Goal: Task Accomplishment & Management: Manage account settings

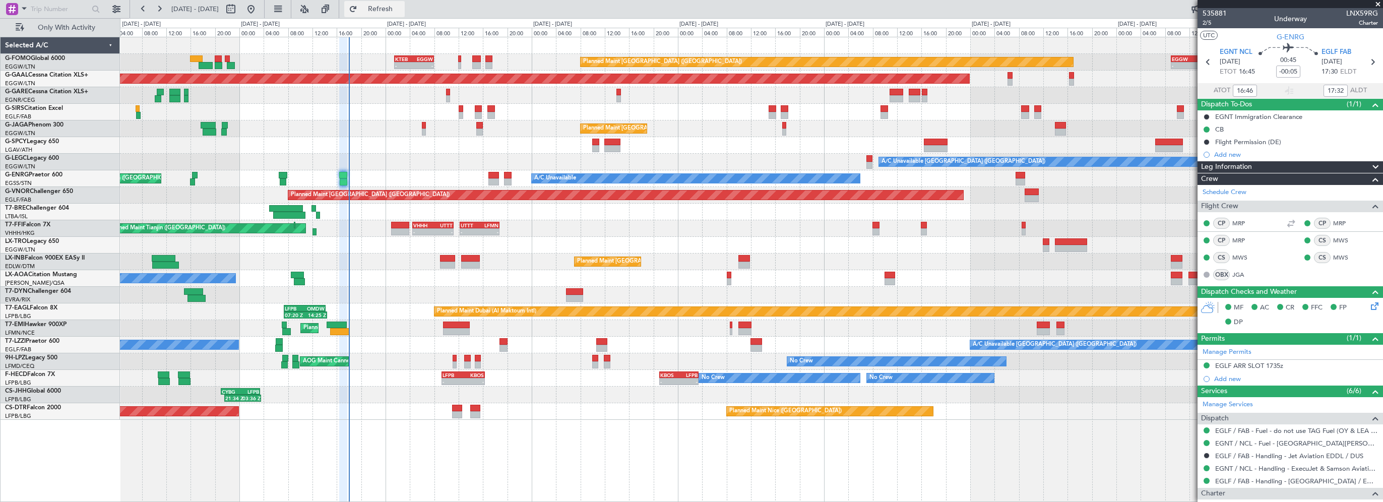
click at [402, 7] on span "Refresh" at bounding box center [380, 9] width 42 height 7
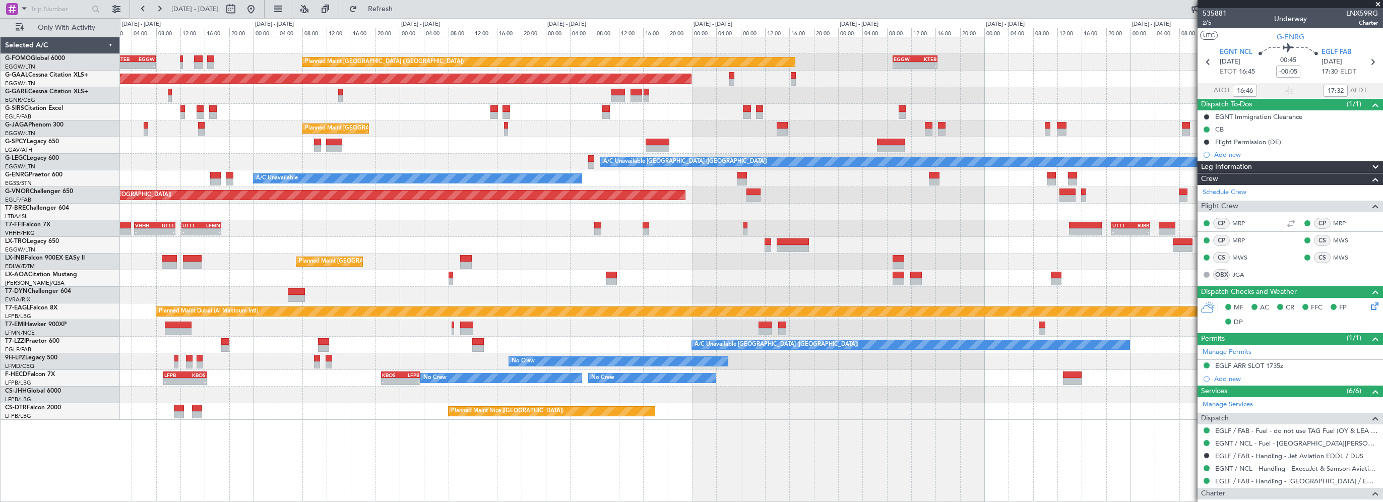
click at [347, 297] on div at bounding box center [751, 295] width 1262 height 17
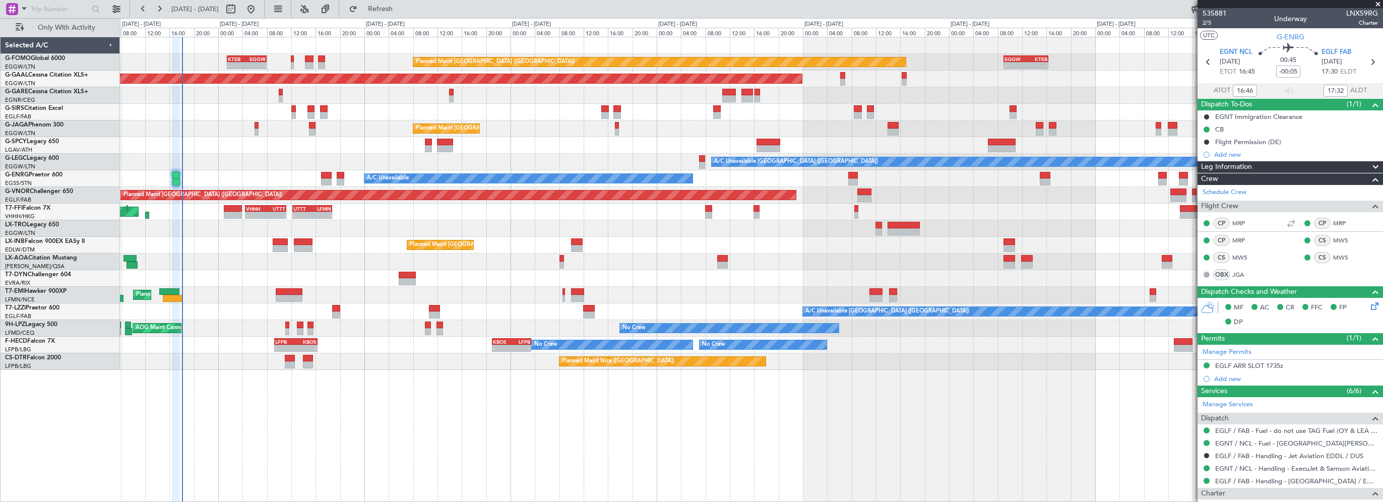
click at [429, 458] on div "Planned Maint London (Luton) - - KTEB 01:30 Z EGGW 08:00 Z - - EGGW 09:00 Z KTE…" at bounding box center [751, 269] width 1263 height 465
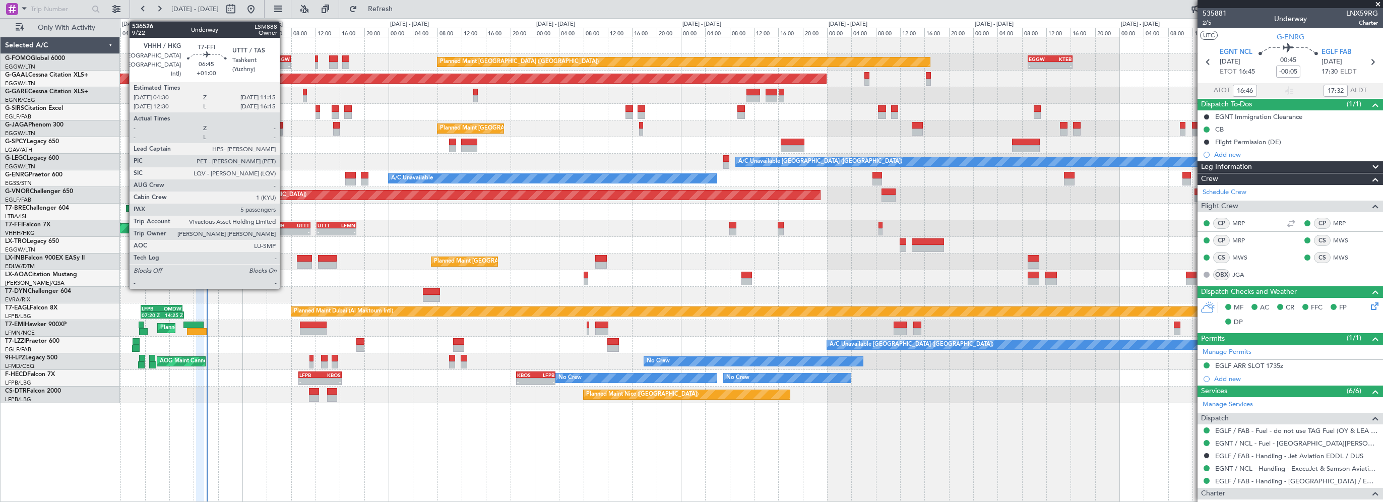
click at [284, 222] on div "VHHH" at bounding box center [280, 225] width 20 height 6
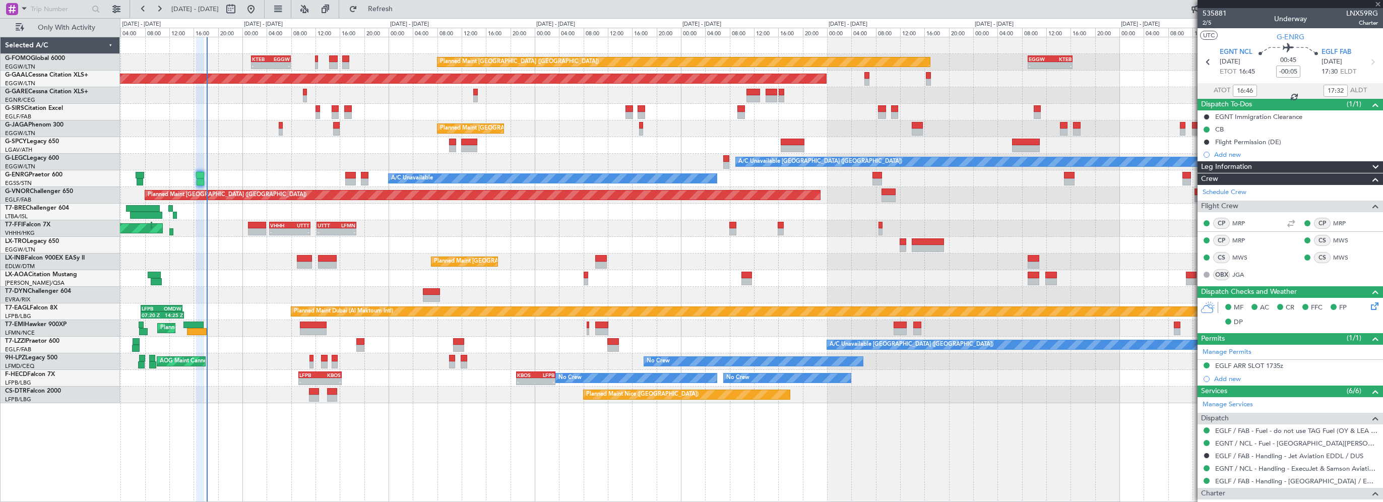
type input "+01:00"
type input "5"
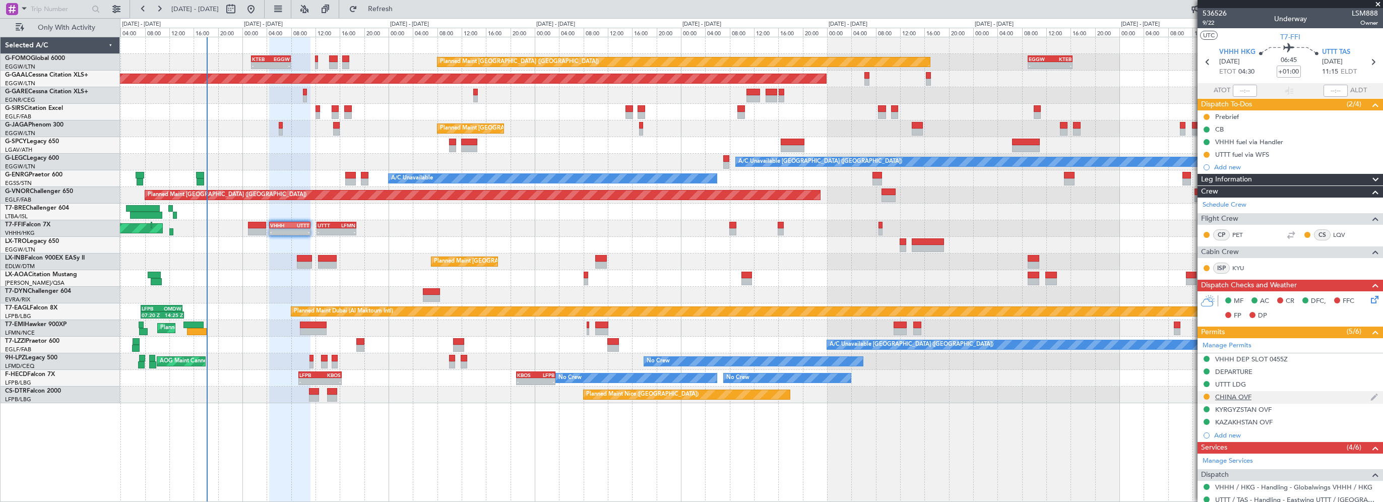
click at [1235, 396] on div "CHINA OVF" at bounding box center [1233, 397] width 36 height 9
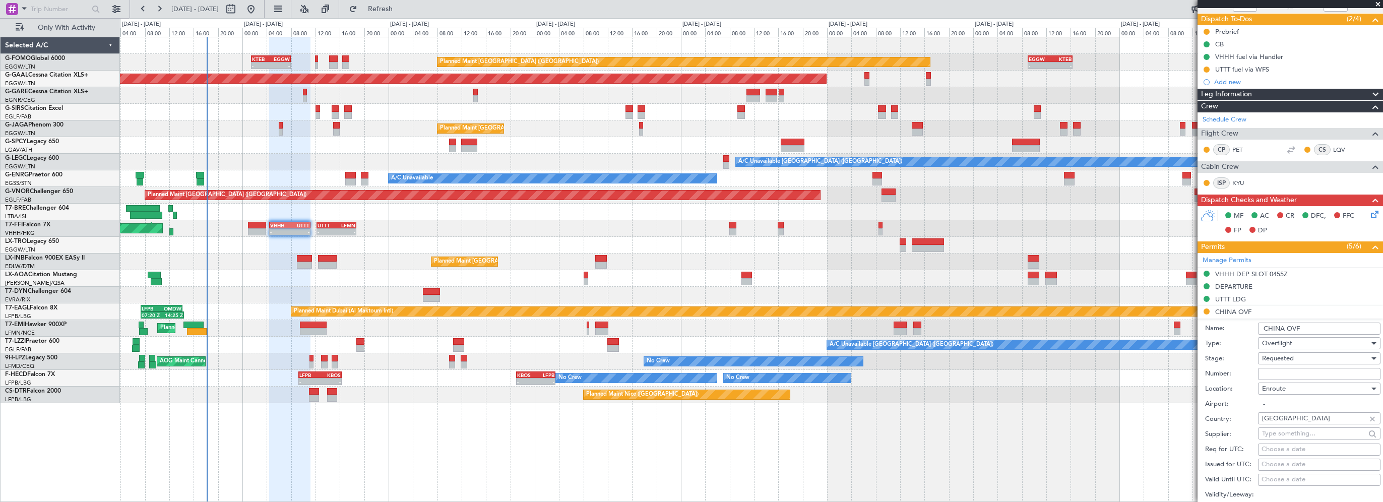
scroll to position [101, 0]
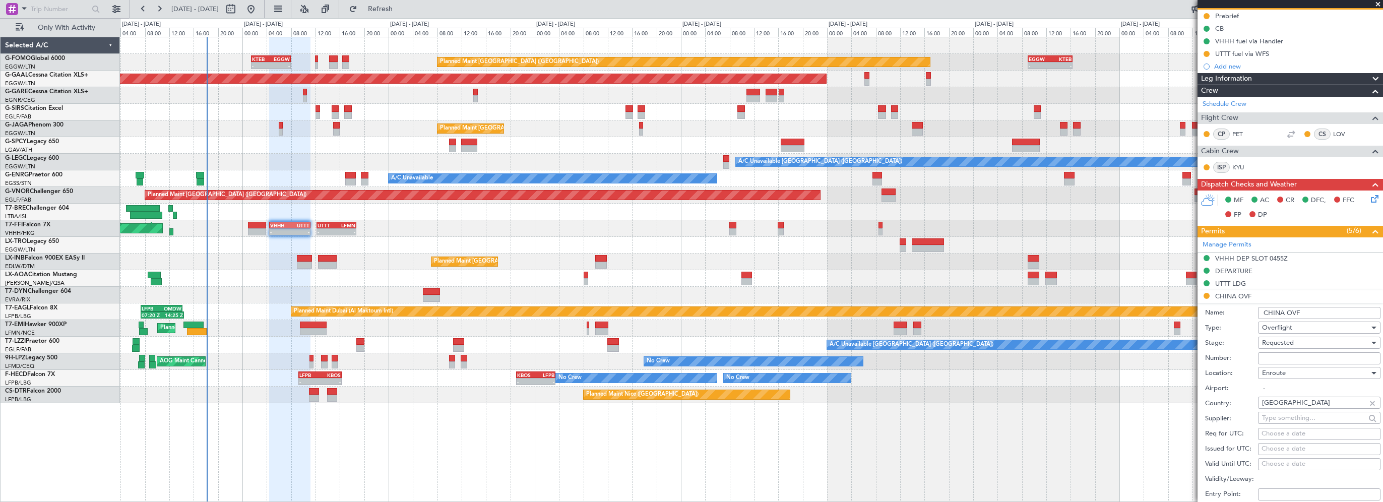
click at [1286, 352] on input "Number:" at bounding box center [1319, 358] width 122 height 12
paste input "CAD/2025V5705"
type input "CAD/2025V5705"
drag, startPoint x: 1284, startPoint y: 356, endPoint x: 1282, endPoint y: 343, distance: 13.3
click at [1282, 343] on span "Requested" at bounding box center [1278, 342] width 32 height 9
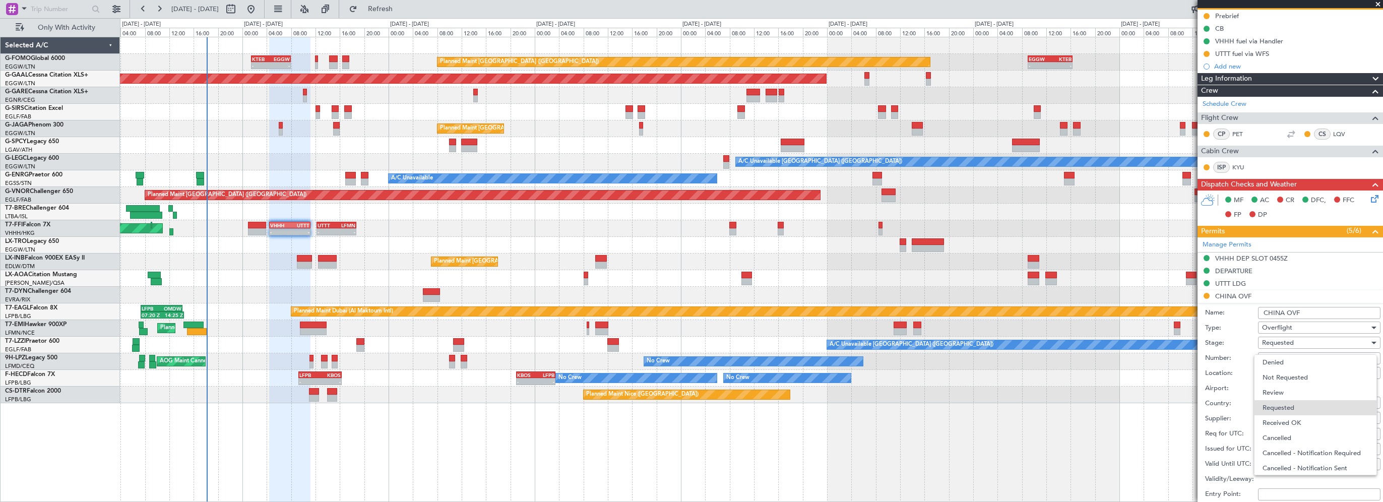
scroll to position [4, 0]
click at [1281, 421] on span "Received OK" at bounding box center [1315, 418] width 106 height 15
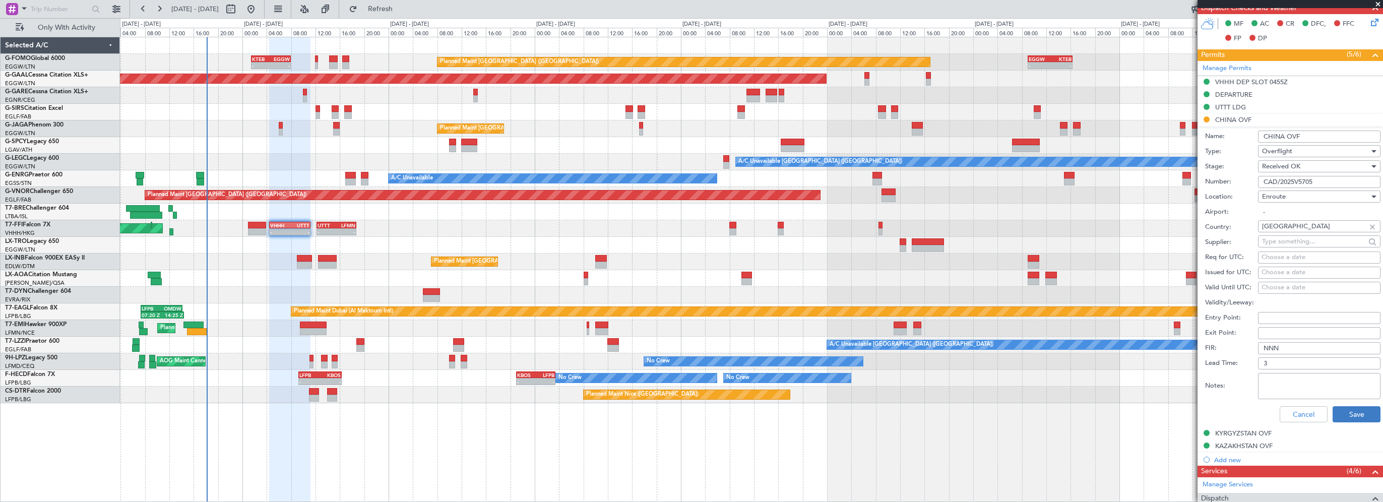
scroll to position [302, 0]
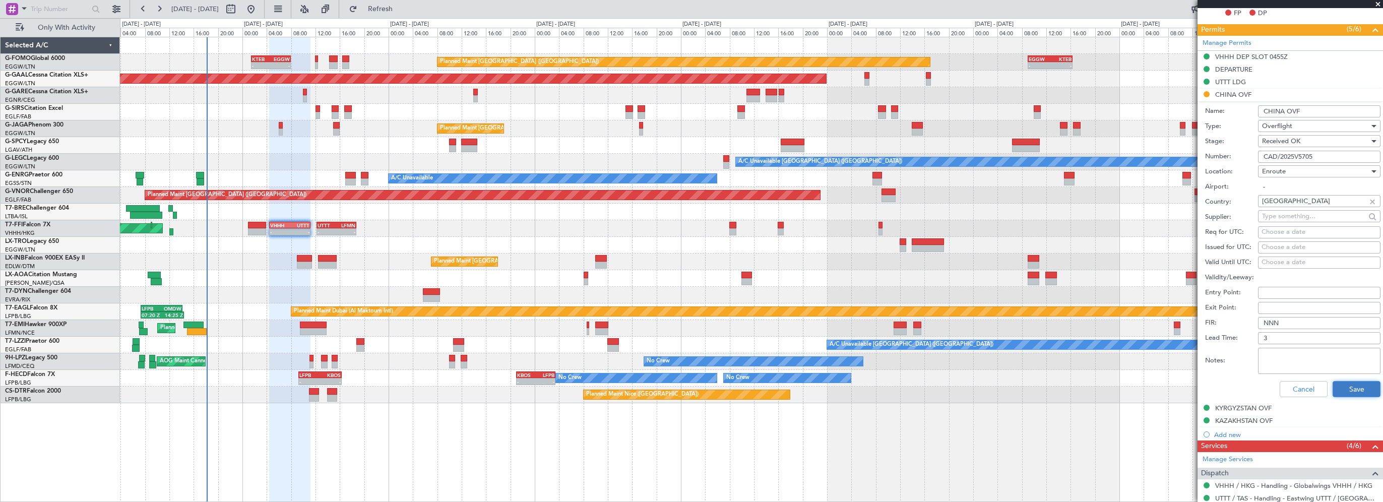
click at [1342, 381] on button "Save" at bounding box center [1356, 389] width 48 height 16
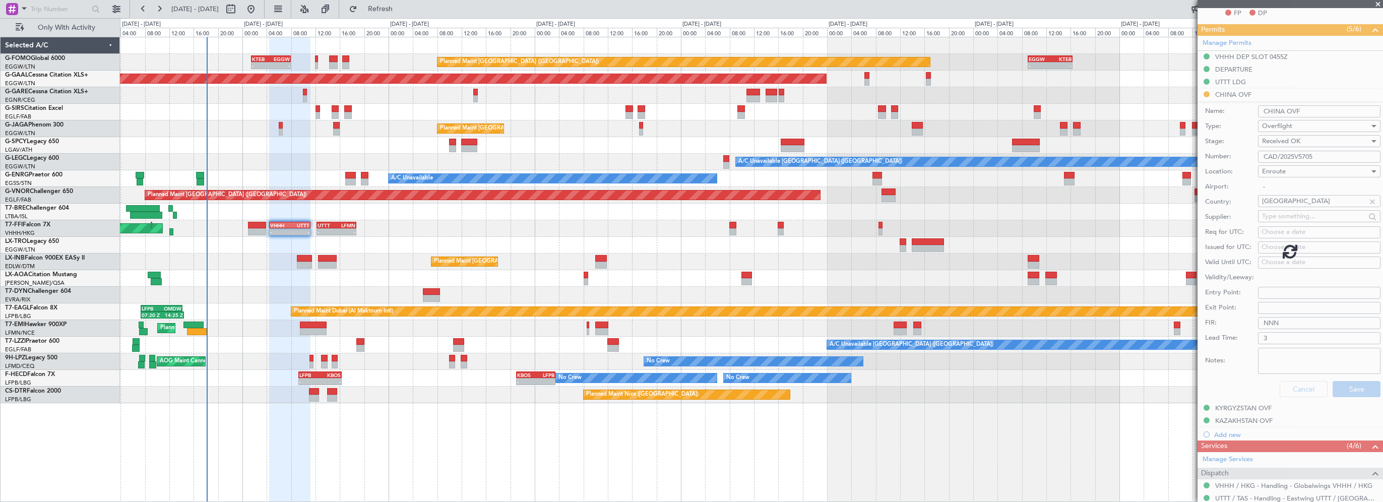
scroll to position [294, 0]
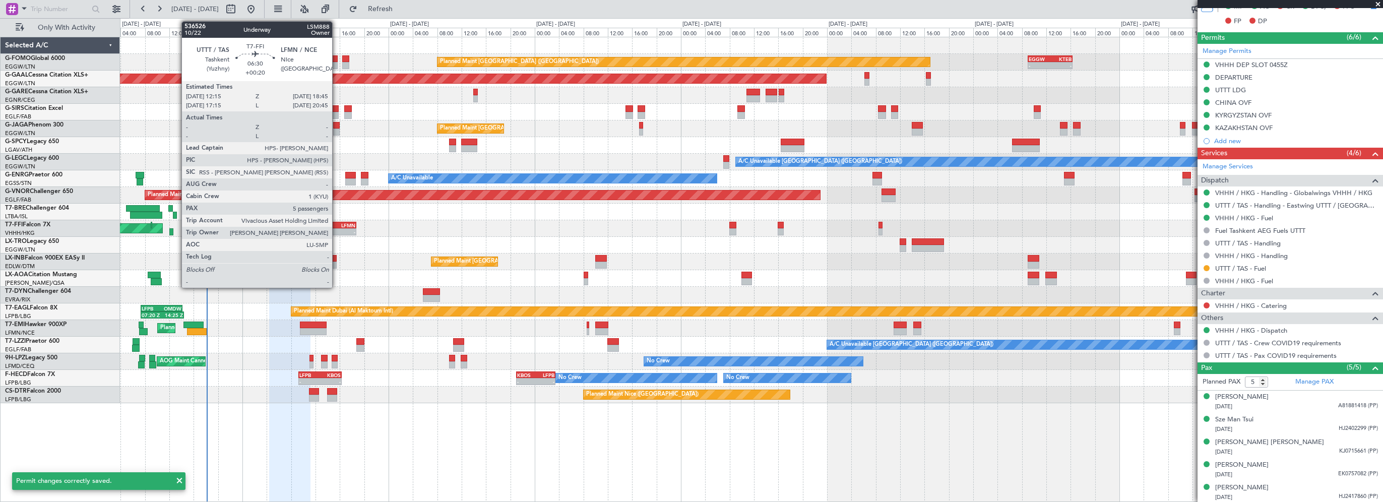
click at [337, 225] on div "LFMN" at bounding box center [346, 225] width 19 height 6
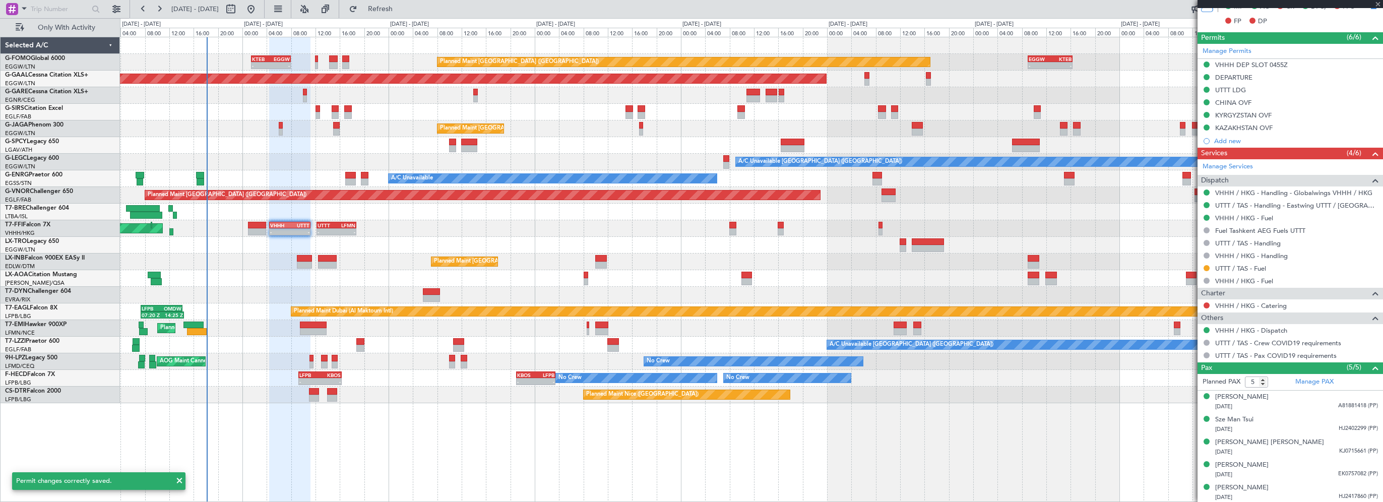
type input "+00:20"
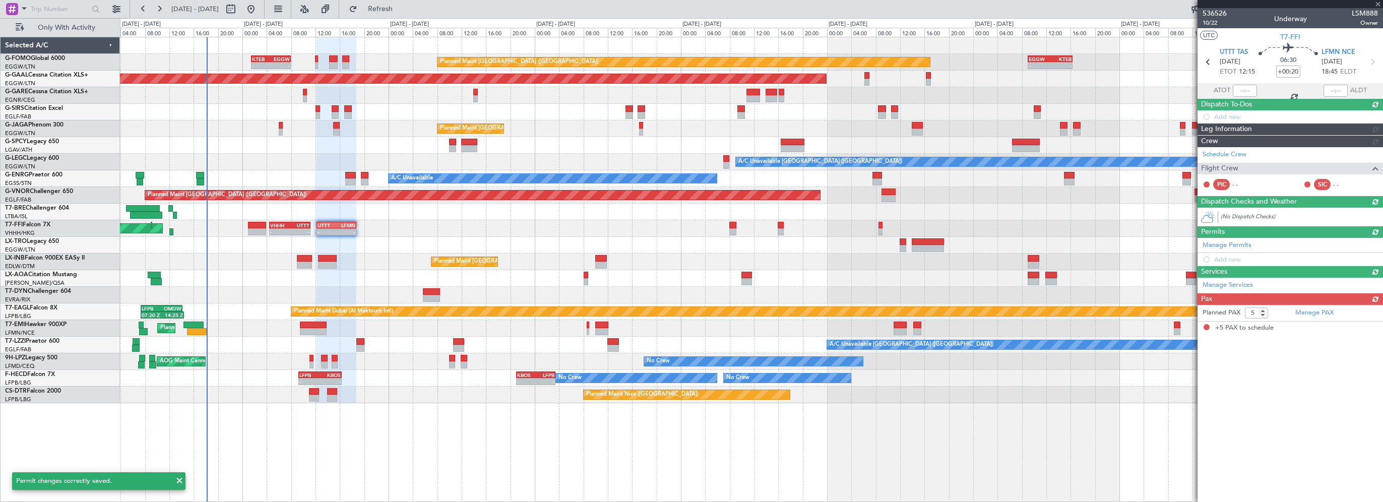
scroll to position [0, 0]
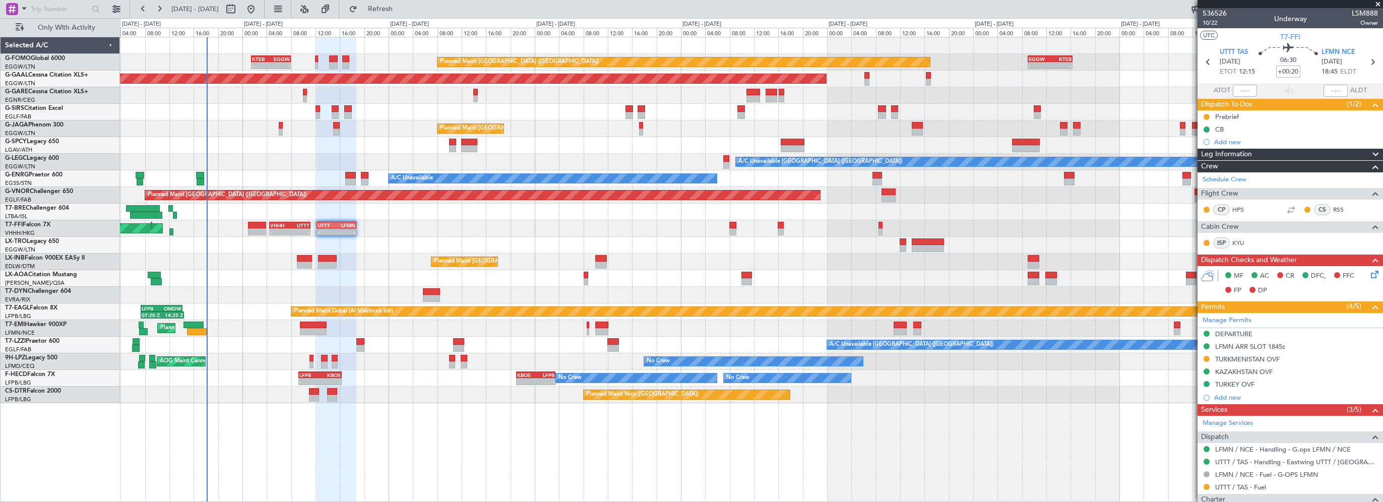
click at [1257, 361] on div "TURKMENISTAN OVF" at bounding box center [1247, 359] width 64 height 9
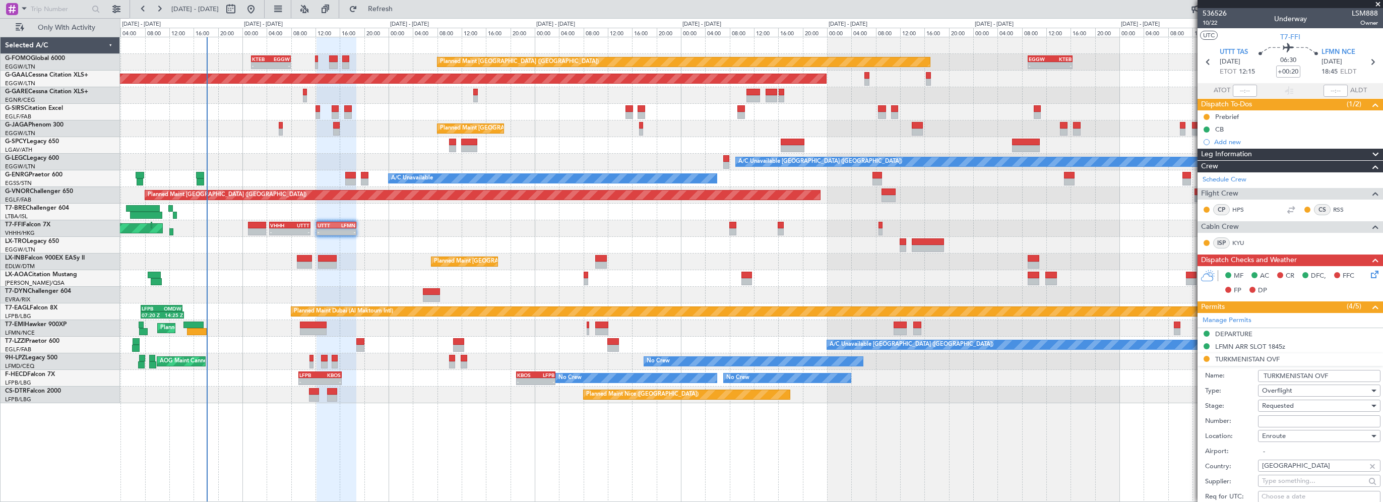
click at [1282, 422] on input "Number:" at bounding box center [1319, 421] width 122 height 12
paste input "GC/146/11139/200925"
type input "GC/146/11139/200925"
drag, startPoint x: 1284, startPoint y: 417, endPoint x: 1274, endPoint y: 406, distance: 14.6
click at [1274, 406] on span "Requested" at bounding box center [1278, 405] width 32 height 9
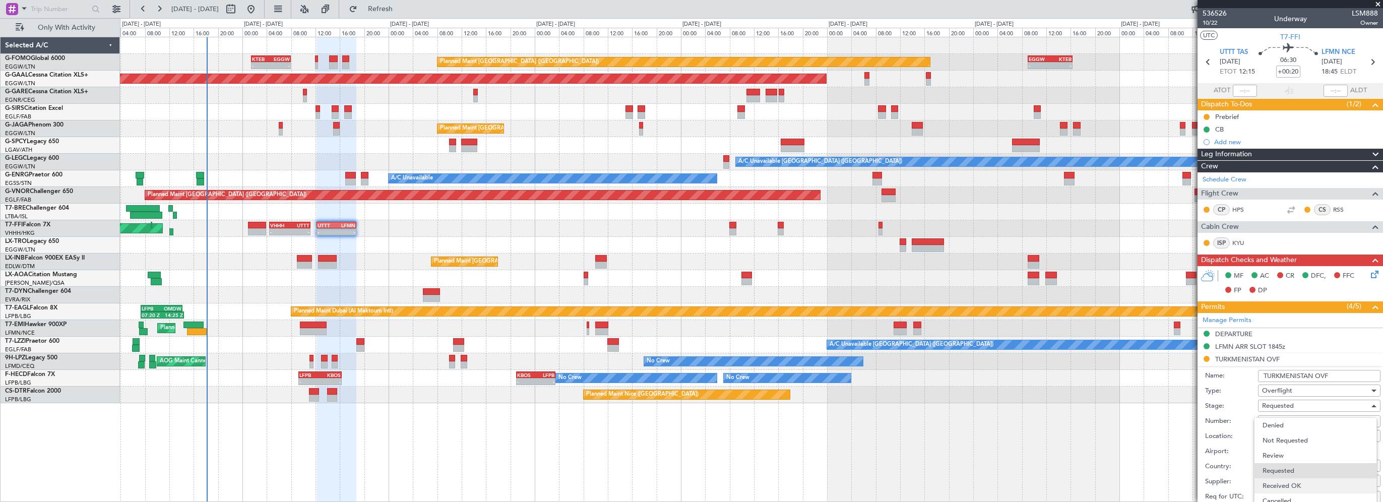
click at [1276, 479] on span "Received OK" at bounding box center [1315, 485] width 106 height 15
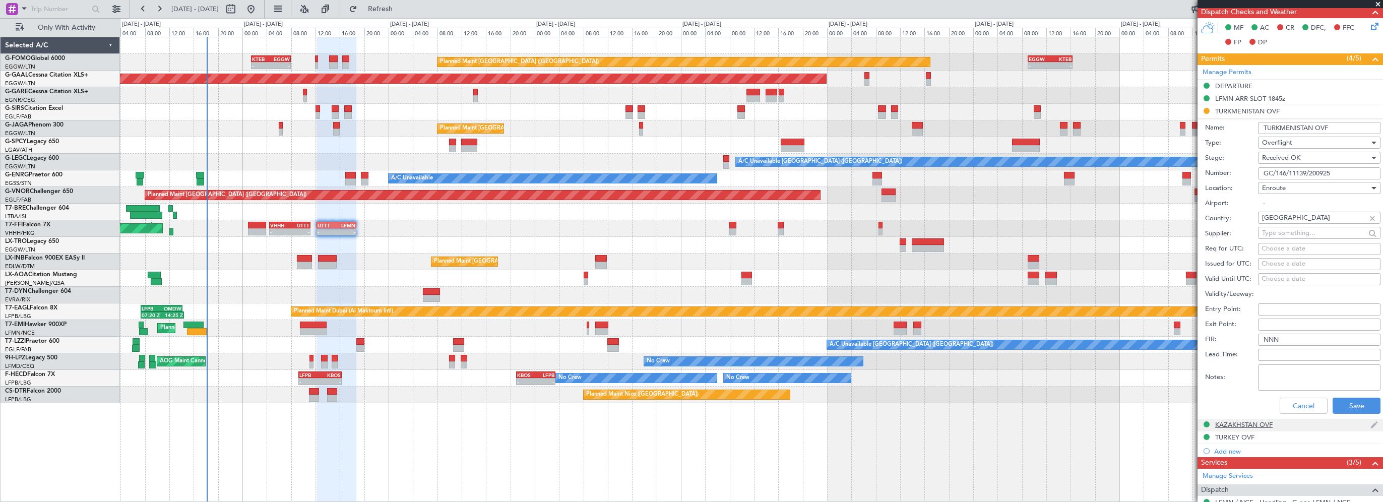
scroll to position [252, 0]
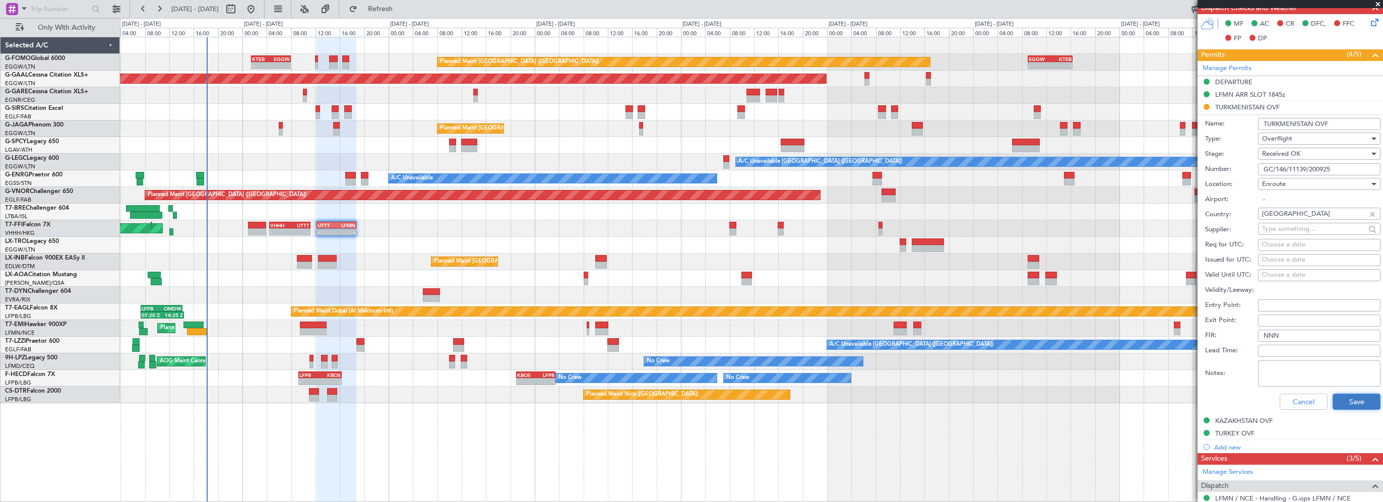
click at [1340, 395] on button "Save" at bounding box center [1356, 402] width 48 height 16
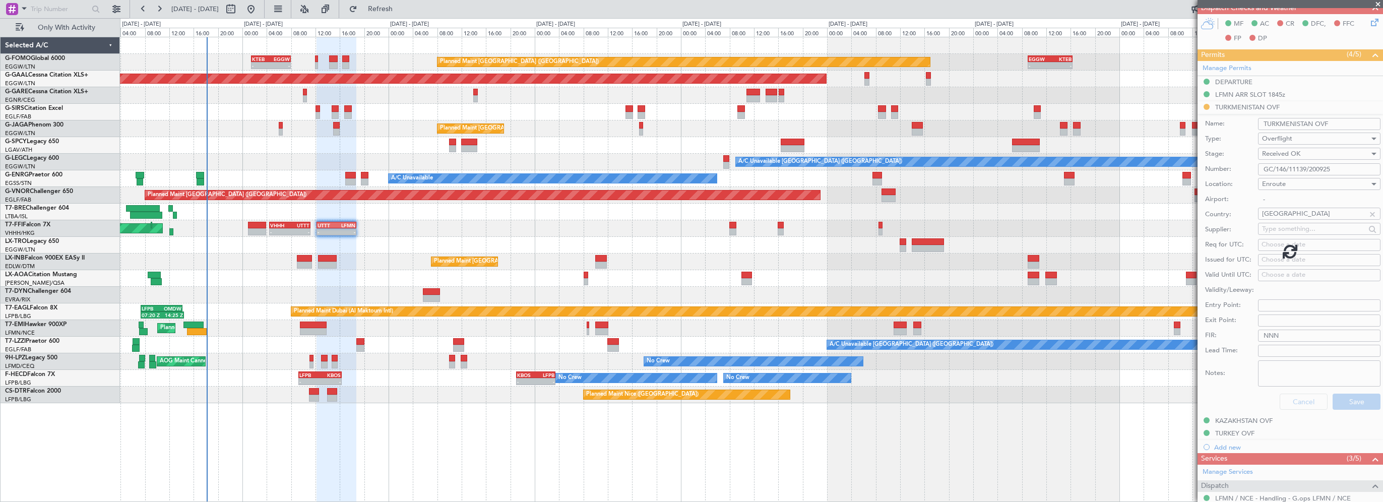
scroll to position [231, 0]
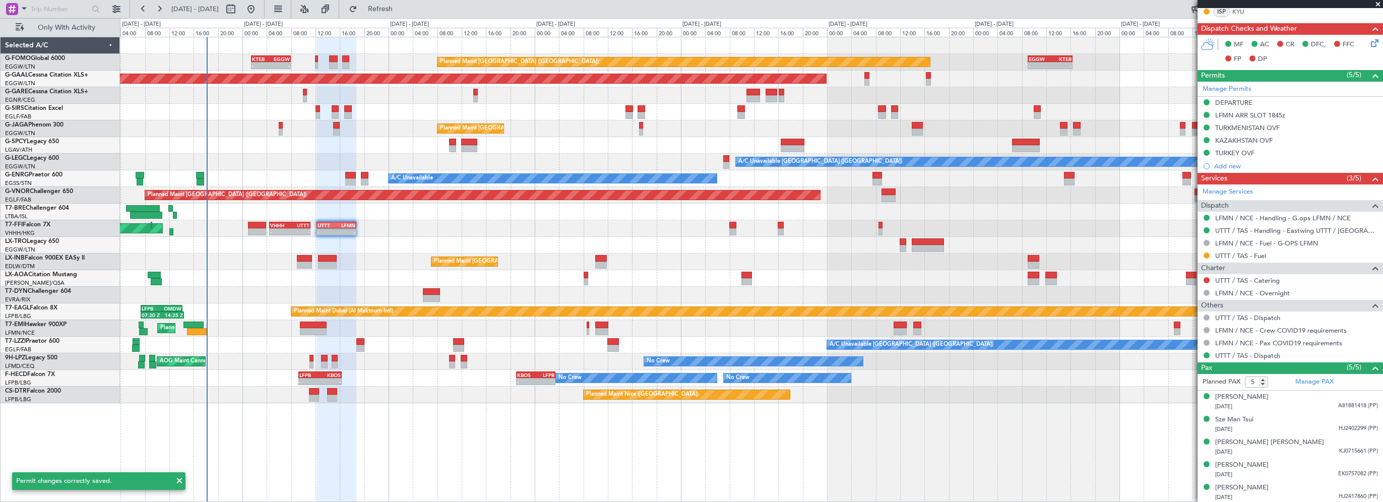
click at [773, 433] on div "Planned Maint [GEOGRAPHIC_DATA] ([GEOGRAPHIC_DATA]) - - KTEB 01:30 Z EGGW 08:00…" at bounding box center [751, 269] width 1263 height 465
click at [402, 8] on span "Refresh" at bounding box center [380, 9] width 42 height 7
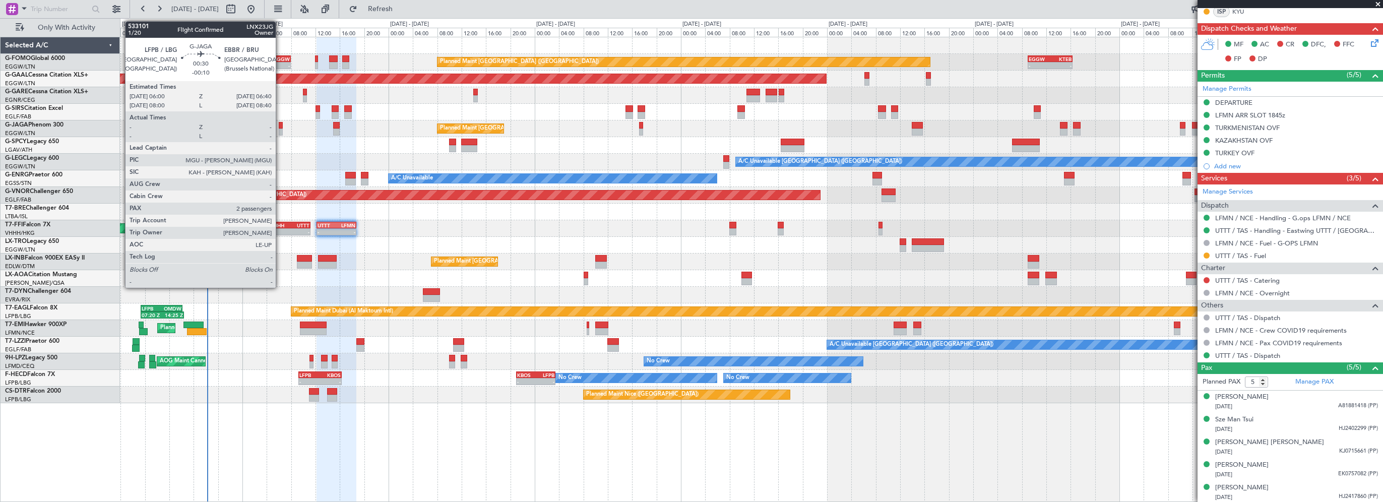
click at [280, 125] on div at bounding box center [281, 125] width 5 height 7
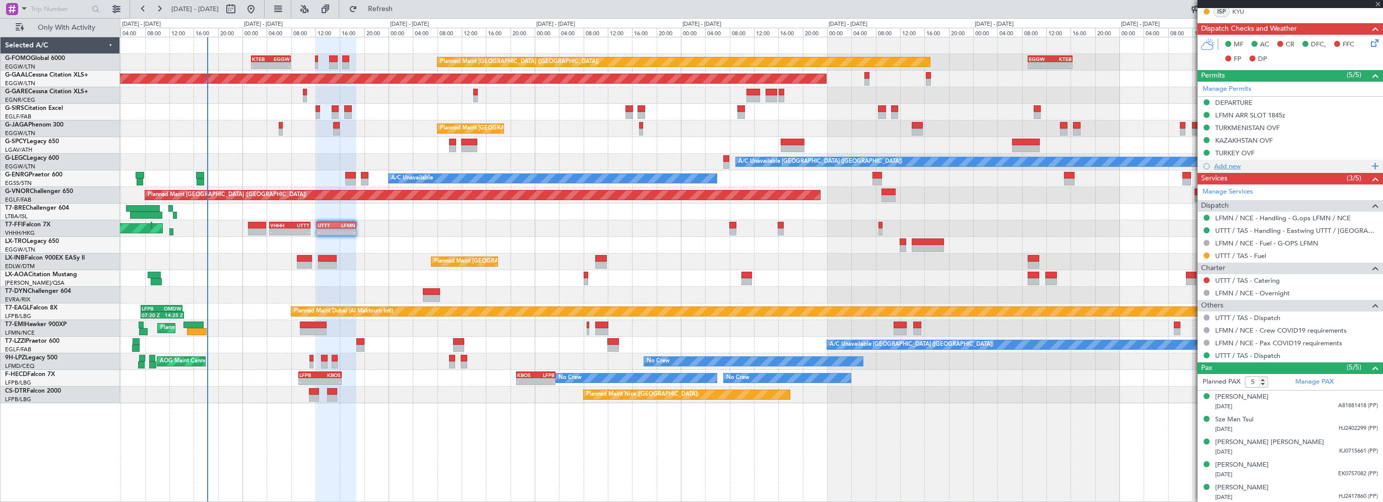
type input "-00:10"
type input "2"
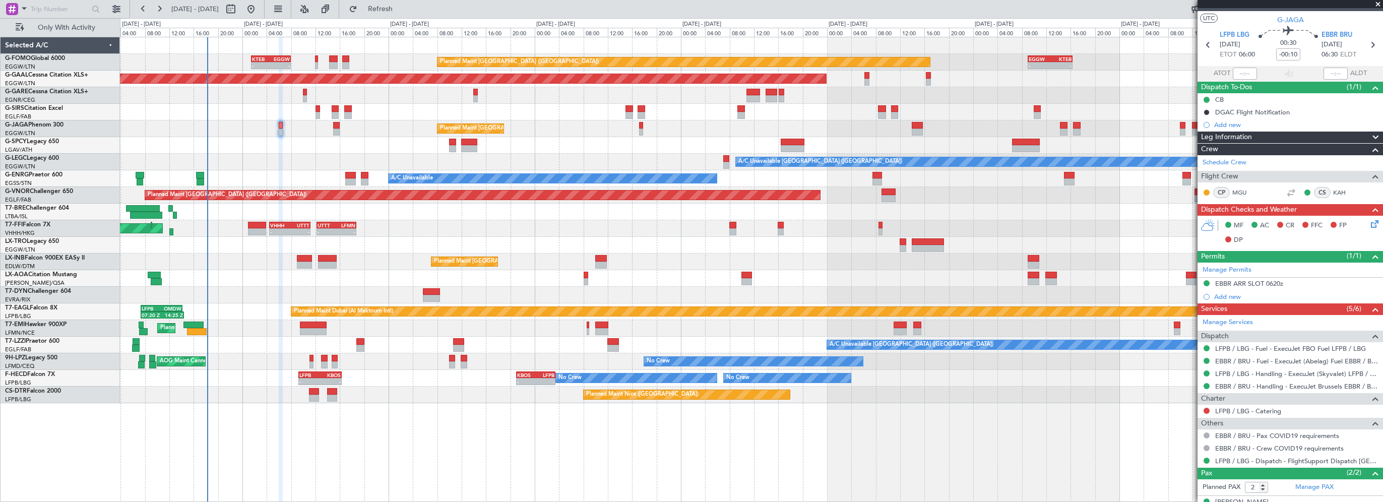
scroll to position [0, 0]
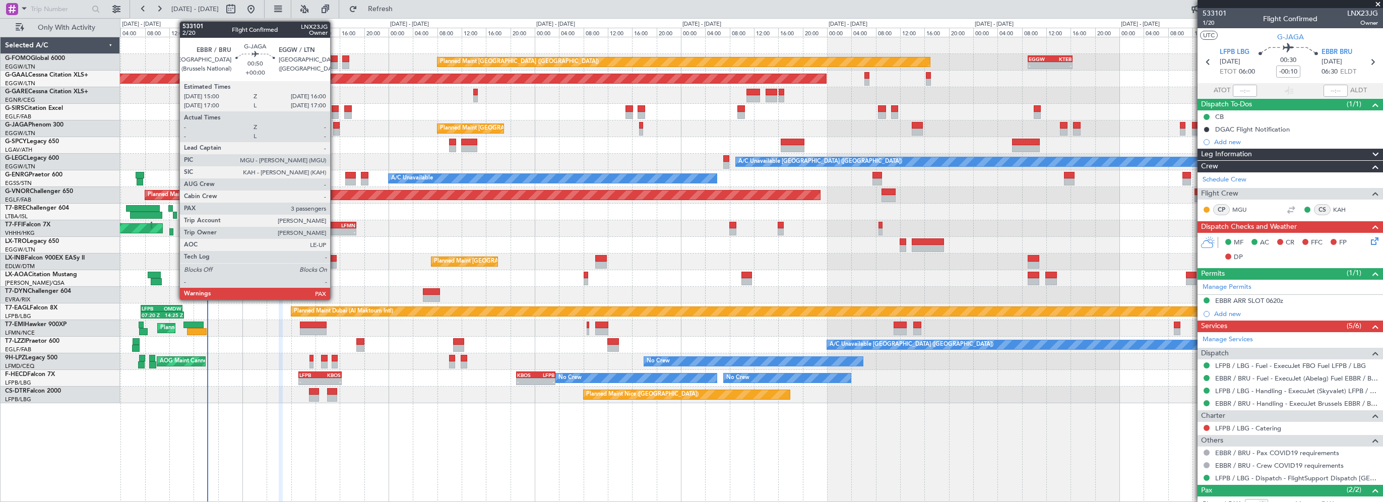
click at [335, 122] on div at bounding box center [336, 125] width 7 height 7
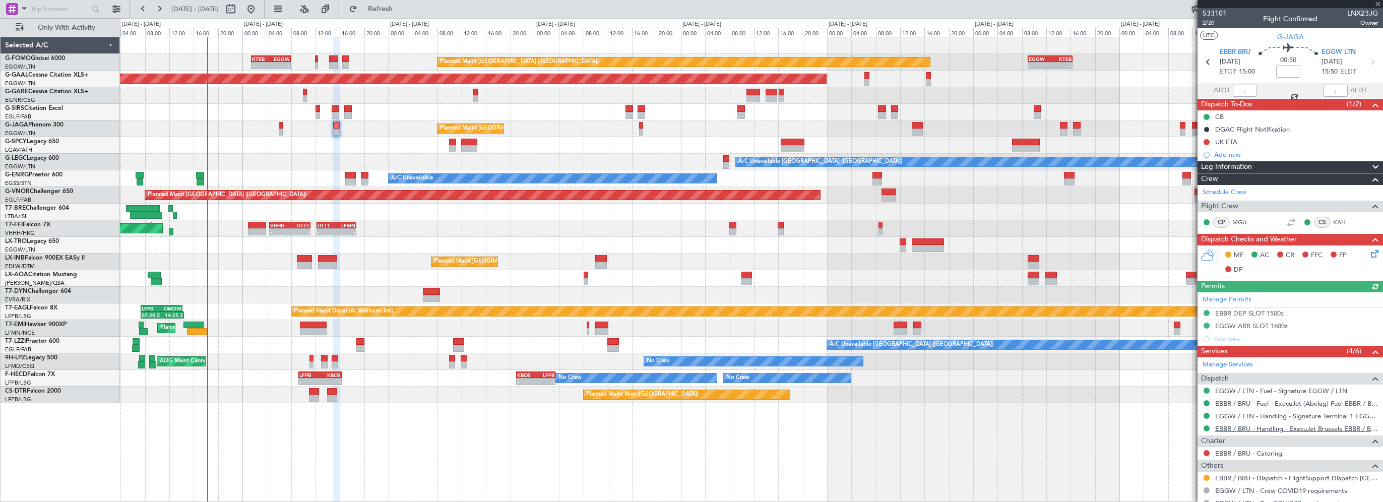
scroll to position [102, 0]
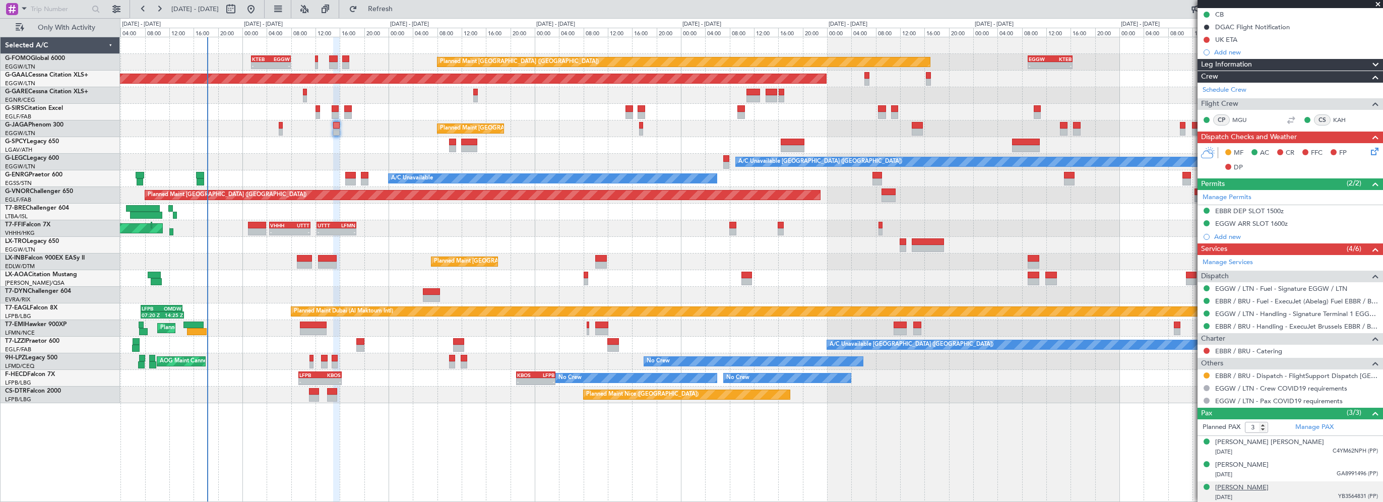
click at [1236, 483] on div "Luca Bucelli" at bounding box center [1241, 488] width 53 height 10
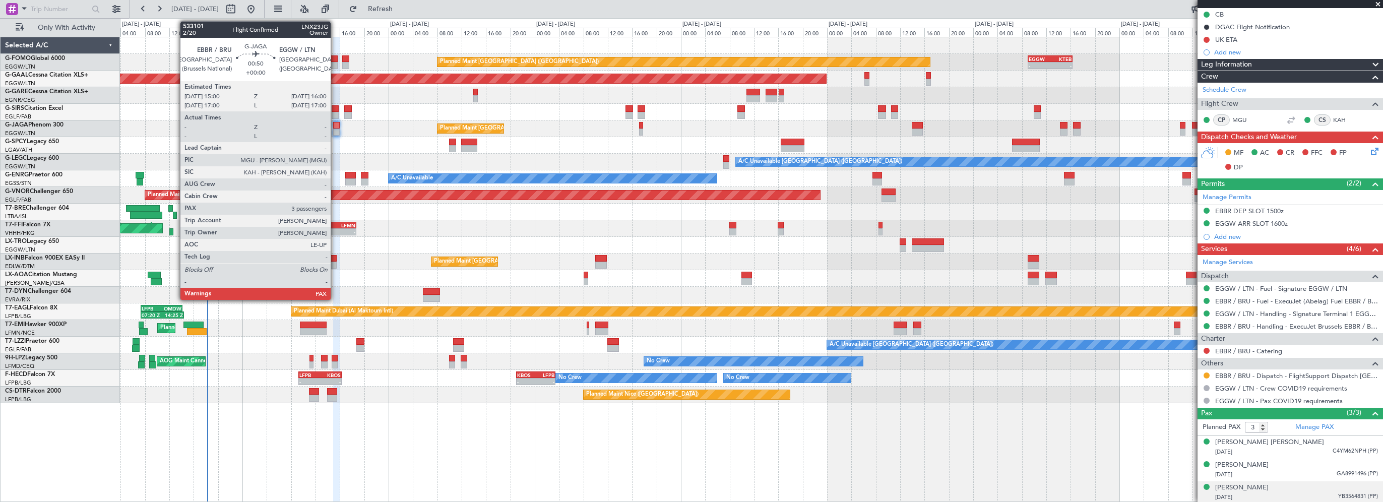
click at [335, 123] on div at bounding box center [336, 125] width 7 height 7
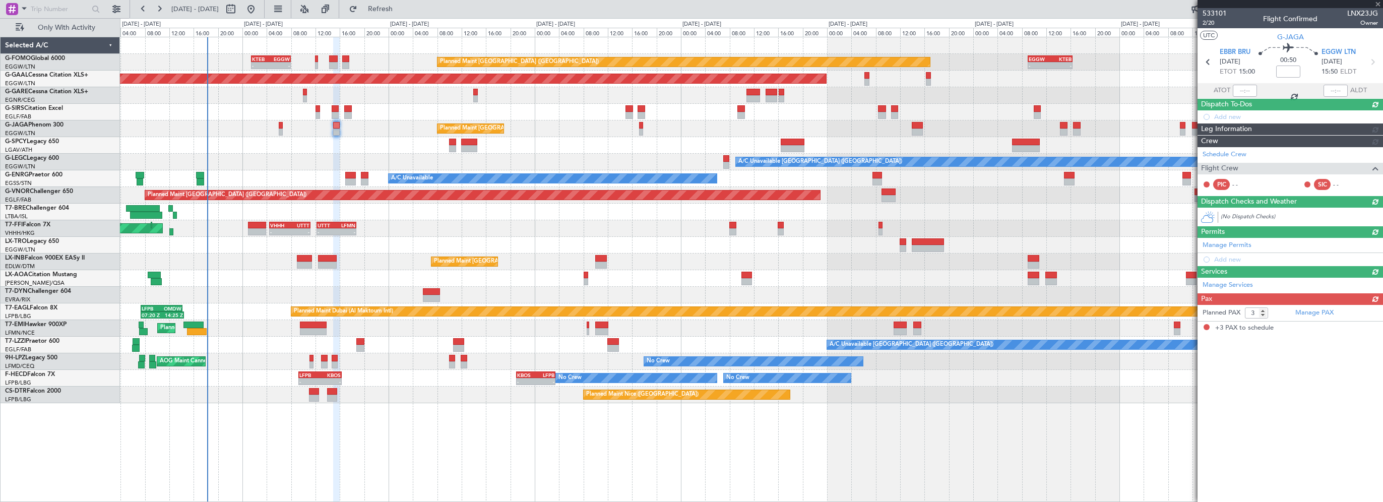
scroll to position [0, 0]
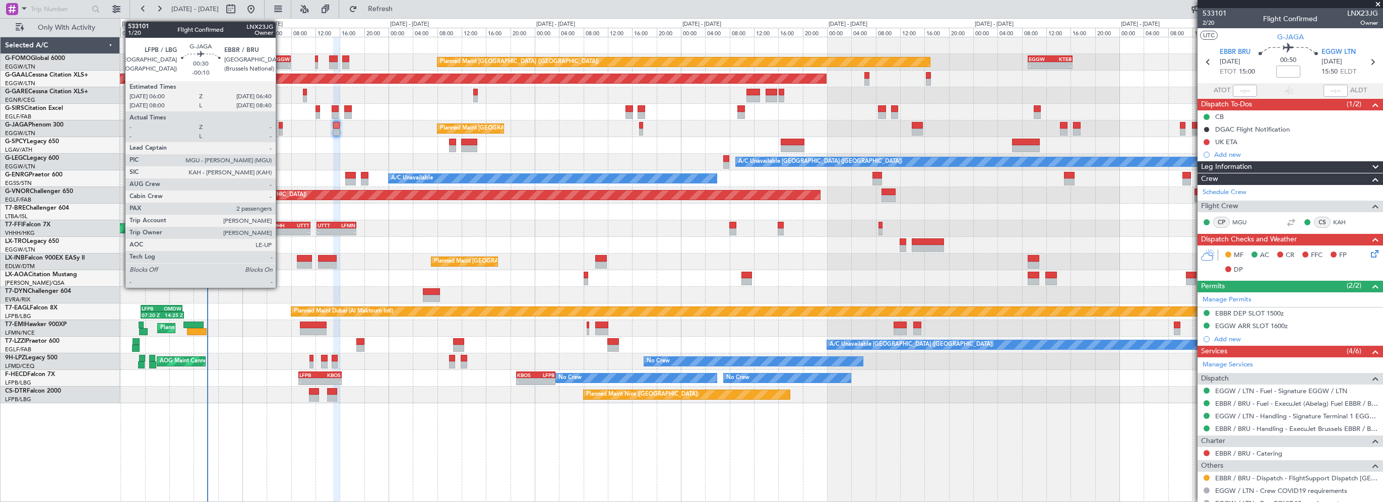
click at [280, 123] on div at bounding box center [281, 125] width 5 height 7
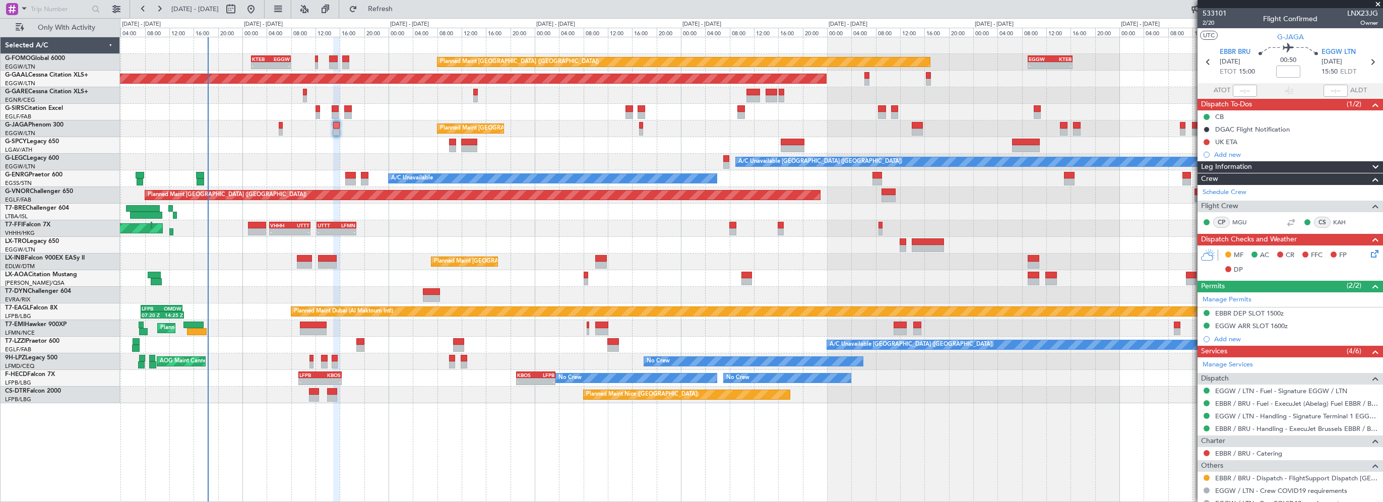
click at [453, 240] on div at bounding box center [751, 245] width 1262 height 17
click at [1101, 451] on div "Planned Maint [GEOGRAPHIC_DATA] ([GEOGRAPHIC_DATA]) - - KTEB 01:30 Z EGGW 08:00…" at bounding box center [751, 269] width 1263 height 465
click at [1377, 4] on span at bounding box center [1378, 4] width 10 height 9
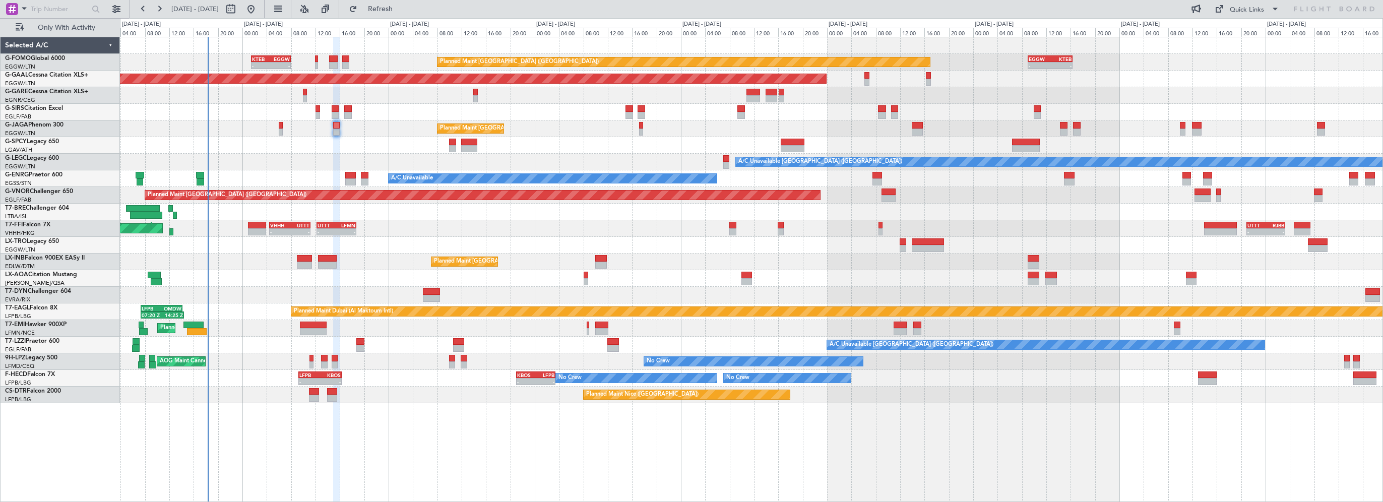
type input "0"
click at [393, 451] on div "Planned Maint [GEOGRAPHIC_DATA] ([GEOGRAPHIC_DATA]) - - KTEB 01:30 Z EGGW 08:00…" at bounding box center [751, 269] width 1263 height 465
click at [402, 10] on span "Refresh" at bounding box center [380, 9] width 42 height 7
click at [405, 14] on button "Refresh" at bounding box center [374, 9] width 60 height 16
click at [473, 438] on div "Planned Maint [GEOGRAPHIC_DATA] ([GEOGRAPHIC_DATA]) - - KTEB 01:30 Z EGGW 08:00…" at bounding box center [751, 269] width 1263 height 465
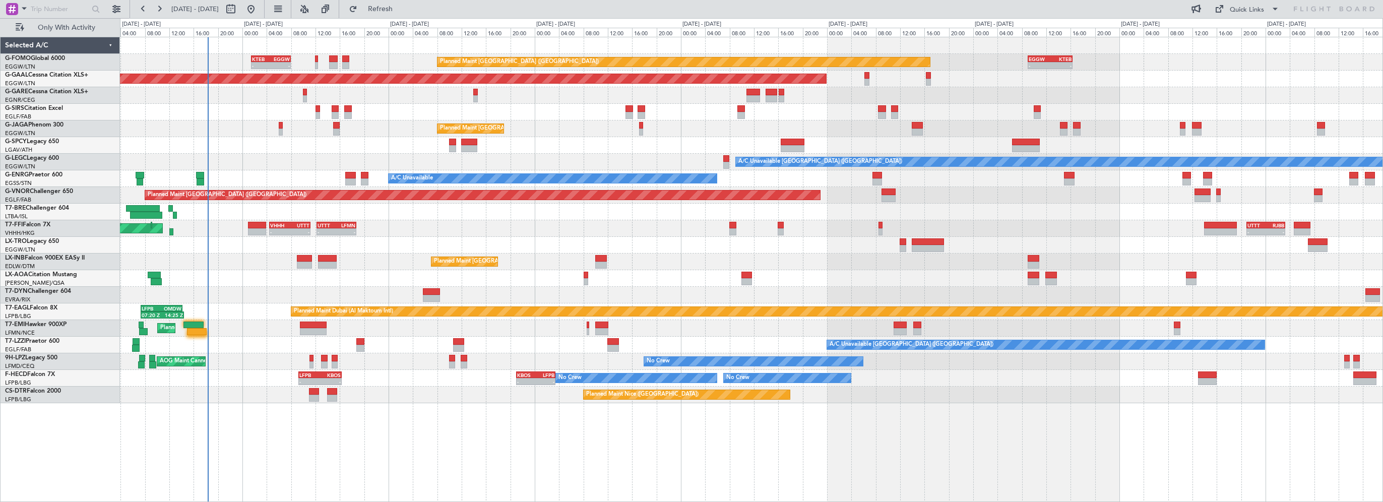
click at [478, 444] on div "Planned Maint [GEOGRAPHIC_DATA] ([GEOGRAPHIC_DATA]) - - KTEB 01:30 Z EGGW 08:00…" at bounding box center [751, 269] width 1263 height 465
click at [385, 10] on button "Refresh" at bounding box center [374, 9] width 60 height 16
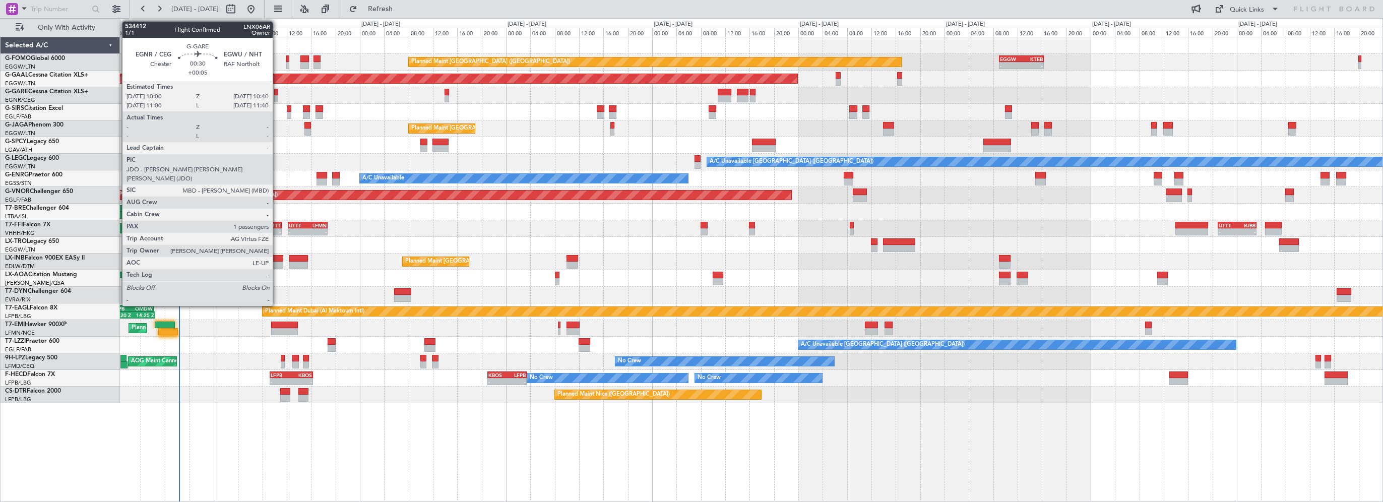
click at [277, 91] on div at bounding box center [276, 92] width 5 height 7
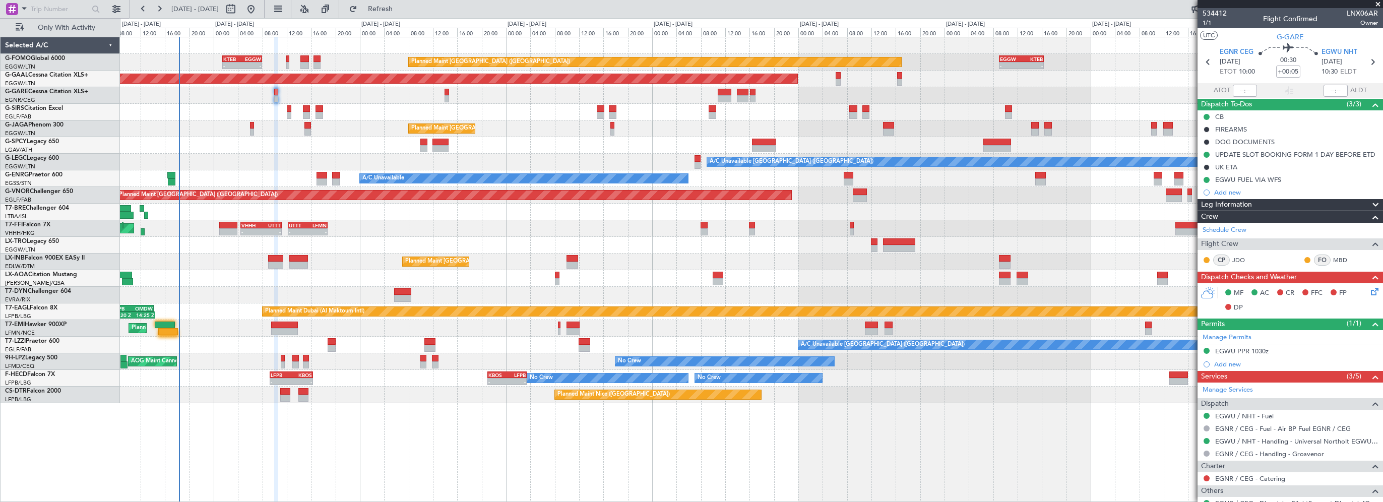
click at [376, 101] on div at bounding box center [751, 95] width 1262 height 17
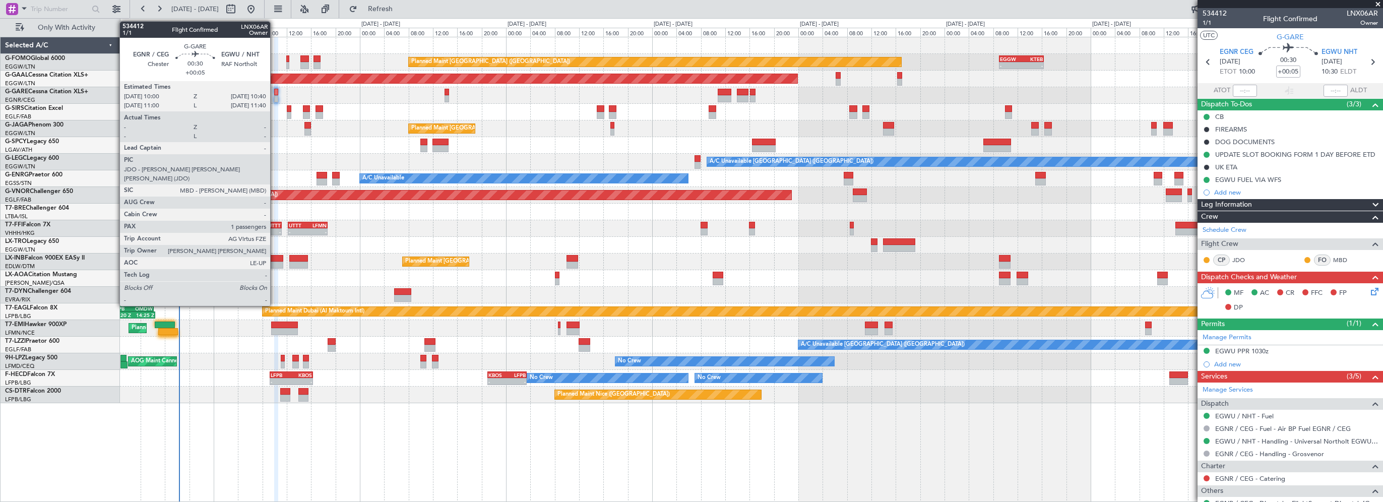
click at [276, 92] on div at bounding box center [276, 92] width 5 height 7
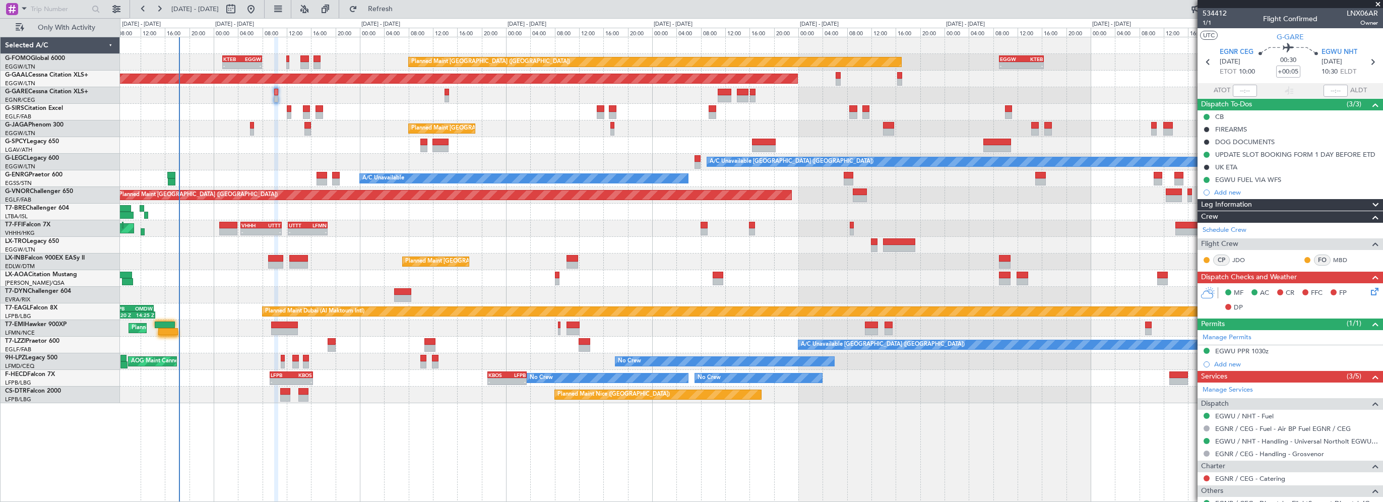
click at [244, 290] on div at bounding box center [751, 295] width 1262 height 17
drag, startPoint x: 415, startPoint y: 8, endPoint x: 412, endPoint y: 0, distance: 8.8
click at [402, 8] on span "Refresh" at bounding box center [380, 9] width 42 height 7
click at [495, 214] on div at bounding box center [751, 212] width 1262 height 17
drag, startPoint x: 403, startPoint y: 8, endPoint x: 399, endPoint y: 3, distance: 6.5
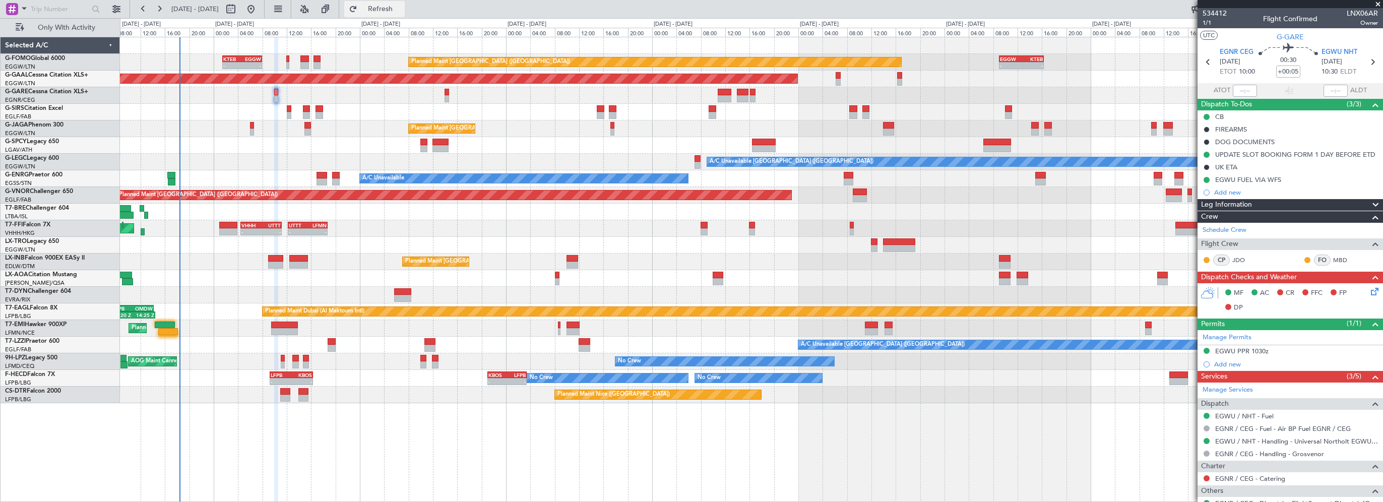
click at [402, 7] on span "Refresh" at bounding box center [380, 9] width 42 height 7
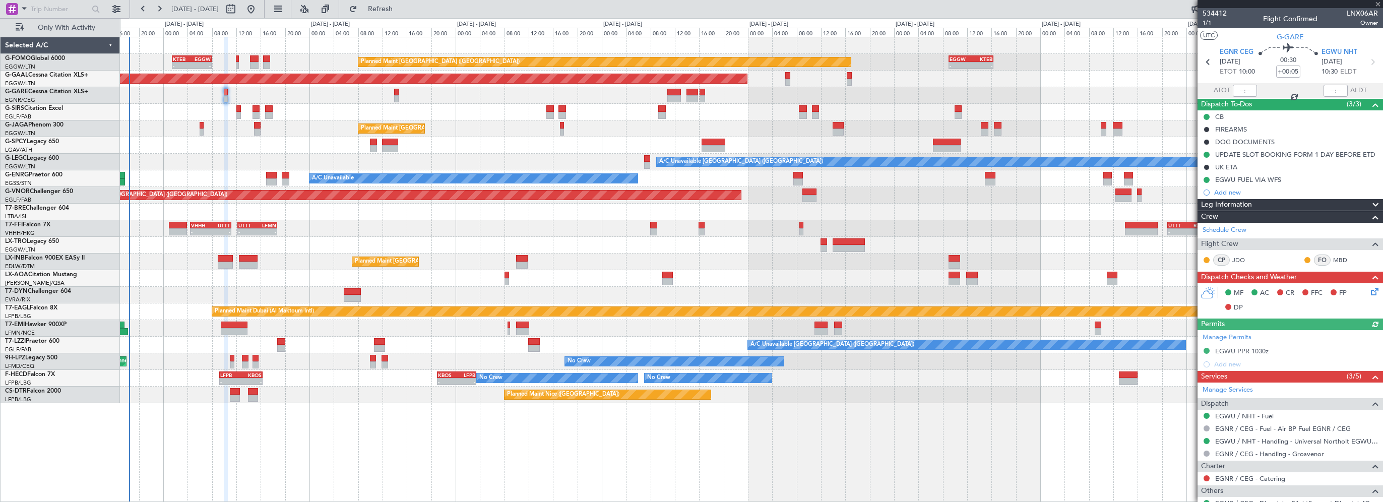
click at [334, 125] on div "Planned Maint London (Luton) - - KTEB 01:30 Z EGGW 08:00 Z - - EGGW 09:00 Z KTE…" at bounding box center [751, 220] width 1262 height 366
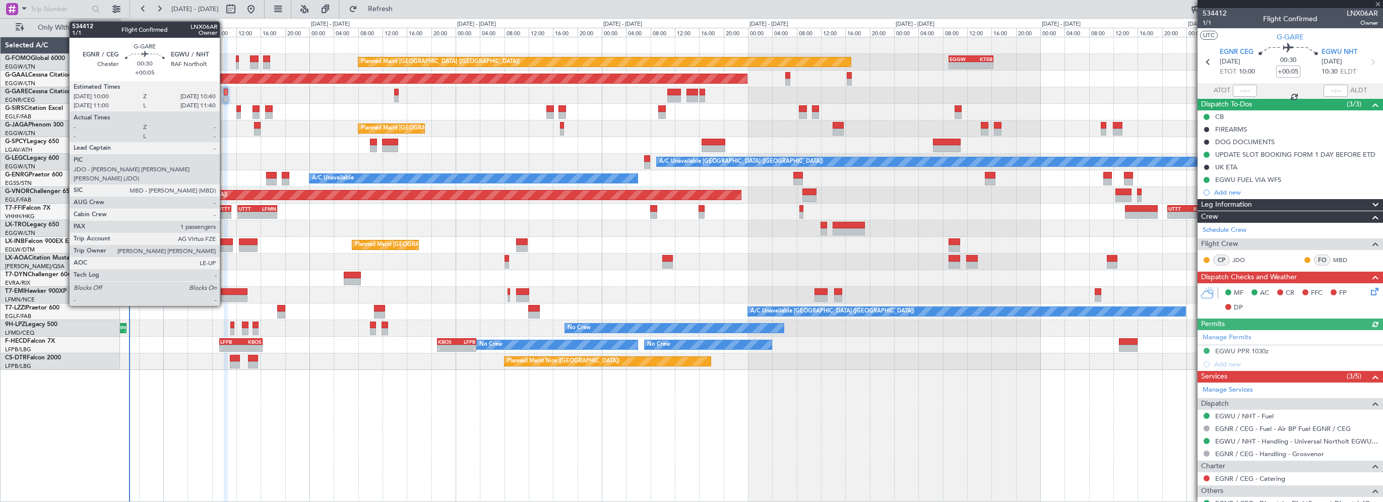
click at [225, 89] on div at bounding box center [226, 92] width 5 height 7
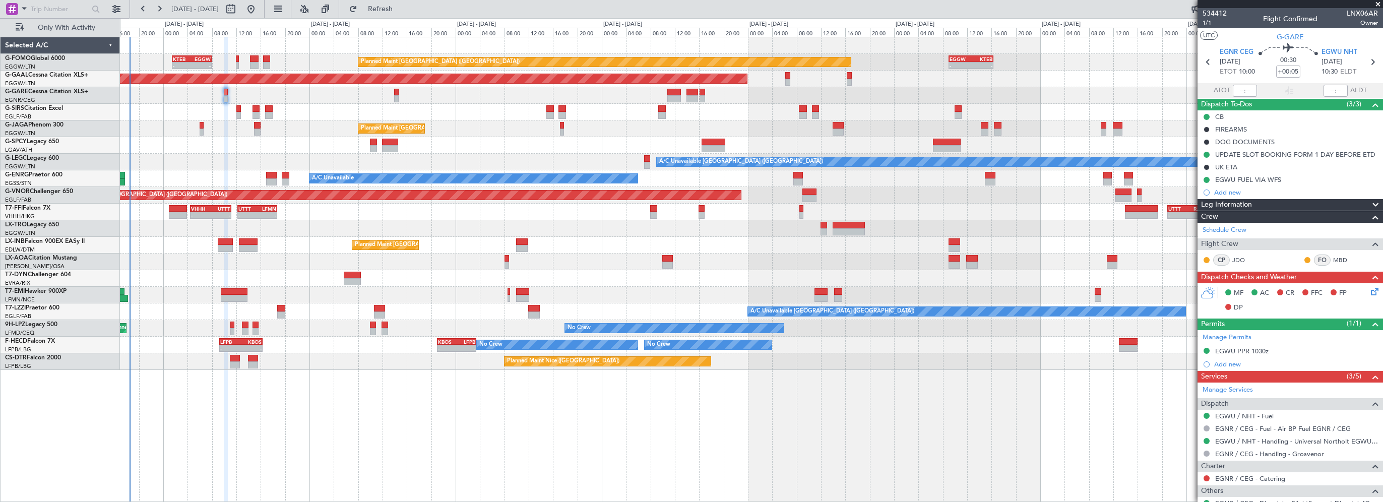
click at [909, 403] on div "Planned Maint London (Luton) - - KTEB 01:30 Z EGGW 08:00 Z - - EGGW 09:00 Z KTE…" at bounding box center [751, 269] width 1263 height 465
click at [402, 9] on span "Refresh" at bounding box center [380, 9] width 42 height 7
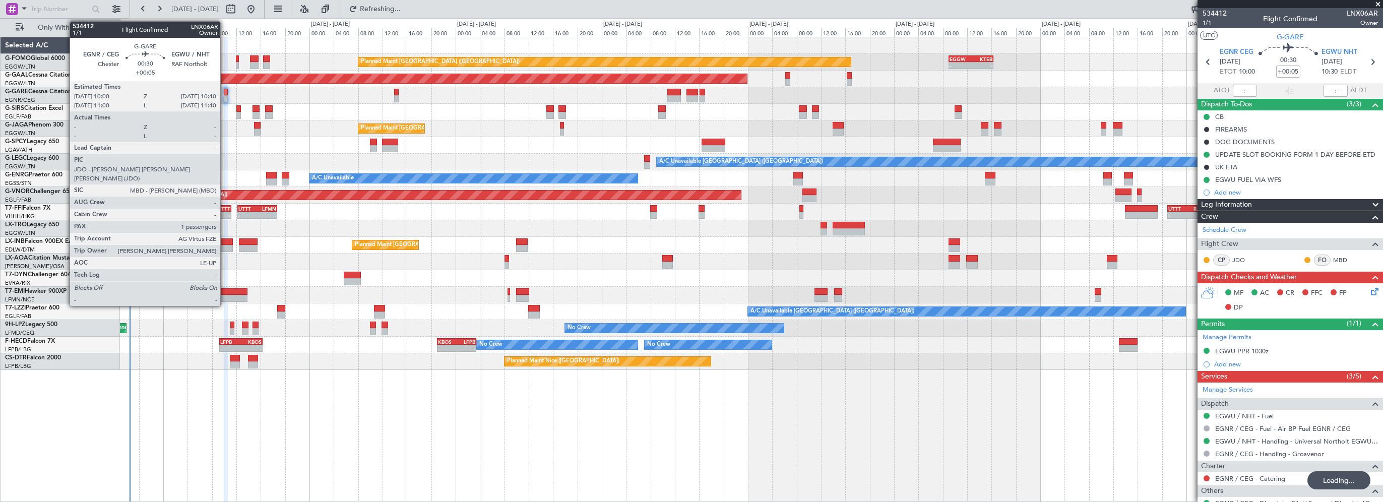
click at [225, 92] on div at bounding box center [226, 92] width 5 height 7
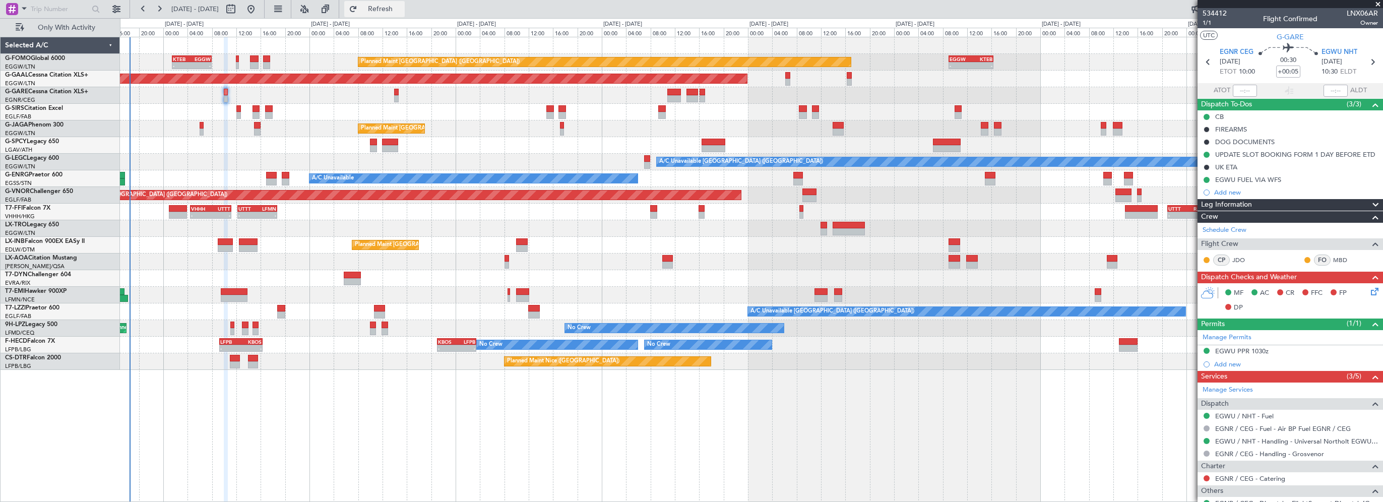
click at [405, 14] on button "Refresh" at bounding box center [374, 9] width 60 height 16
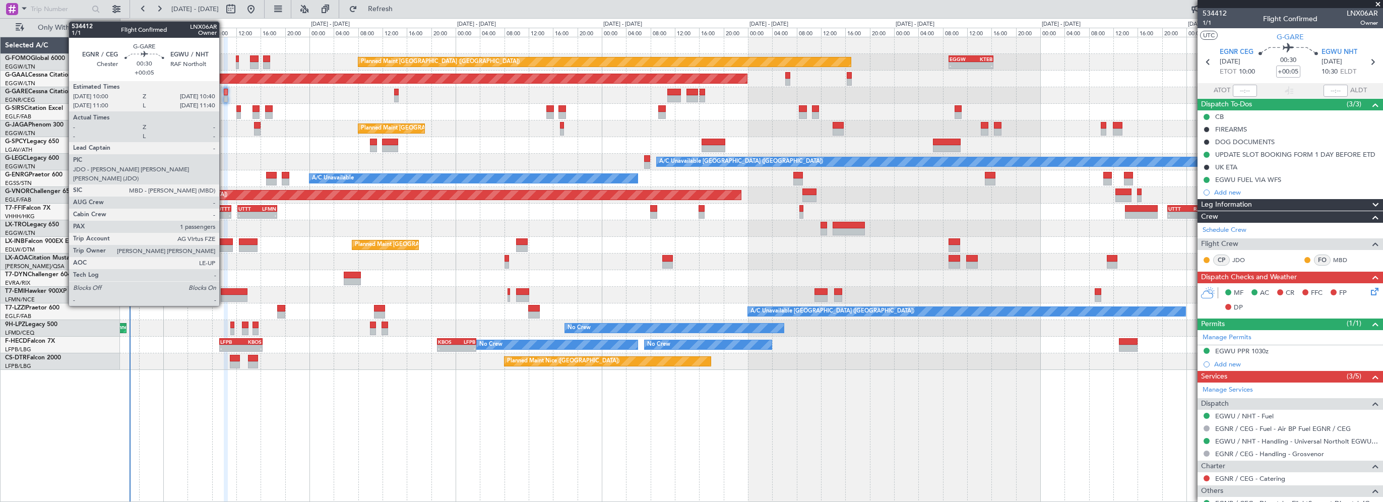
click at [224, 93] on div at bounding box center [226, 92] width 5 height 7
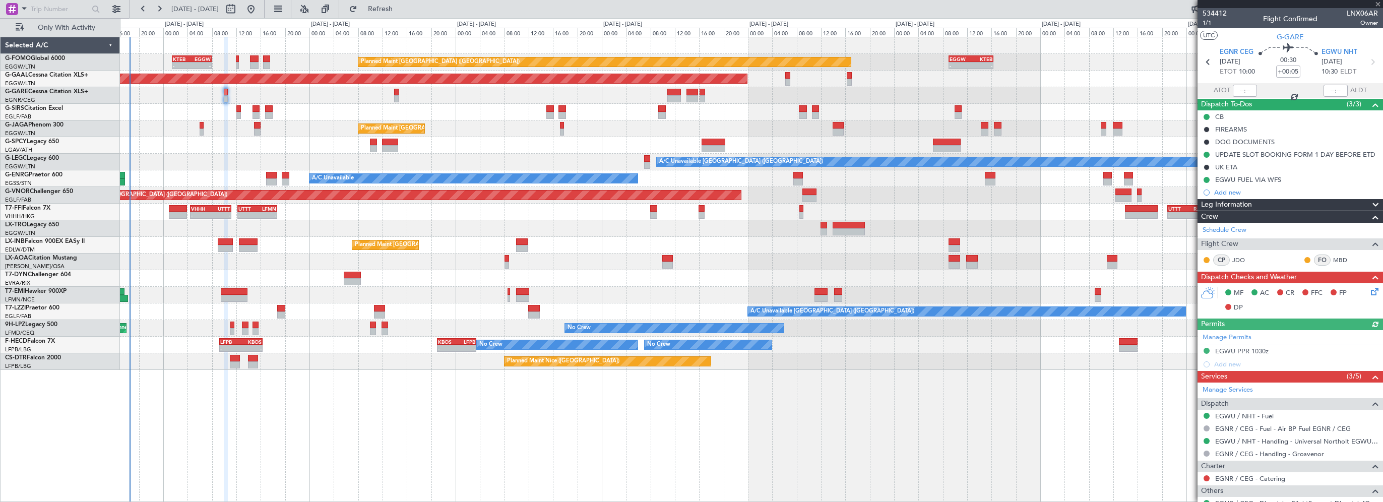
click at [318, 105] on div at bounding box center [751, 112] width 1262 height 17
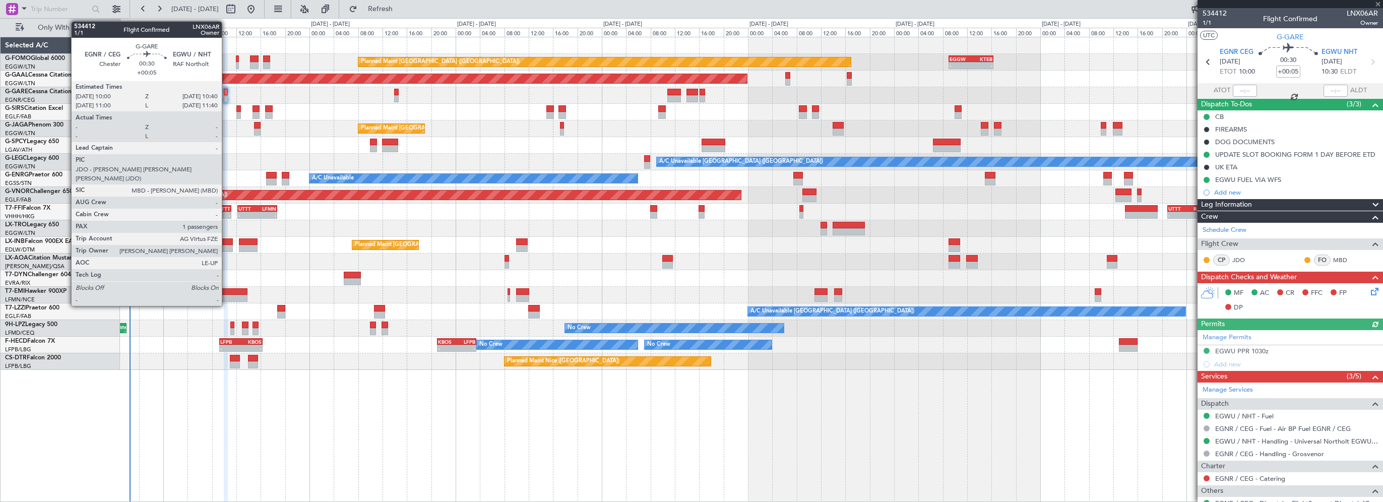
click at [226, 92] on div at bounding box center [226, 92] width 5 height 7
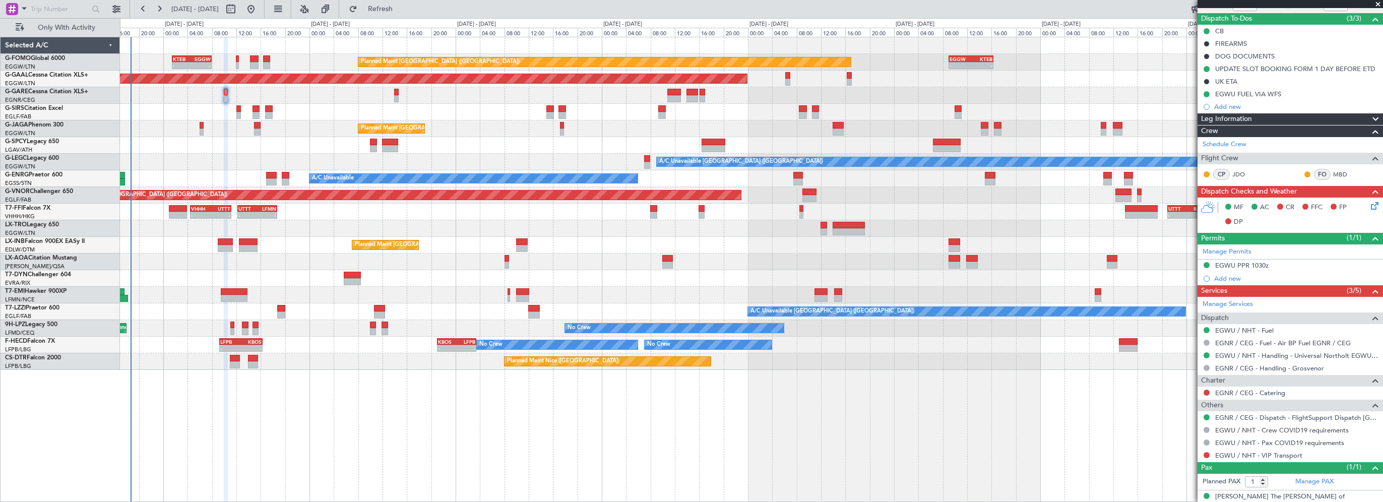
scroll to position [95, 0]
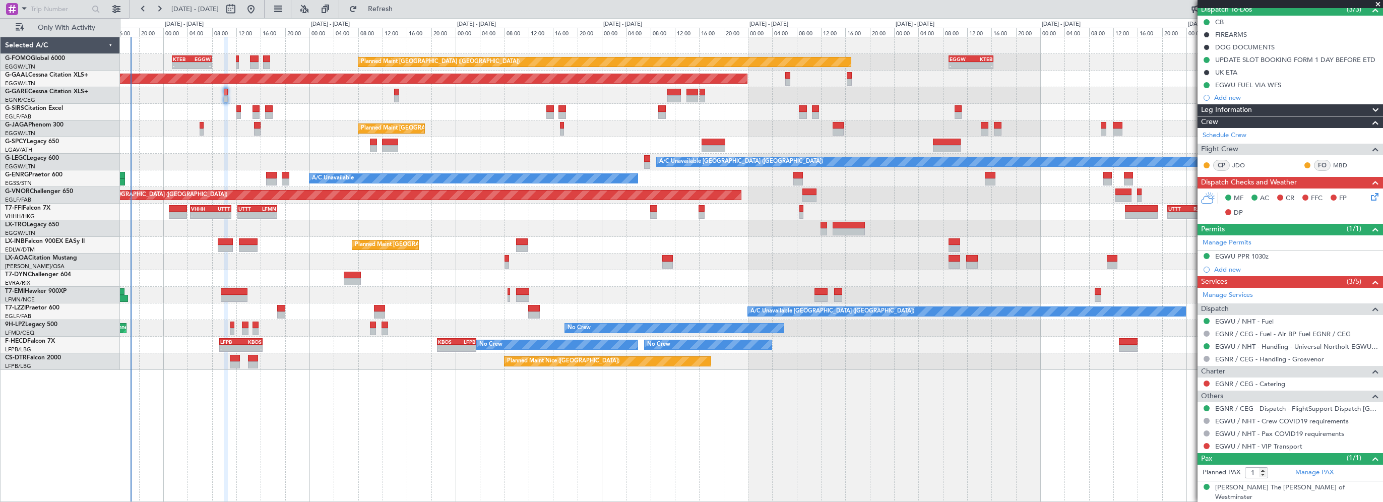
click at [850, 424] on div "Planned Maint London (Luton) - - KTEB 01:30 Z EGGW 08:00 Z - - EGGW 09:00 Z KTE…" at bounding box center [751, 269] width 1263 height 465
click at [917, 437] on div "Planned Maint London (Luton) - - KTEB 01:30 Z EGGW 08:00 Z - - EGGW 09:00 Z KTE…" at bounding box center [751, 269] width 1263 height 465
click at [997, 387] on div "Planned Maint London (Luton) - - KTEB 01:30 Z EGGW 08:00 Z - - EGGW 09:00 Z KTE…" at bounding box center [751, 269] width 1263 height 465
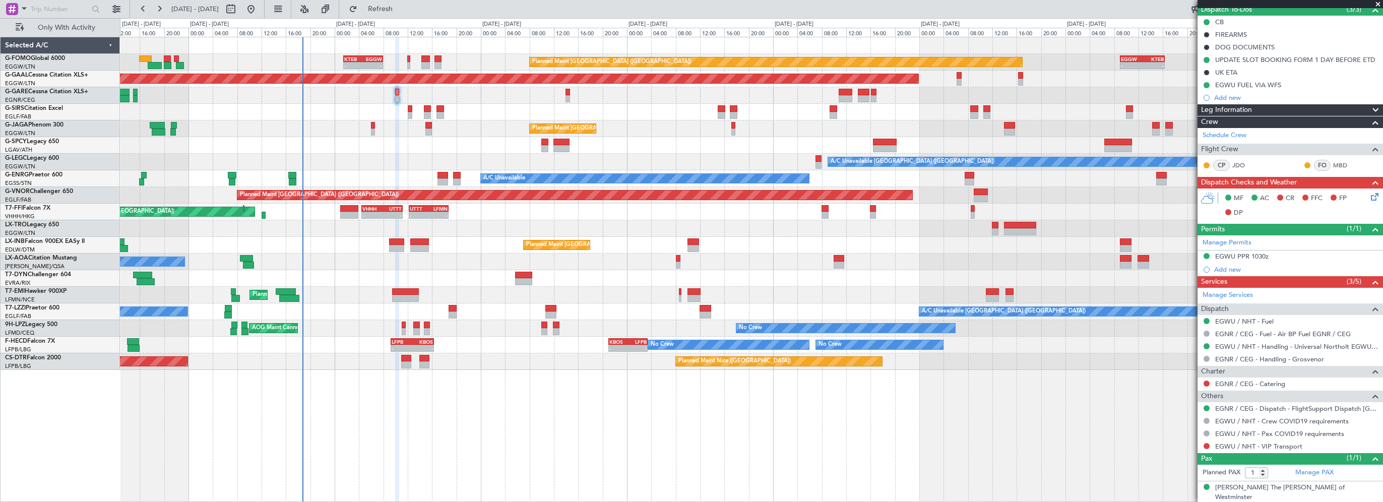
click at [452, 448] on div "Planned Maint London (Luton) - - KTEB 01:30 Z EGGW 08:00 Z - - EGGW 09:00 Z KTE…" at bounding box center [751, 269] width 1263 height 465
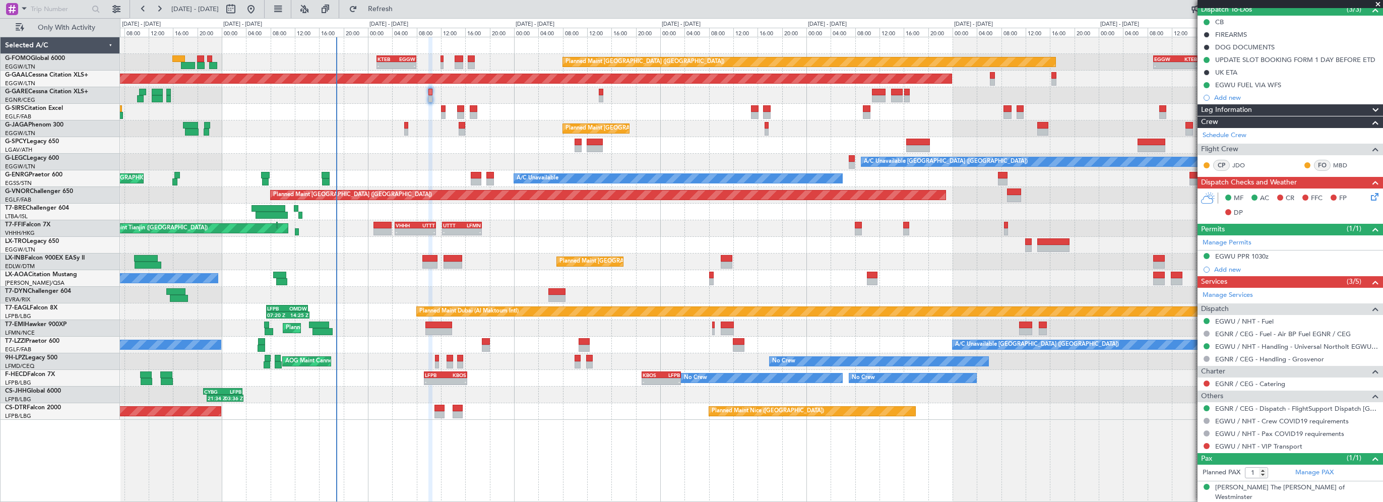
click at [348, 278] on div "Planned Maint [GEOGRAPHIC_DATA] ([GEOGRAPHIC_DATA]) - - KTEB 01:30 Z EGGW 08:00…" at bounding box center [751, 228] width 1262 height 382
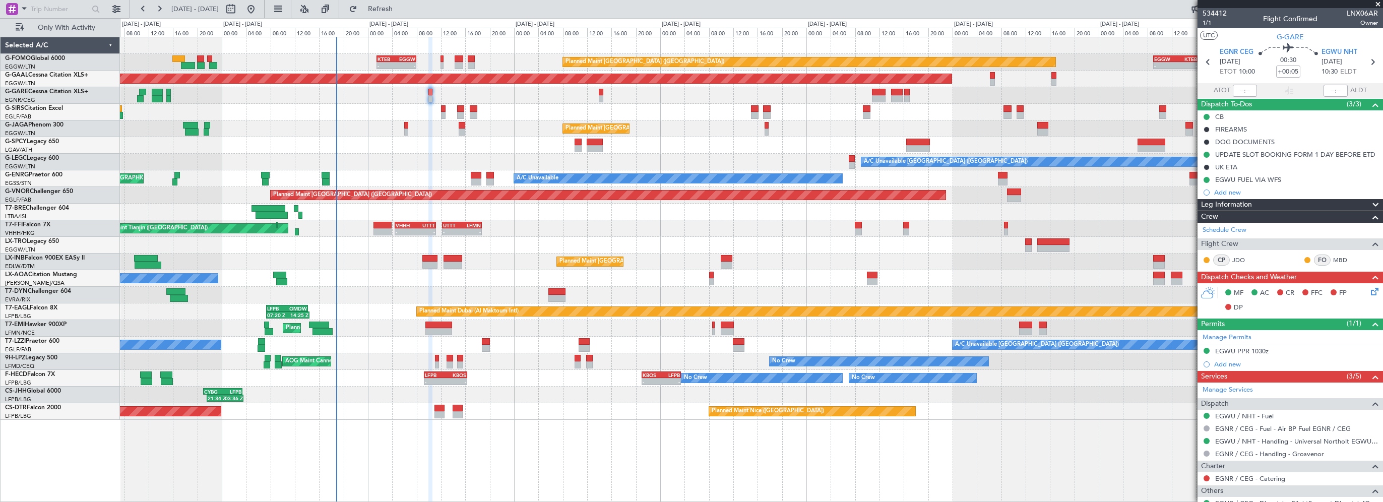
scroll to position [95, 0]
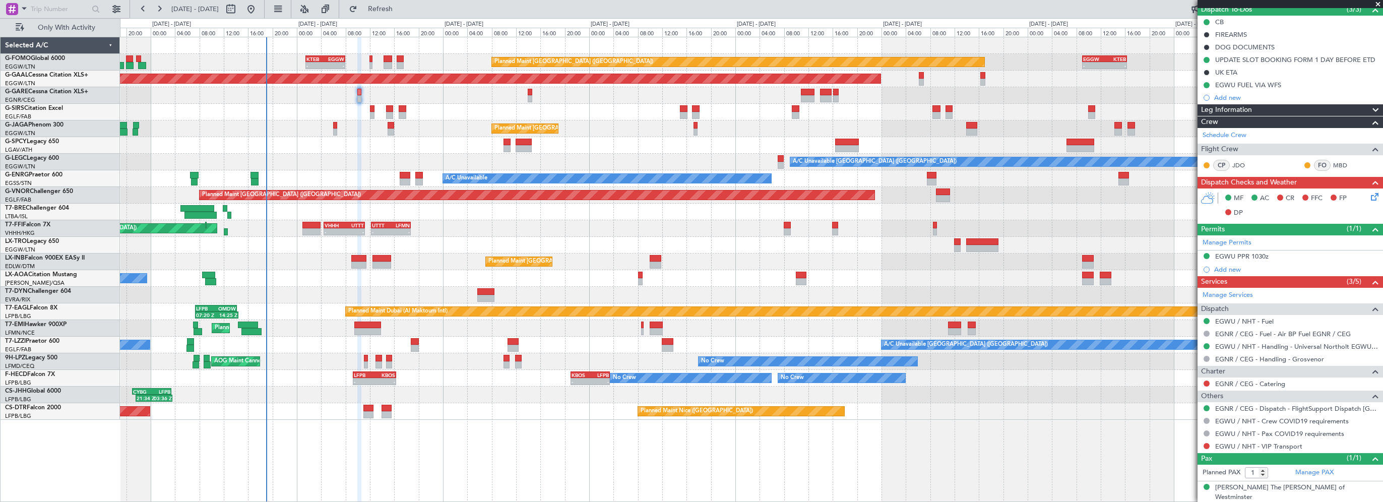
click at [451, 120] on div "Planned Maint [GEOGRAPHIC_DATA] ([GEOGRAPHIC_DATA]) - - KTEB 01:30 Z EGGW 08:00…" at bounding box center [751, 228] width 1262 height 382
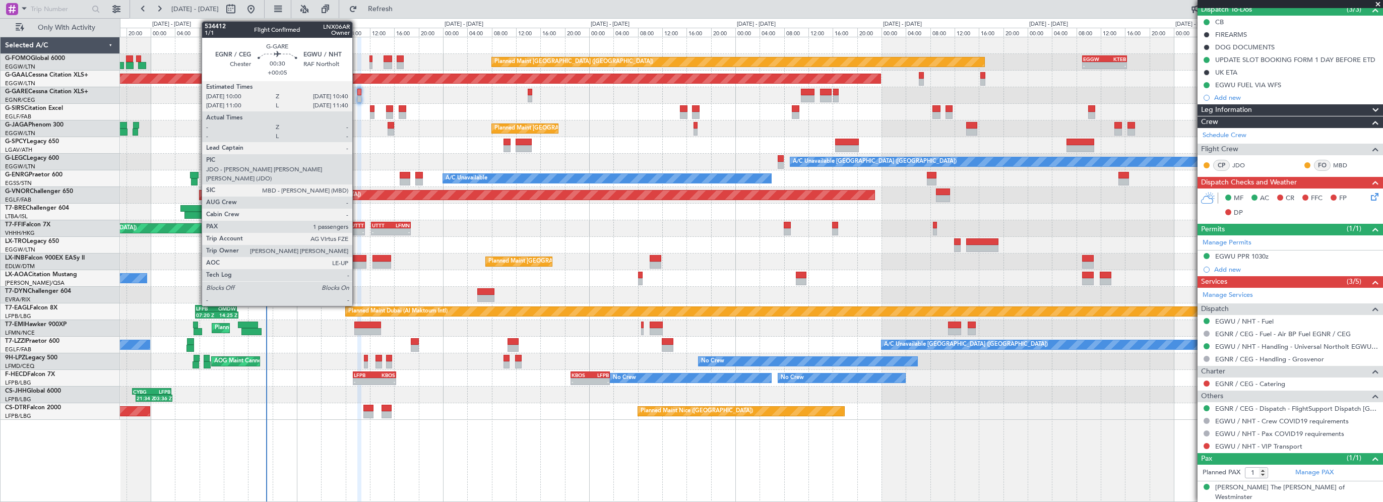
click at [357, 91] on div at bounding box center [359, 92] width 5 height 7
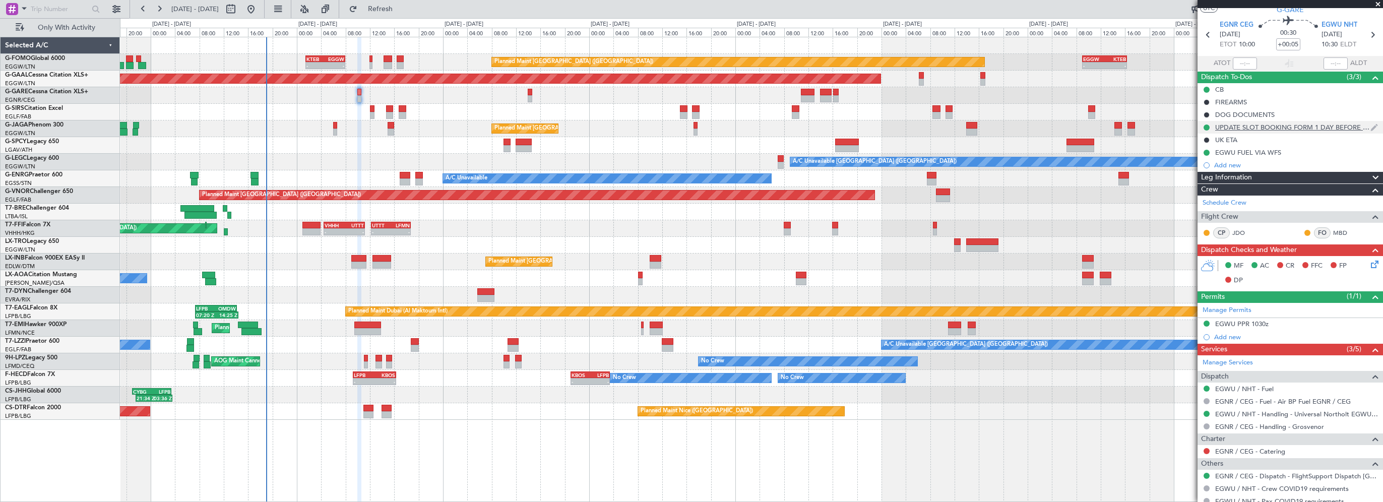
scroll to position [0, 0]
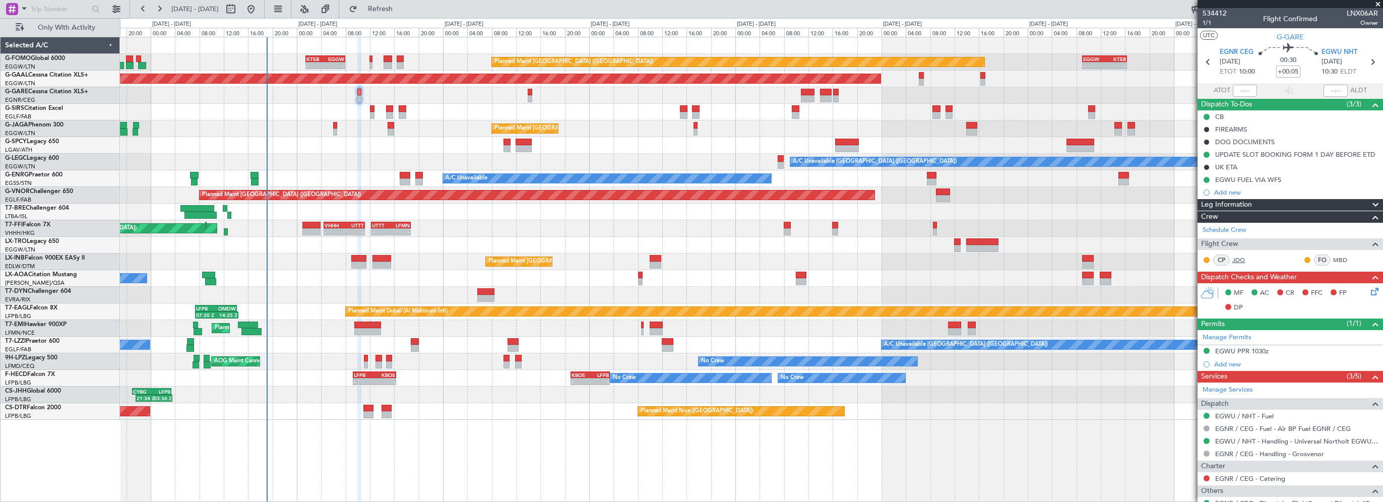
click at [1240, 260] on link "JDO" at bounding box center [1243, 259] width 23 height 9
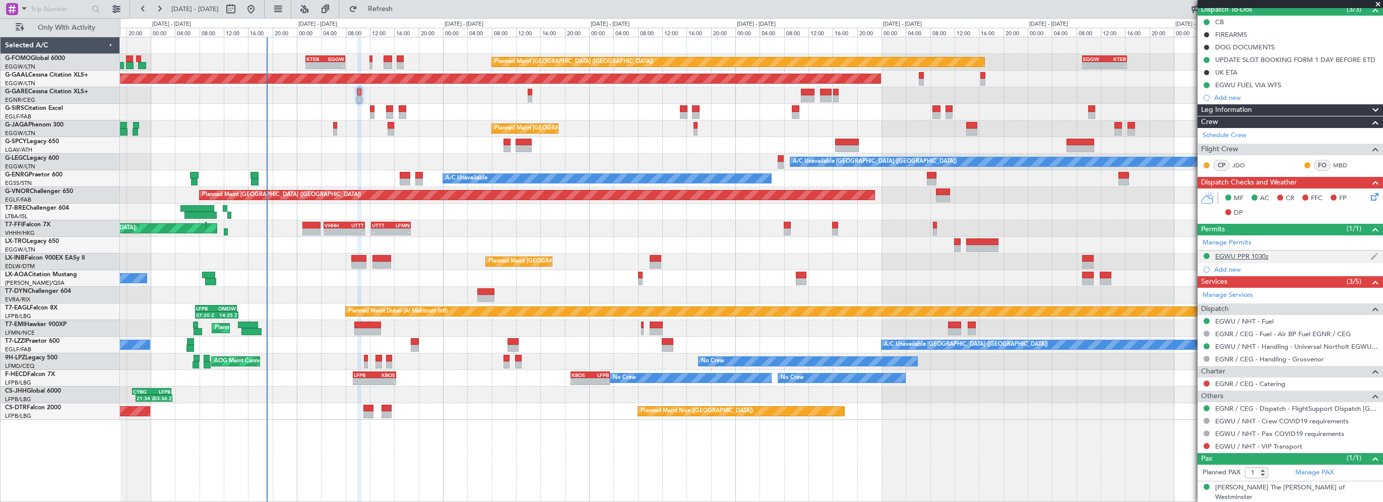
click at [1258, 257] on div "EGWU PPR 1030z" at bounding box center [1241, 256] width 53 height 9
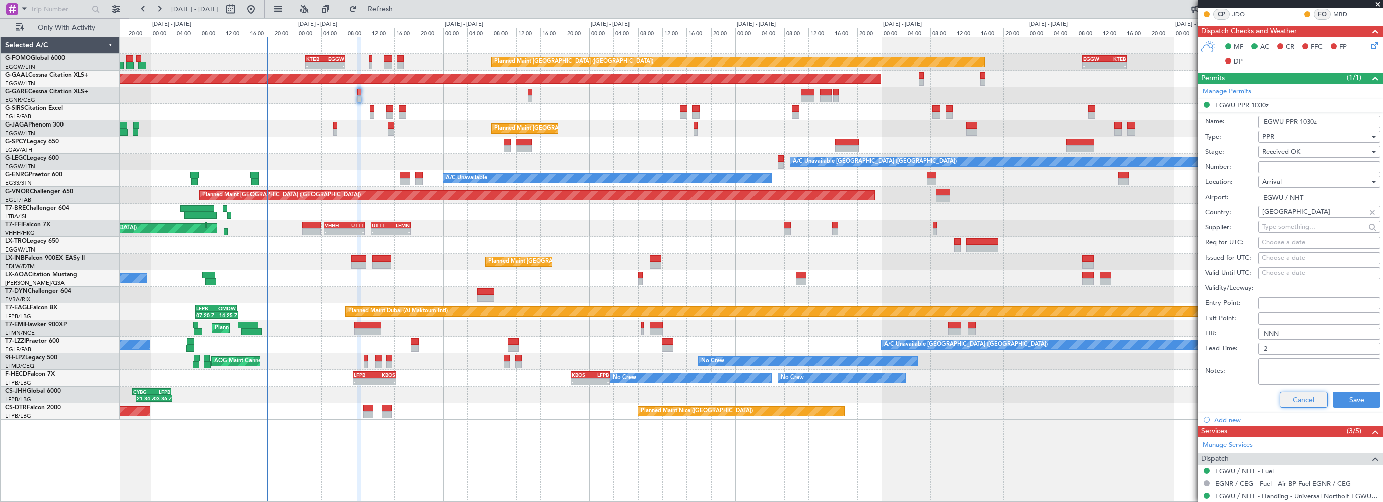
click at [1290, 402] on button "Cancel" at bounding box center [1303, 400] width 48 height 16
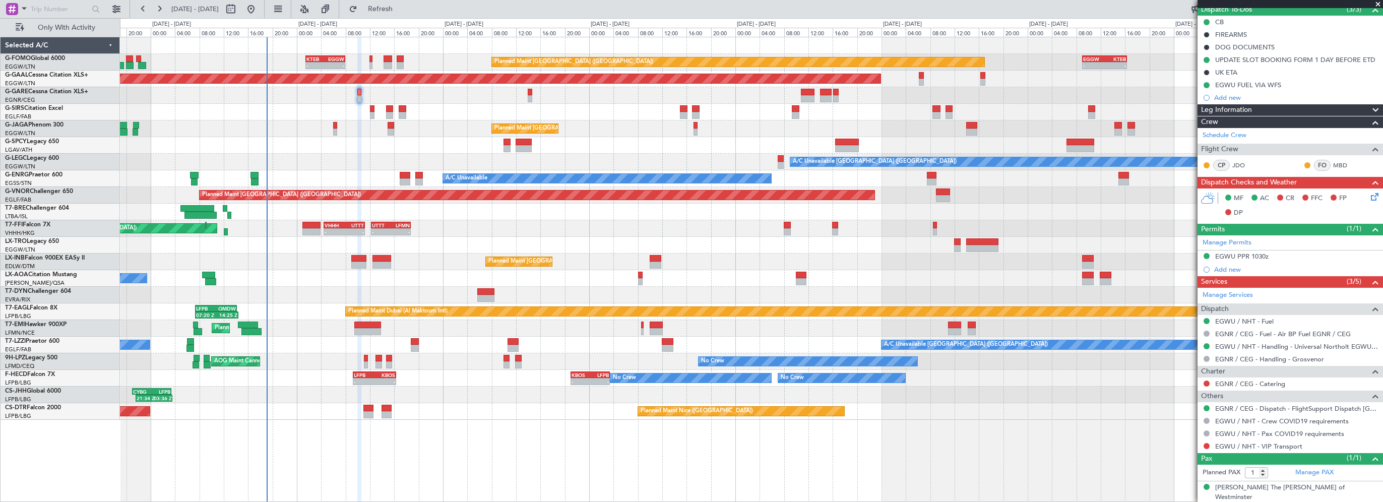
click at [1276, 108] on div "Leg Information" at bounding box center [1289, 110] width 185 height 12
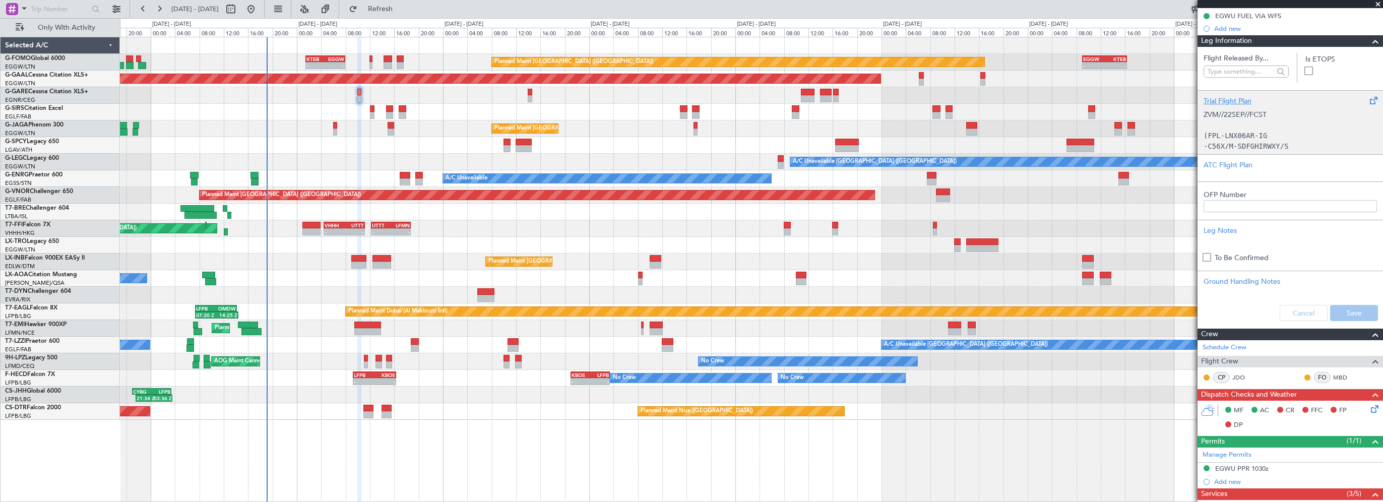
scroll to position [73, 0]
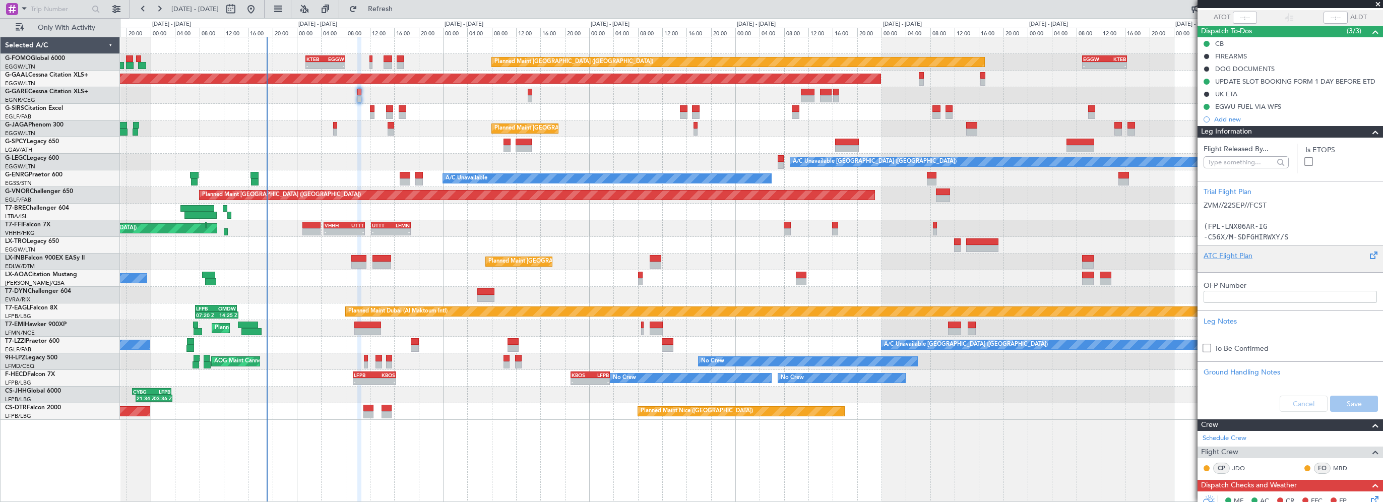
click at [1211, 251] on div "ATC Flight Plan" at bounding box center [1289, 255] width 173 height 11
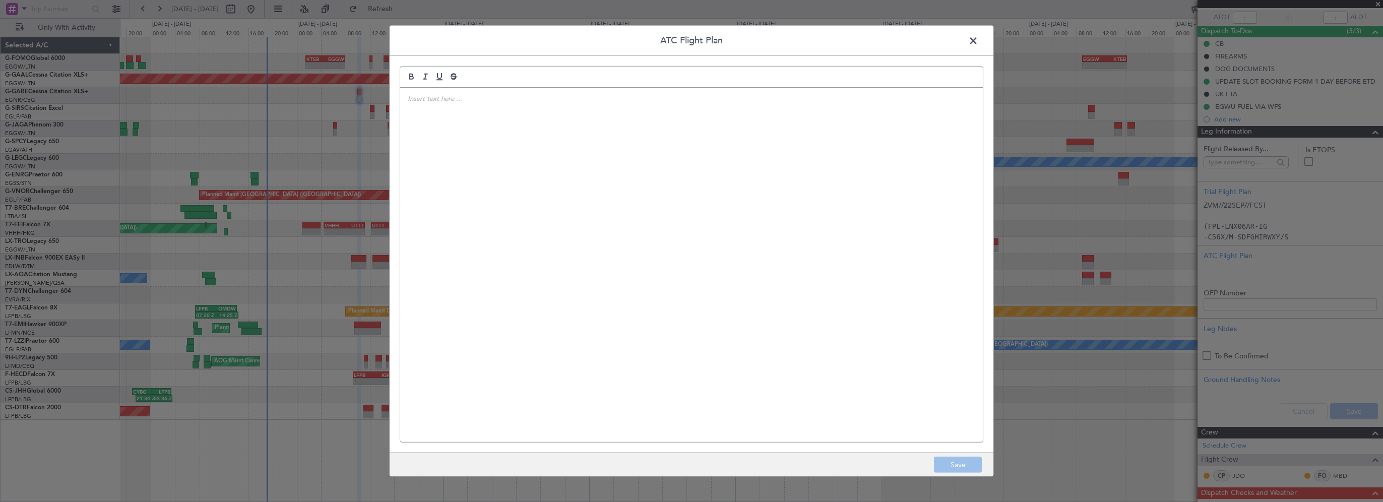
click at [706, 173] on div at bounding box center [691, 265] width 582 height 354
click at [599, 202] on div "(FPL-LNX06AR-IG -C56X/M-SDFGHIRWXY/S -EGNR1000 -N0394F190 REXAM5 REXAM DCT NANT…" at bounding box center [691, 265] width 582 height 354
click at [950, 467] on button "Save" at bounding box center [958, 465] width 48 height 16
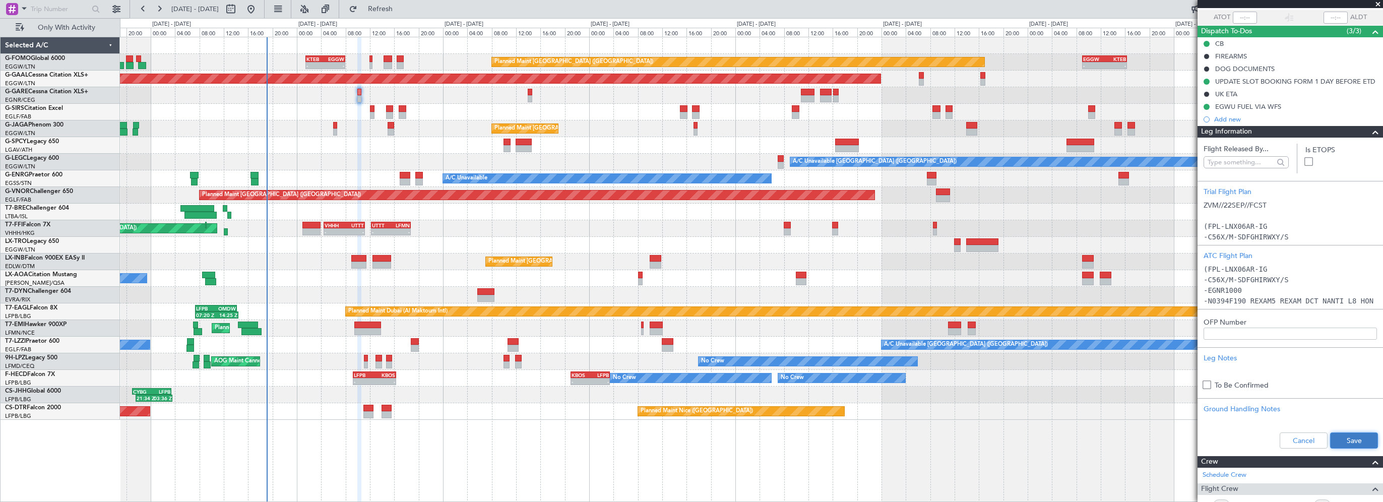
click at [1333, 436] on button "Save" at bounding box center [1354, 440] width 48 height 16
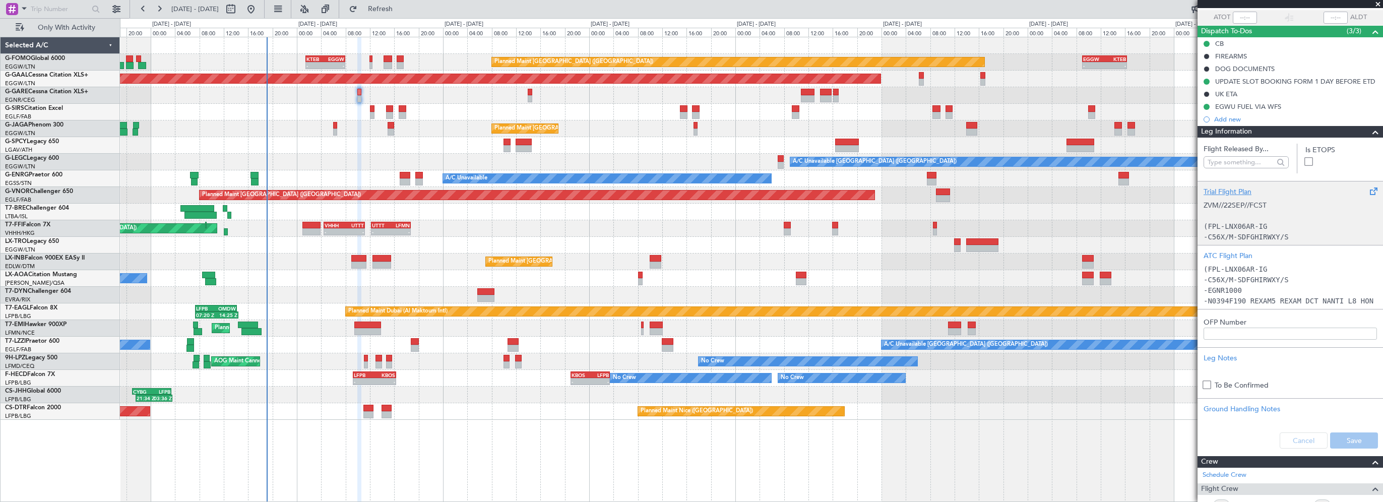
click at [1222, 190] on div "Trial Flight Plan" at bounding box center [1289, 191] width 173 height 11
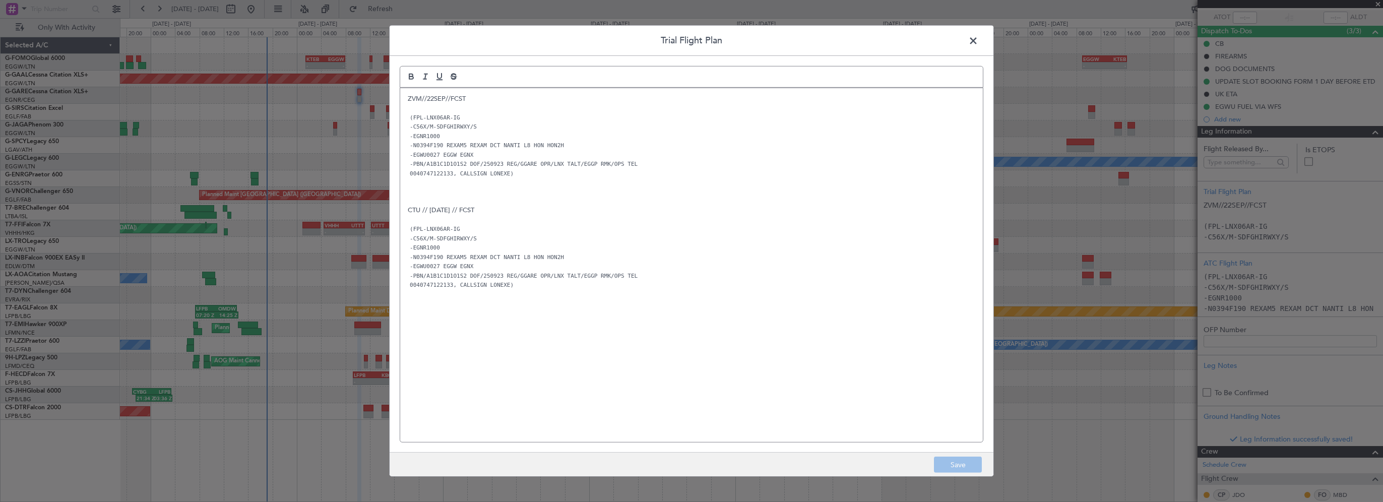
drag, startPoint x: 422, startPoint y: 99, endPoint x: 464, endPoint y: 99, distance: 41.3
click at [422, 99] on p "ZVM//22SEP//FCST" at bounding box center [691, 98] width 567 height 9
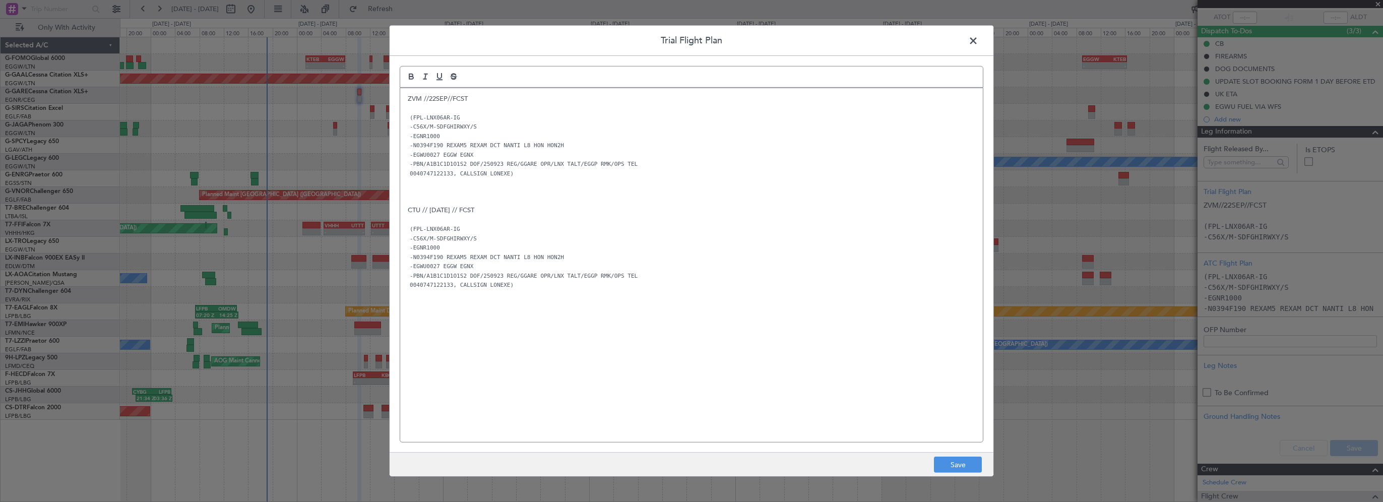
click at [429, 99] on p "ZVM //22SEP//FCST" at bounding box center [691, 98] width 567 height 9
click at [449, 99] on p "ZVM // [DATE]//FCST" at bounding box center [691, 98] width 567 height 9
click at [457, 99] on p "ZVM // [DATE] //FCST" at bounding box center [691, 98] width 567 height 9
click at [524, 101] on p "ZVM // [DATE] // FCST" at bounding box center [691, 98] width 567 height 9
click at [951, 464] on button "Save" at bounding box center [958, 465] width 48 height 16
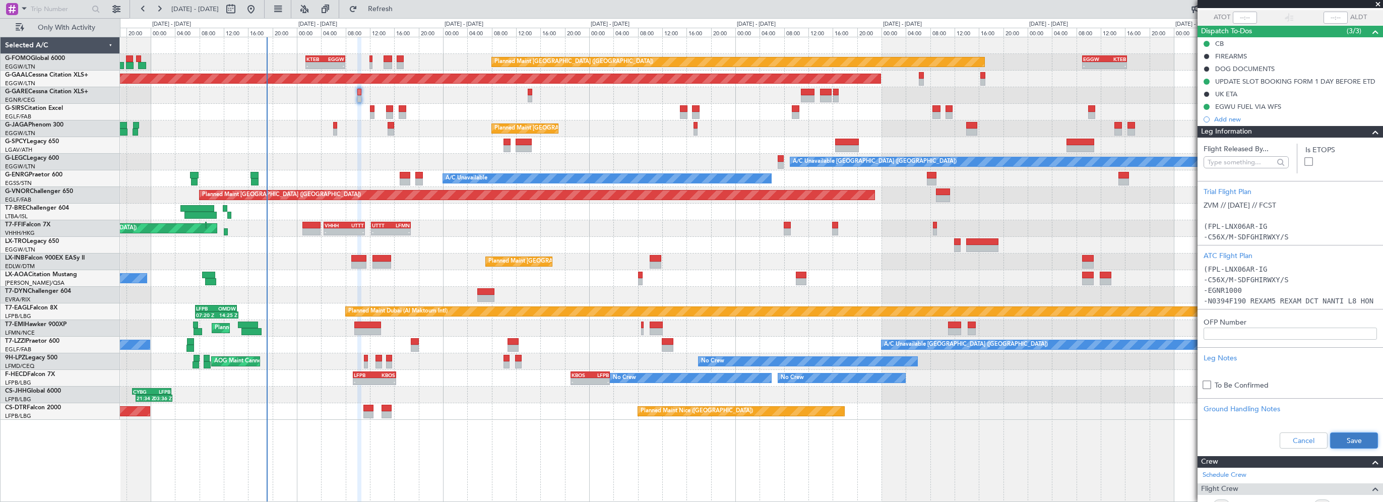
click at [1350, 443] on button "Save" at bounding box center [1354, 440] width 48 height 16
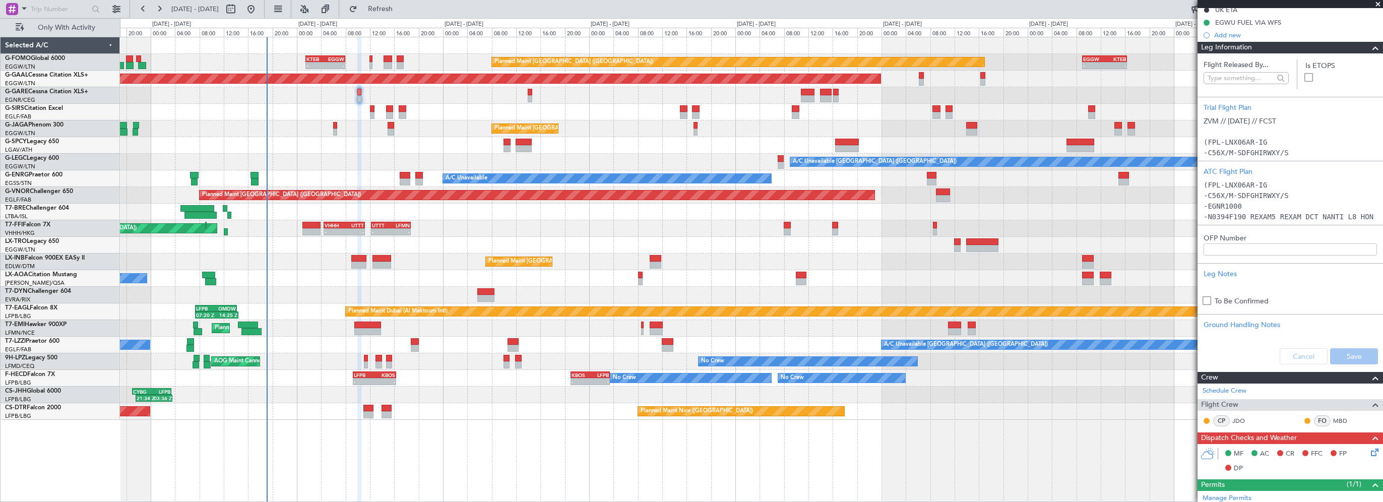
scroll to position [101, 0]
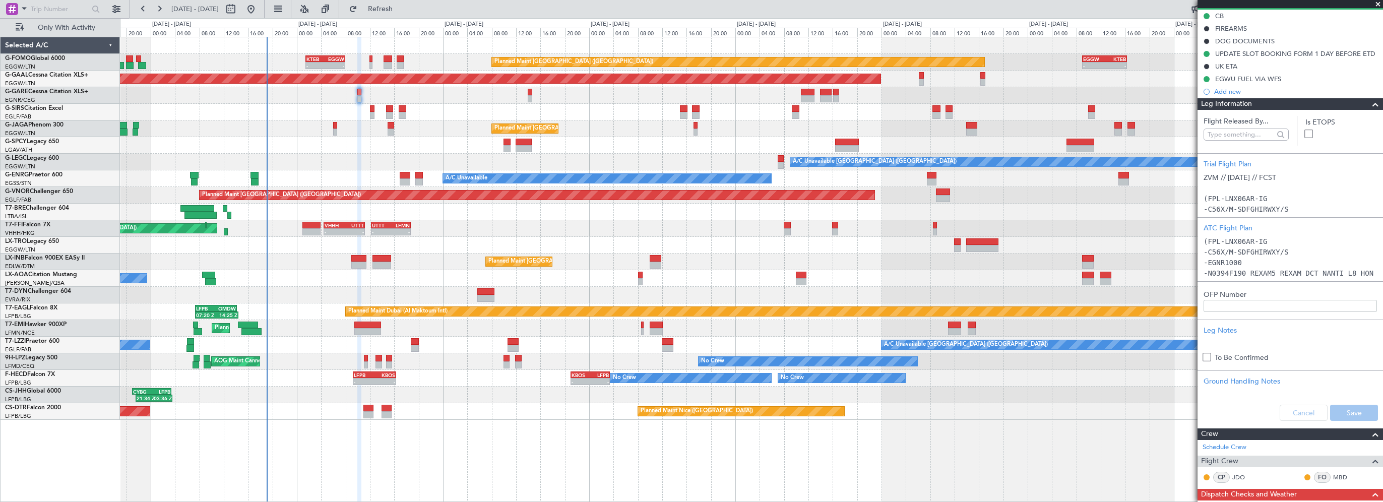
click at [1369, 103] on span at bounding box center [1375, 104] width 12 height 12
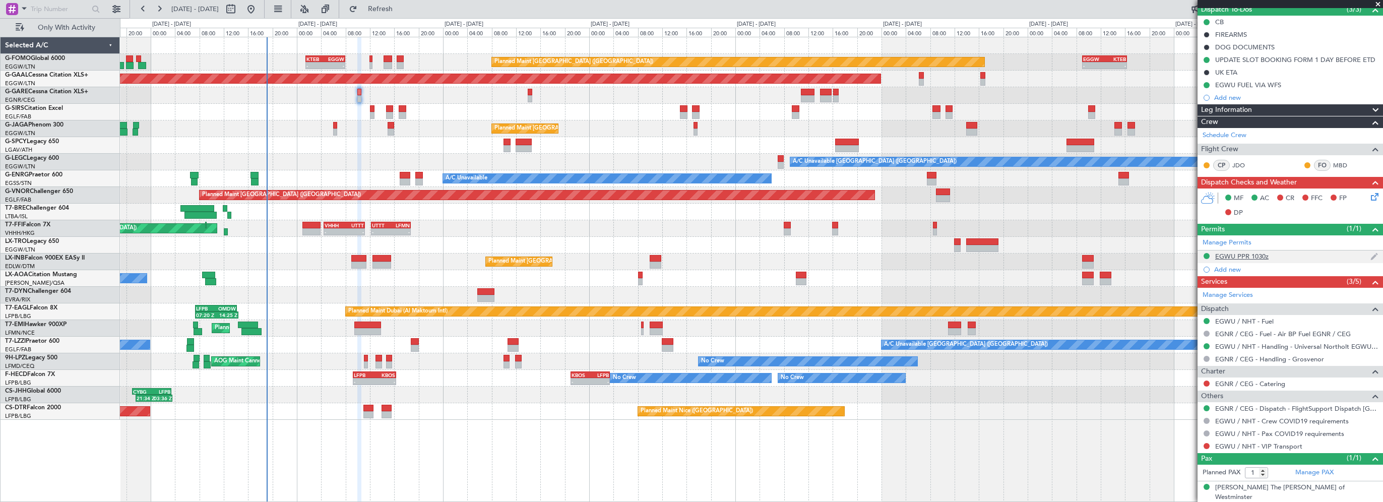
click at [1244, 255] on div "EGWU PPR 1030z" at bounding box center [1241, 256] width 53 height 9
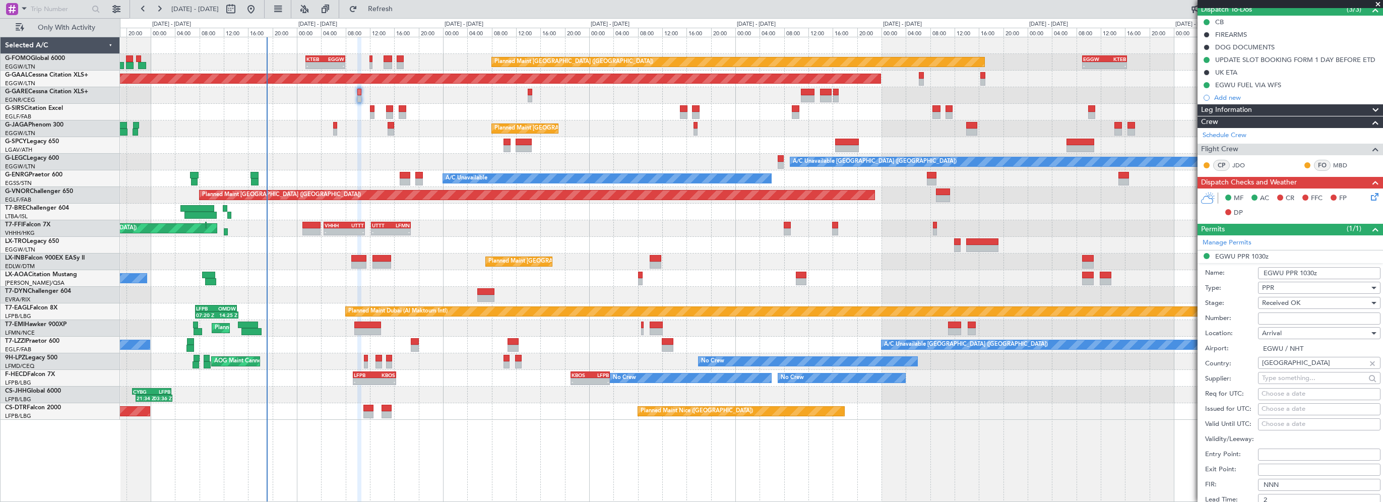
scroll to position [101, 0]
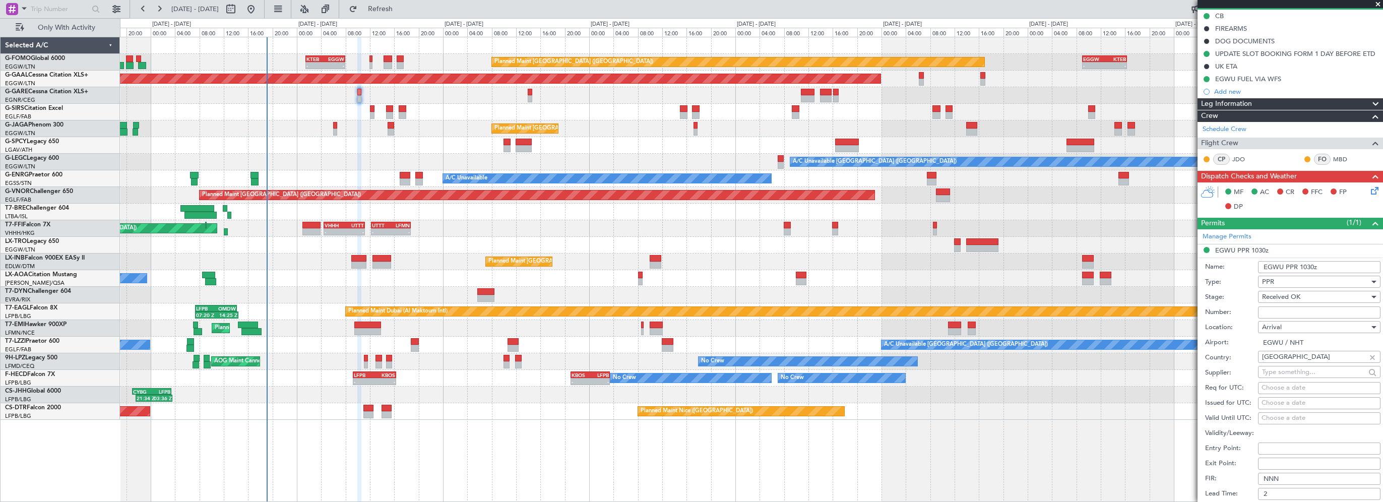
click at [1267, 315] on input "Number:" at bounding box center [1319, 312] width 122 height 12
paste input "215119"
type input "215119"
click at [1283, 293] on span "Received OK" at bounding box center [1281, 296] width 38 height 9
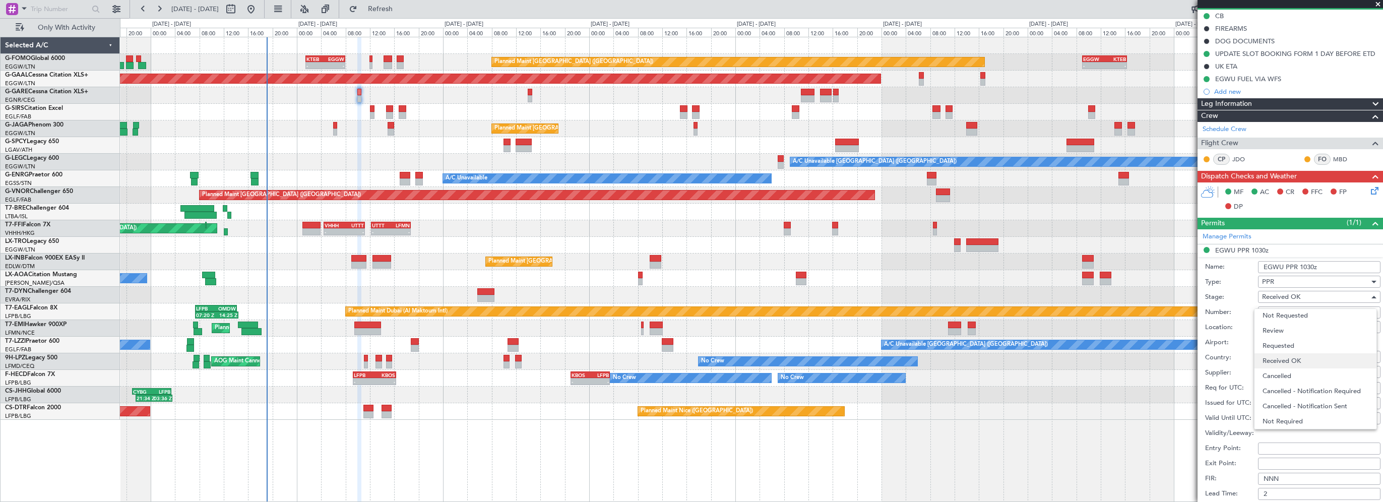
click at [1282, 359] on span "Received OK" at bounding box center [1315, 360] width 106 height 15
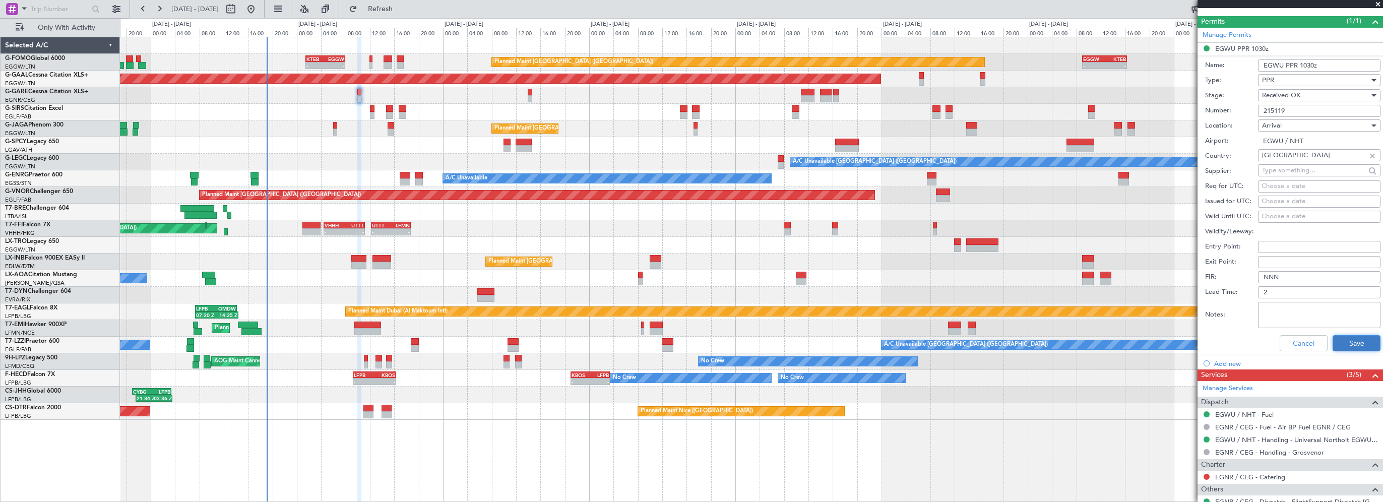
click at [1336, 339] on button "Save" at bounding box center [1356, 343] width 48 height 16
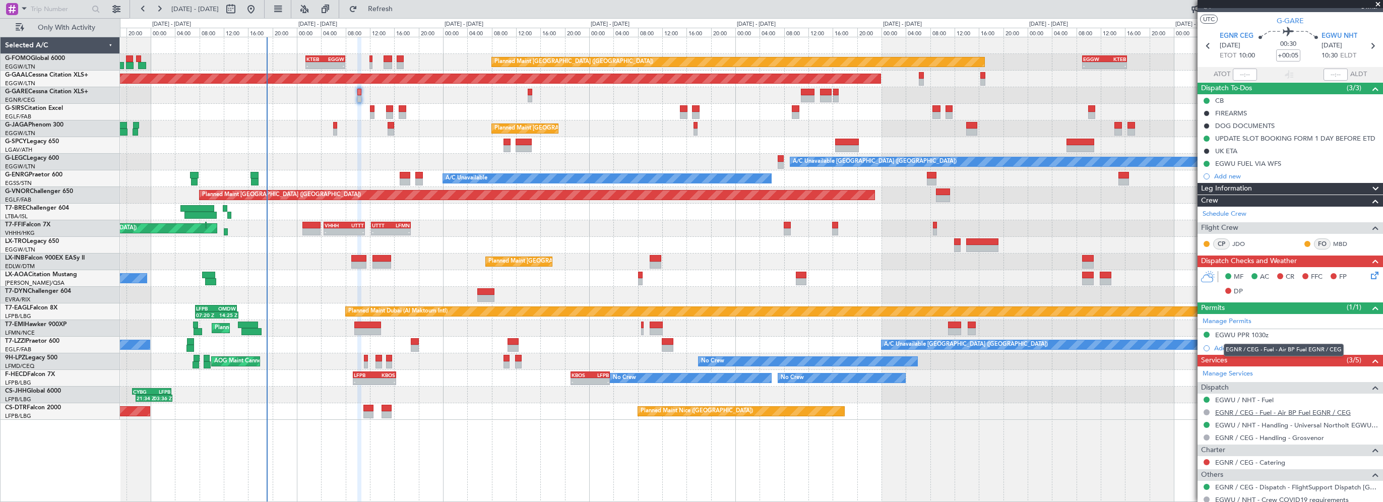
scroll to position [0, 0]
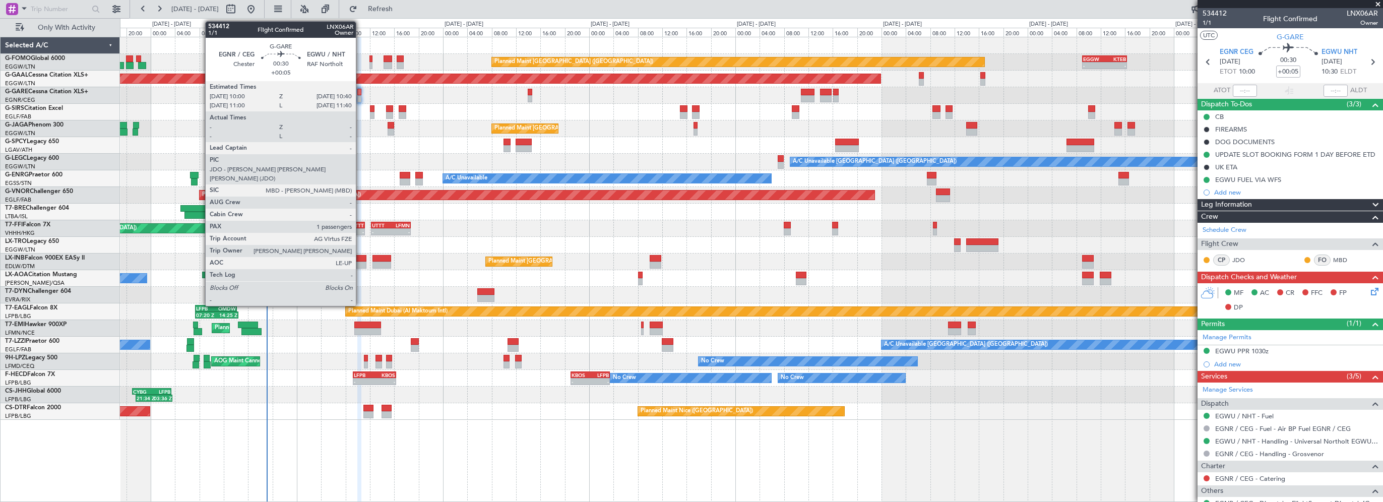
click at [360, 92] on div at bounding box center [359, 92] width 5 height 7
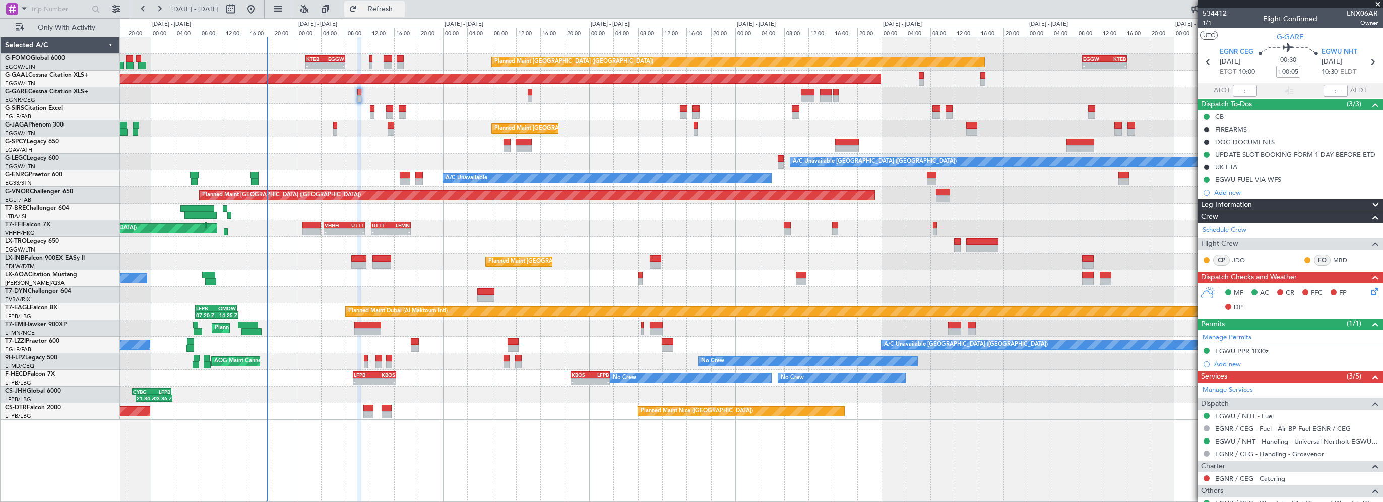
click at [402, 13] on span "Refresh" at bounding box center [380, 9] width 42 height 7
click at [332, 442] on div "Planned Maint [GEOGRAPHIC_DATA] ([GEOGRAPHIC_DATA]) - - KTEB 01:30 Z EGGW 08:00…" at bounding box center [751, 269] width 1263 height 465
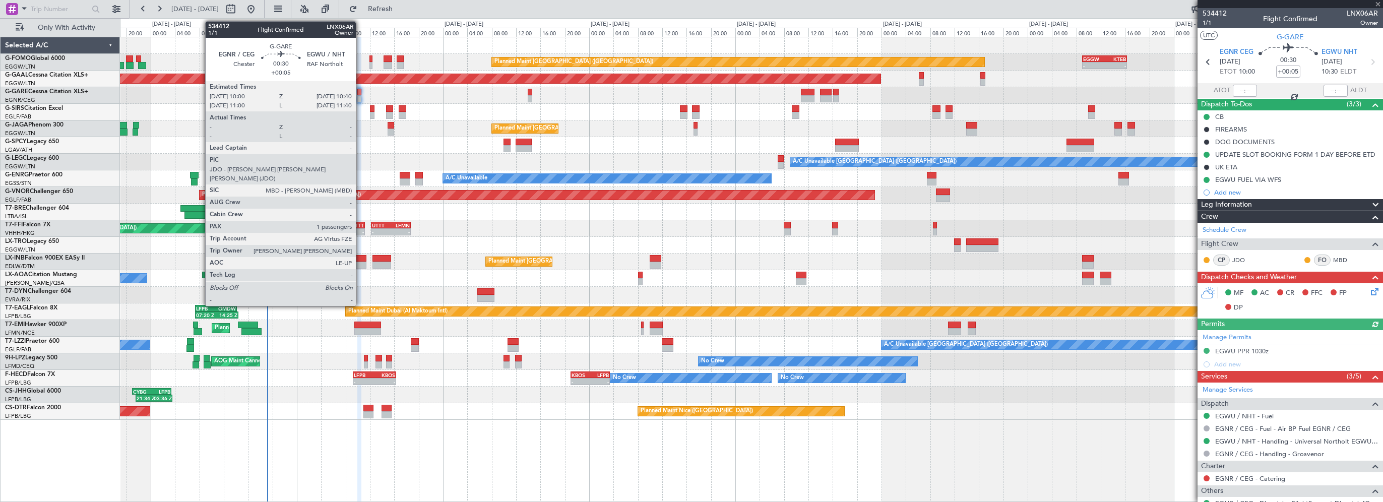
click at [360, 91] on div at bounding box center [359, 92] width 5 height 7
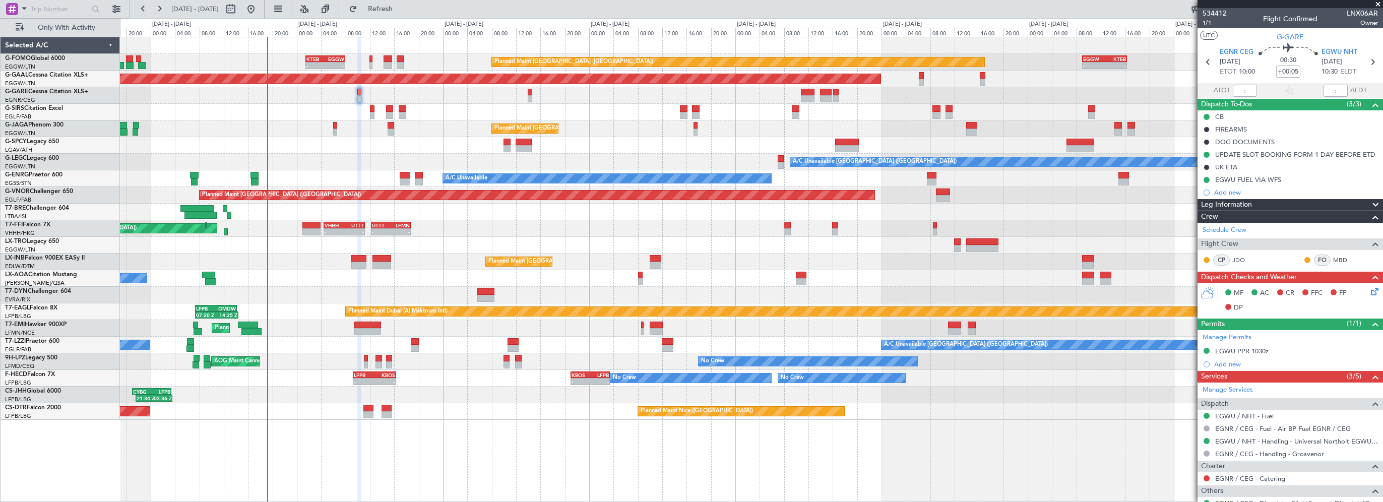
click at [1369, 288] on icon at bounding box center [1373, 290] width 8 height 8
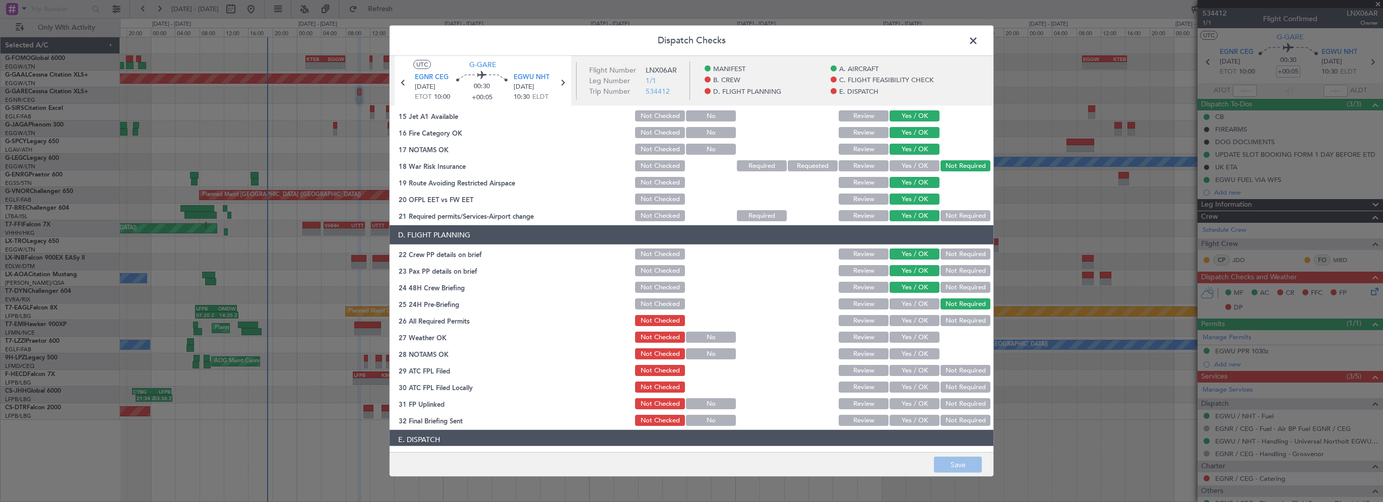
scroll to position [403, 0]
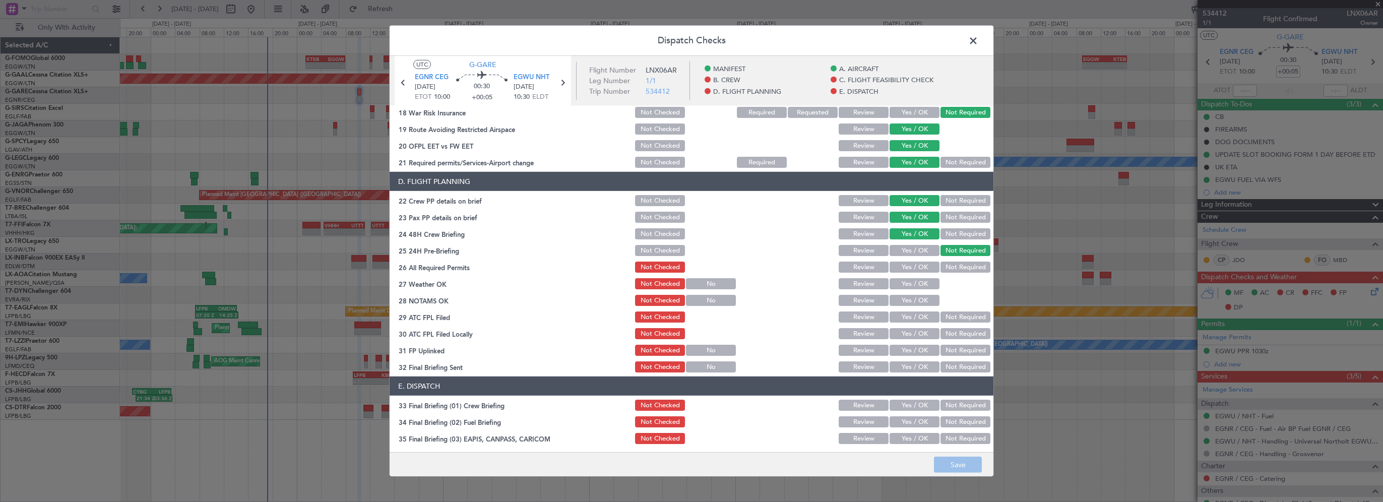
click at [909, 265] on button "Yes / OK" at bounding box center [914, 267] width 50 height 11
drag, startPoint x: 907, startPoint y: 297, endPoint x: 909, endPoint y: 289, distance: 7.8
click at [907, 296] on button "Yes / OK" at bounding box center [914, 300] width 50 height 11
click at [912, 285] on button "Yes / OK" at bounding box center [914, 283] width 50 height 11
click at [909, 316] on button "Yes / OK" at bounding box center [914, 316] width 50 height 11
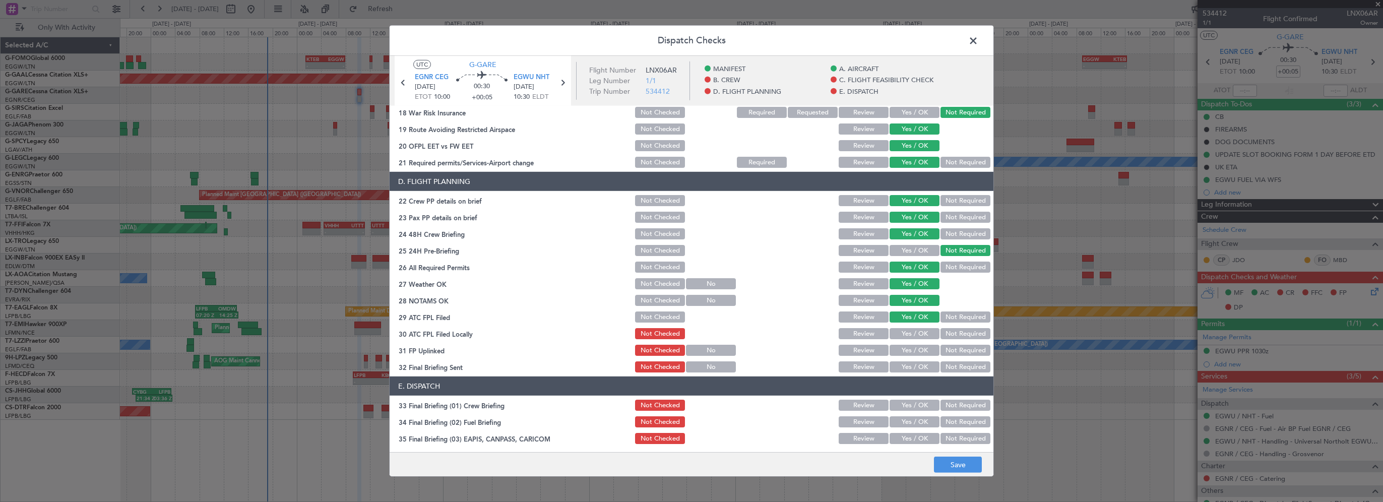
click at [907, 334] on button "Yes / OK" at bounding box center [914, 333] width 50 height 11
click at [961, 335] on button "Not Required" at bounding box center [965, 333] width 50 height 11
click at [899, 352] on button "Yes / OK" at bounding box center [914, 350] width 50 height 11
click at [901, 367] on button "Yes / OK" at bounding box center [914, 366] width 50 height 11
click at [901, 409] on button "Yes / OK" at bounding box center [914, 405] width 50 height 11
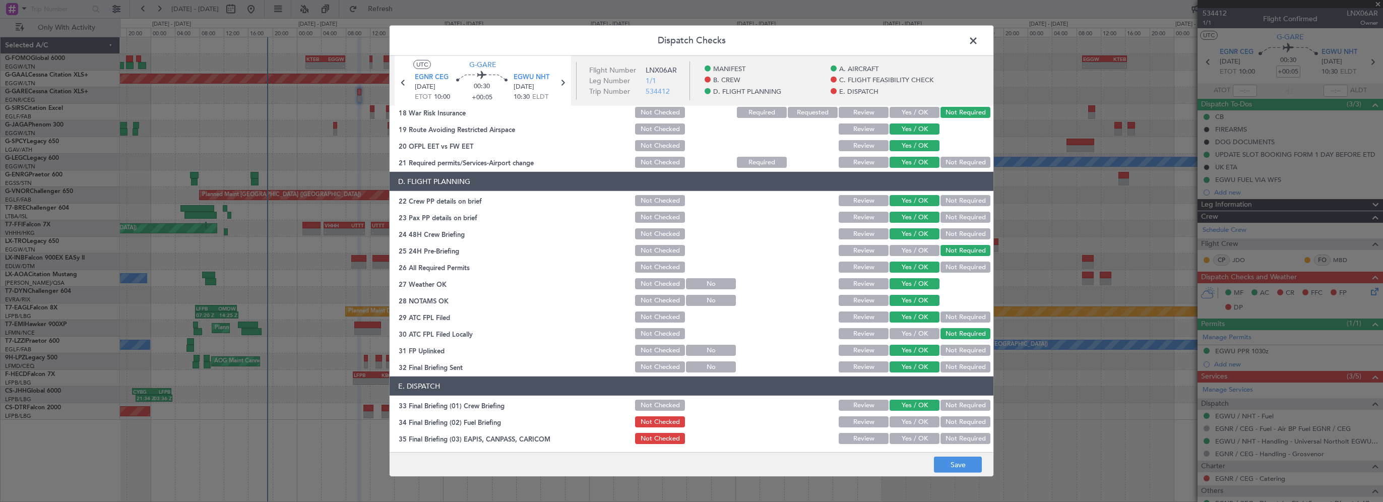
click at [902, 420] on button "Yes / OK" at bounding box center [914, 421] width 50 height 11
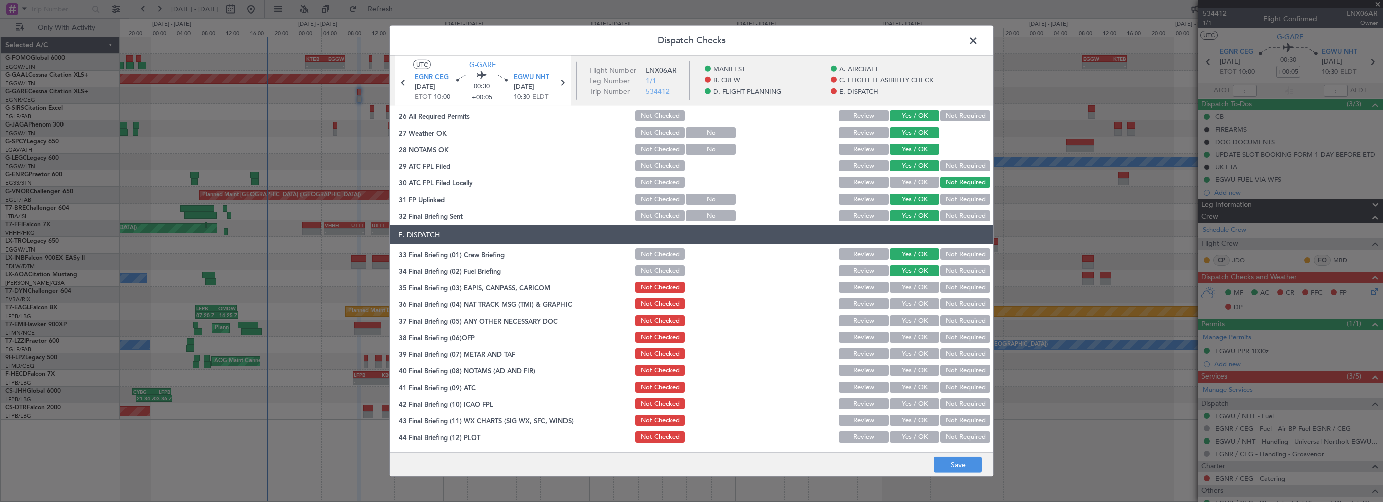
drag, startPoint x: 909, startPoint y: 289, endPoint x: 943, endPoint y: 295, distance: 34.2
click at [909, 289] on button "Yes / OK" at bounding box center [914, 287] width 50 height 11
click at [941, 300] on button "Not Required" at bounding box center [965, 303] width 50 height 11
click at [940, 319] on button "Not Required" at bounding box center [965, 320] width 50 height 11
click at [906, 314] on div "Yes / OK" at bounding box center [913, 320] width 51 height 14
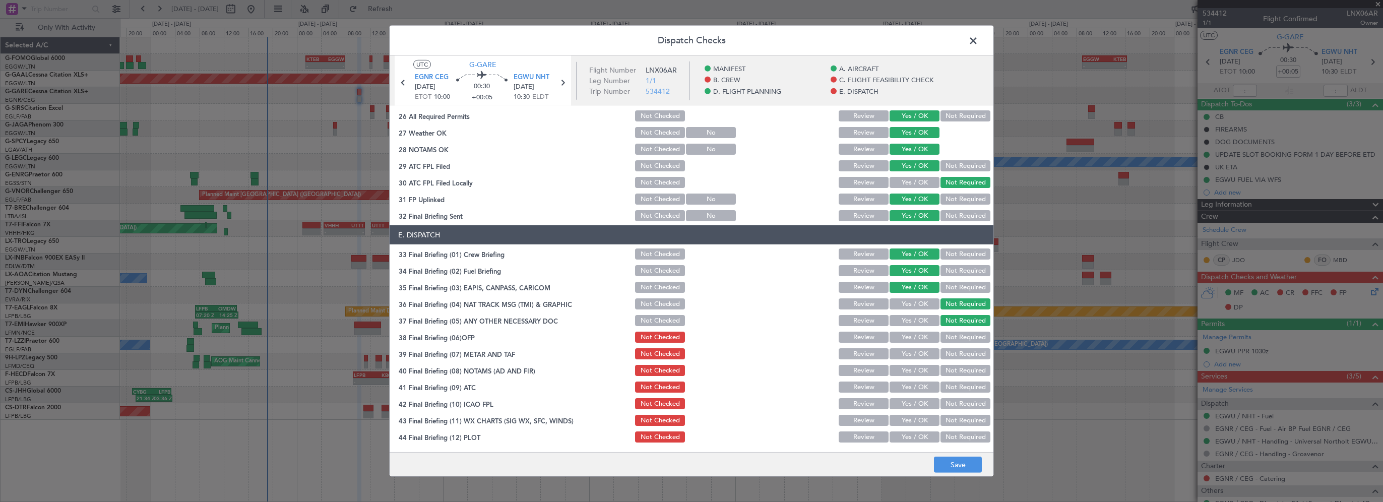
click at [963, 286] on button "Not Required" at bounding box center [965, 287] width 50 height 11
click at [913, 339] on button "Yes / OK" at bounding box center [914, 337] width 50 height 11
click at [908, 355] on button "Yes / OK" at bounding box center [914, 353] width 50 height 11
click at [909, 371] on button "Yes / OK" at bounding box center [914, 370] width 50 height 11
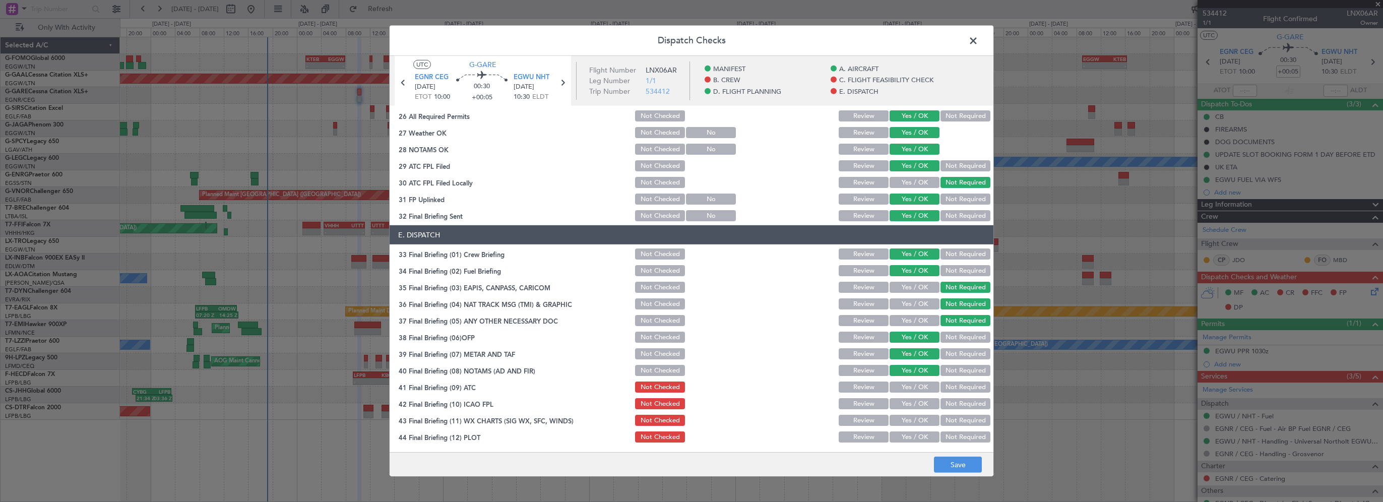
click at [909, 383] on button "Yes / OK" at bounding box center [914, 386] width 50 height 11
click at [915, 407] on button "Yes / OK" at bounding box center [914, 403] width 50 height 11
click at [906, 427] on div "Yes / OK" at bounding box center [913, 420] width 51 height 14
click at [909, 436] on button "Yes / OK" at bounding box center [914, 436] width 50 height 11
click at [920, 418] on button "Yes / OK" at bounding box center [914, 420] width 50 height 11
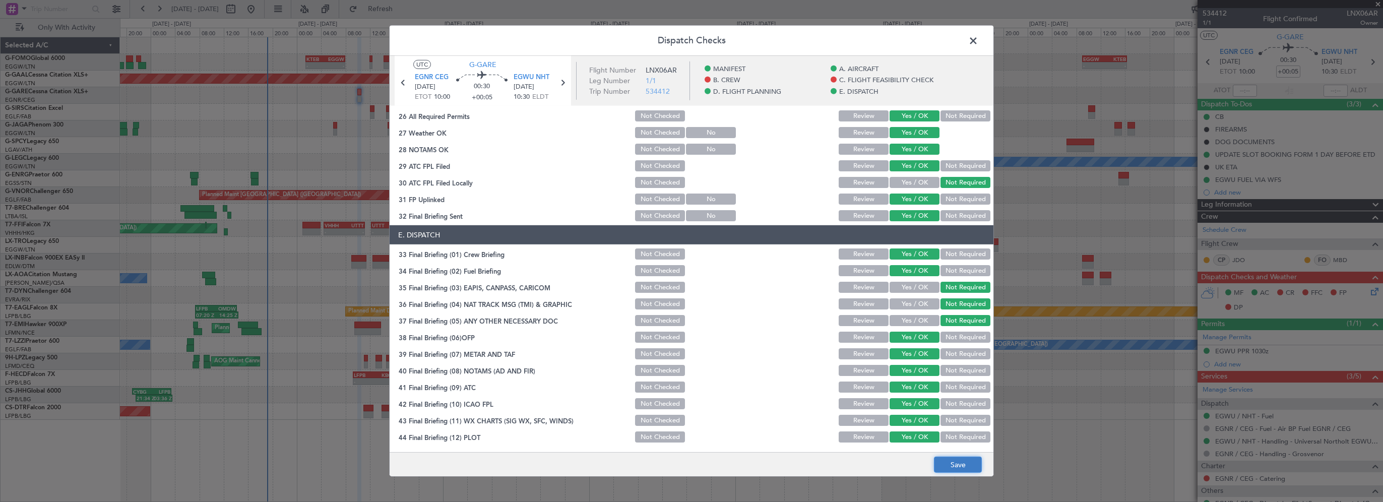
click at [973, 468] on button "Save" at bounding box center [958, 465] width 48 height 16
drag, startPoint x: 978, startPoint y: 38, endPoint x: 506, endPoint y: 102, distance: 475.5
click at [978, 38] on span at bounding box center [978, 43] width 0 height 20
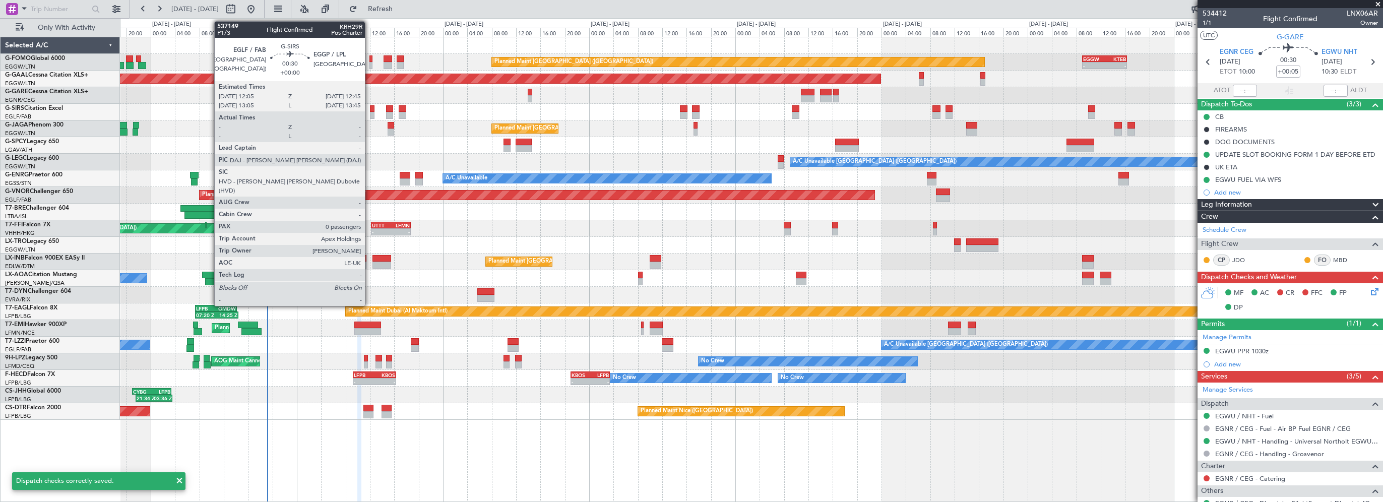
click at [357, 143] on div at bounding box center [751, 145] width 1262 height 17
click at [463, 127] on div "Planned Maint [GEOGRAPHIC_DATA] ([GEOGRAPHIC_DATA])" at bounding box center [751, 128] width 1262 height 17
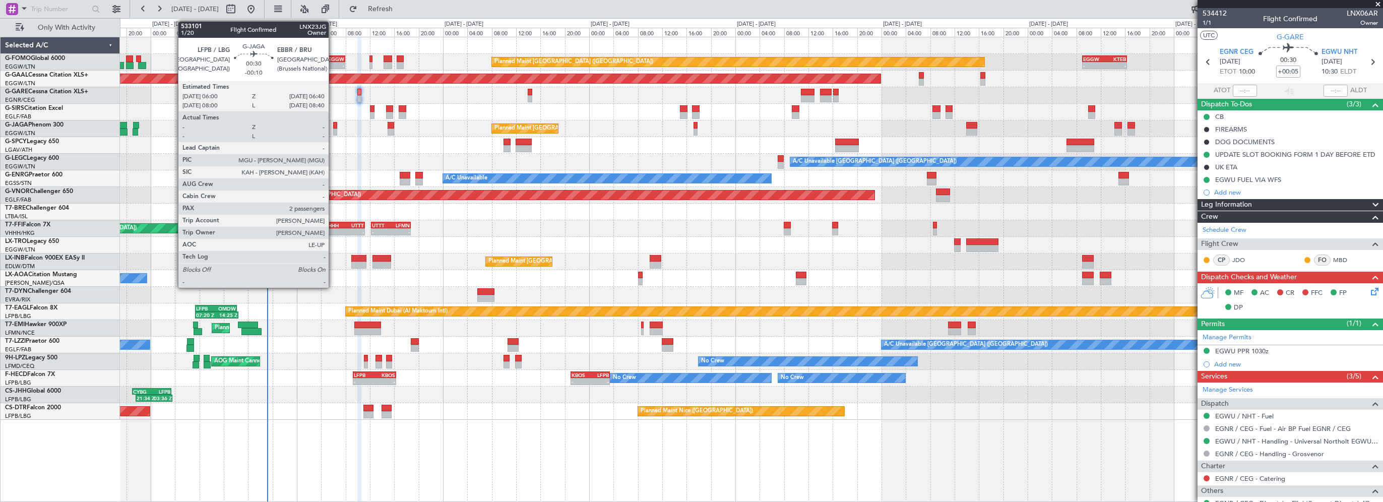
click at [334, 124] on div at bounding box center [335, 125] width 5 height 7
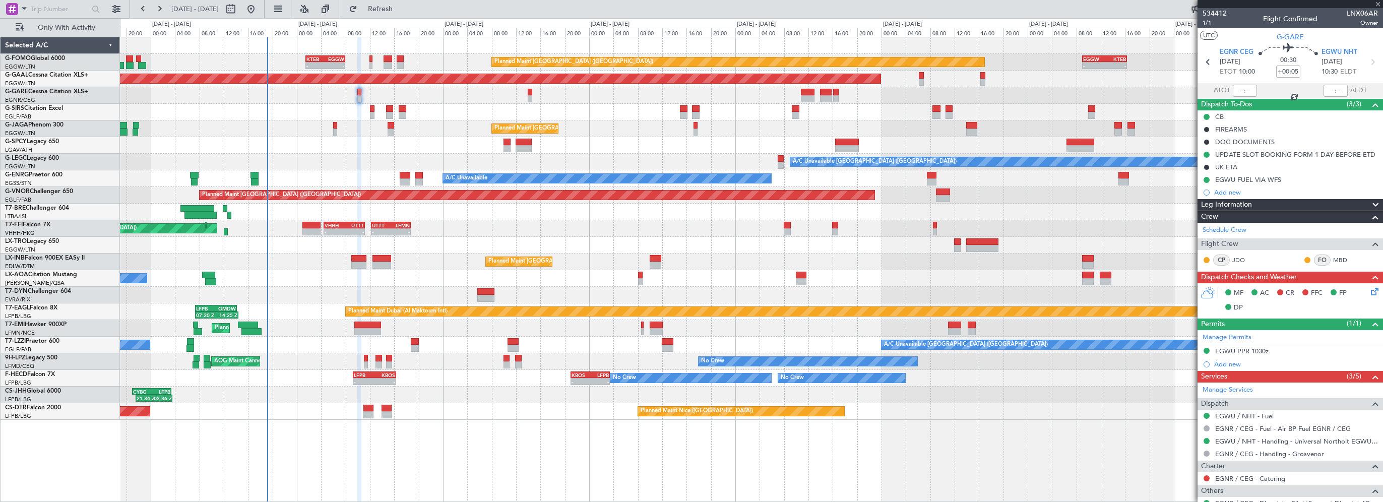
type input "-00:10"
type input "2"
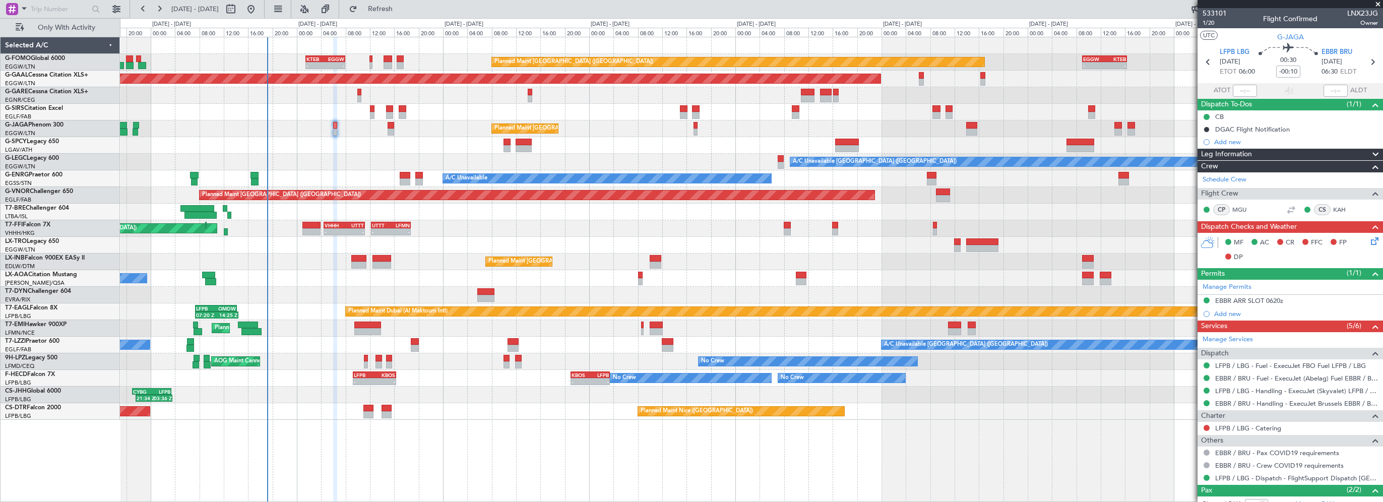
click at [534, 213] on div at bounding box center [751, 212] width 1262 height 17
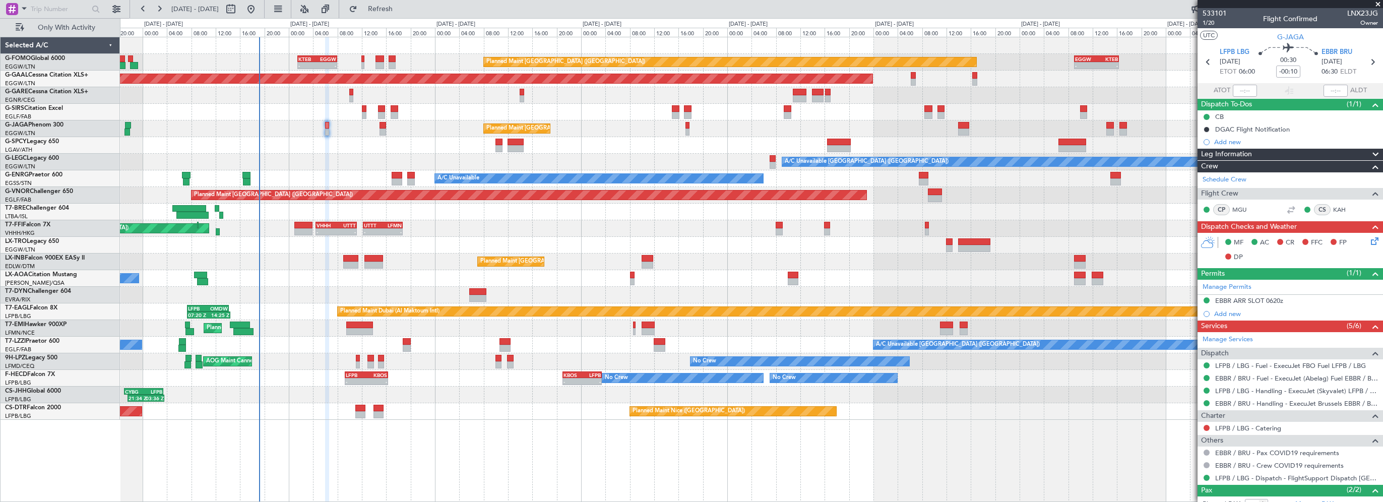
click at [324, 121] on div "Planned Maint [GEOGRAPHIC_DATA] ([GEOGRAPHIC_DATA])" at bounding box center [751, 128] width 1262 height 17
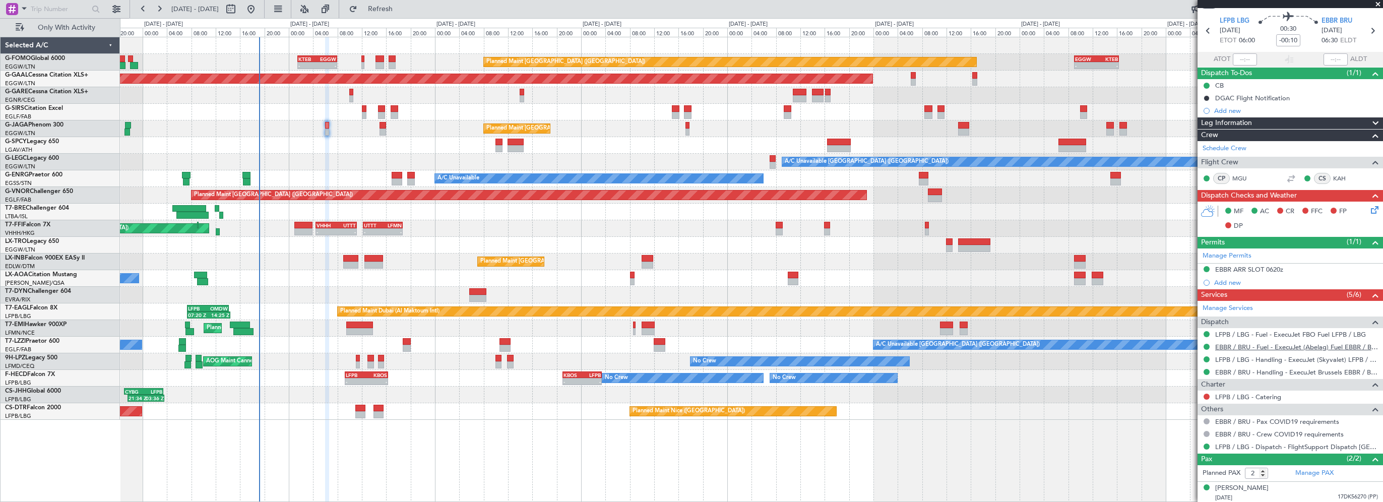
scroll to position [54, 0]
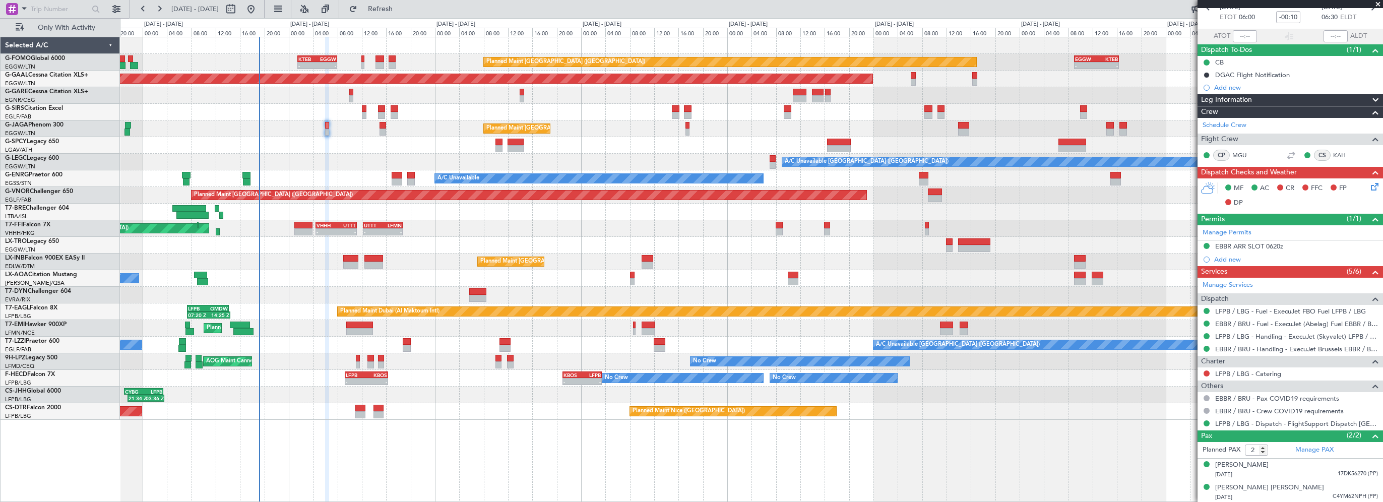
click at [1272, 245] on div "EBBR ARR SLOT 0620z" at bounding box center [1249, 246] width 68 height 9
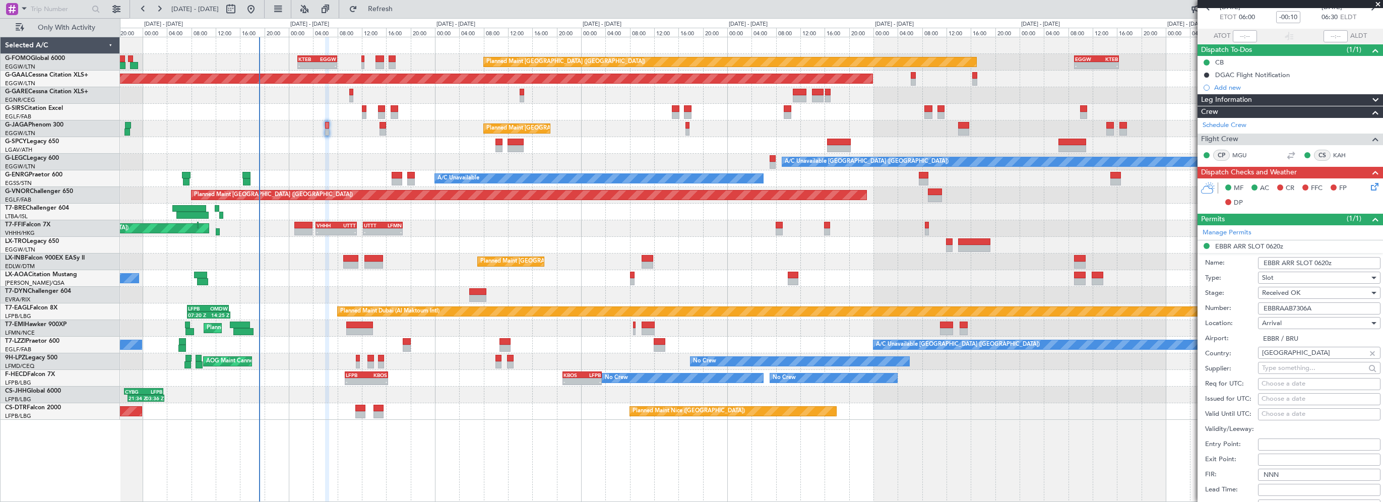
drag, startPoint x: 1326, startPoint y: 304, endPoint x: 1211, endPoint y: 304, distance: 114.4
click at [1211, 304] on div "Number: EBBRAAB7306A" at bounding box center [1292, 308] width 175 height 15
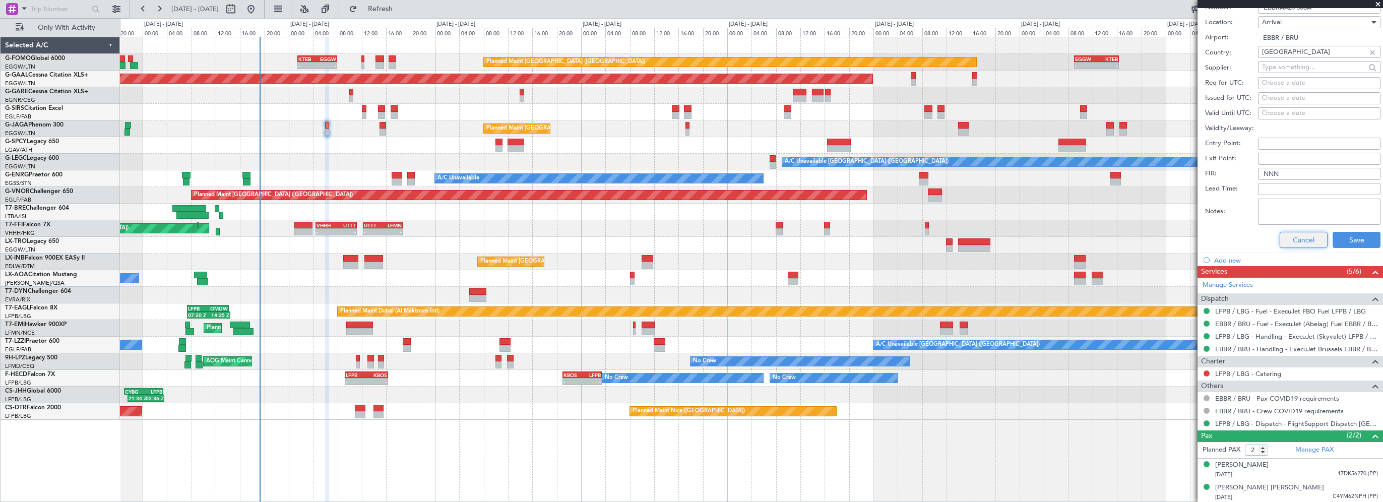
click at [1301, 241] on button "Cancel" at bounding box center [1303, 240] width 48 height 16
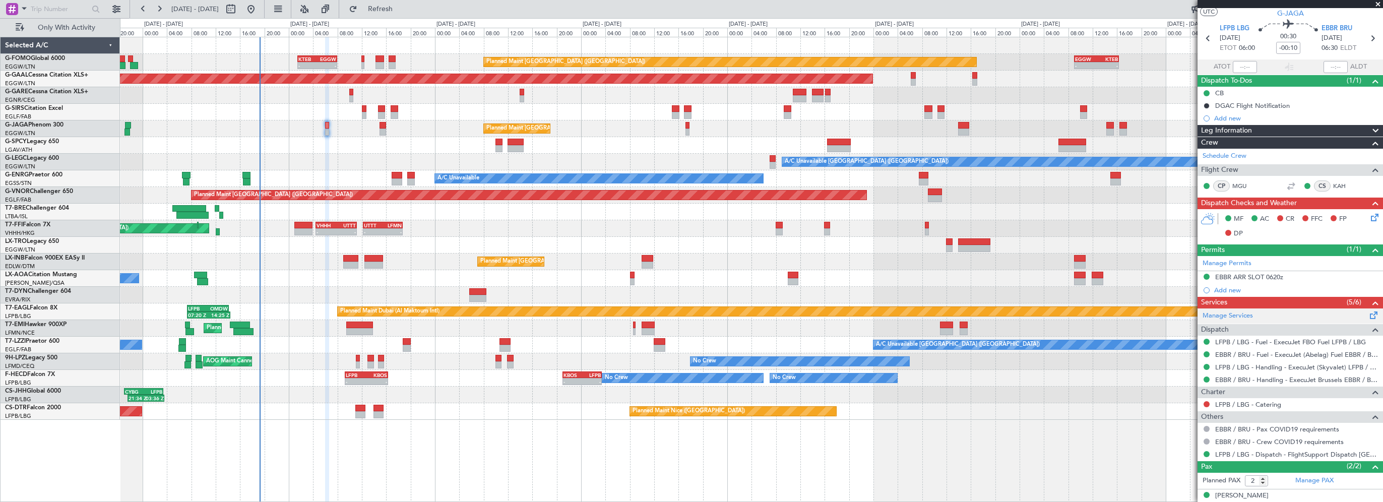
scroll to position [0, 0]
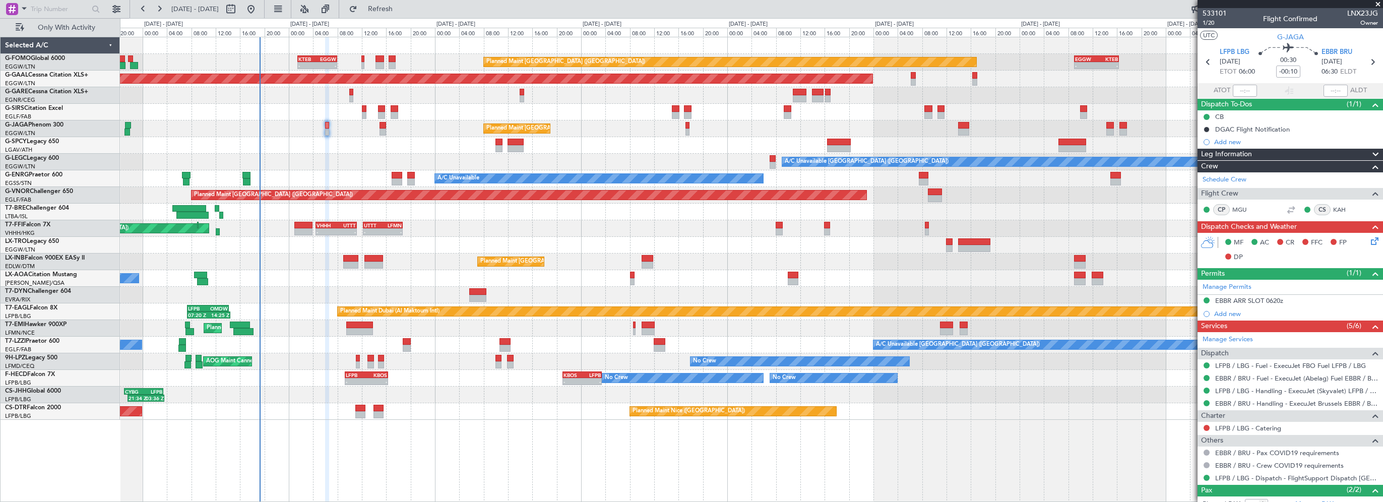
click at [1245, 154] on span "Leg Information" at bounding box center [1226, 155] width 51 height 12
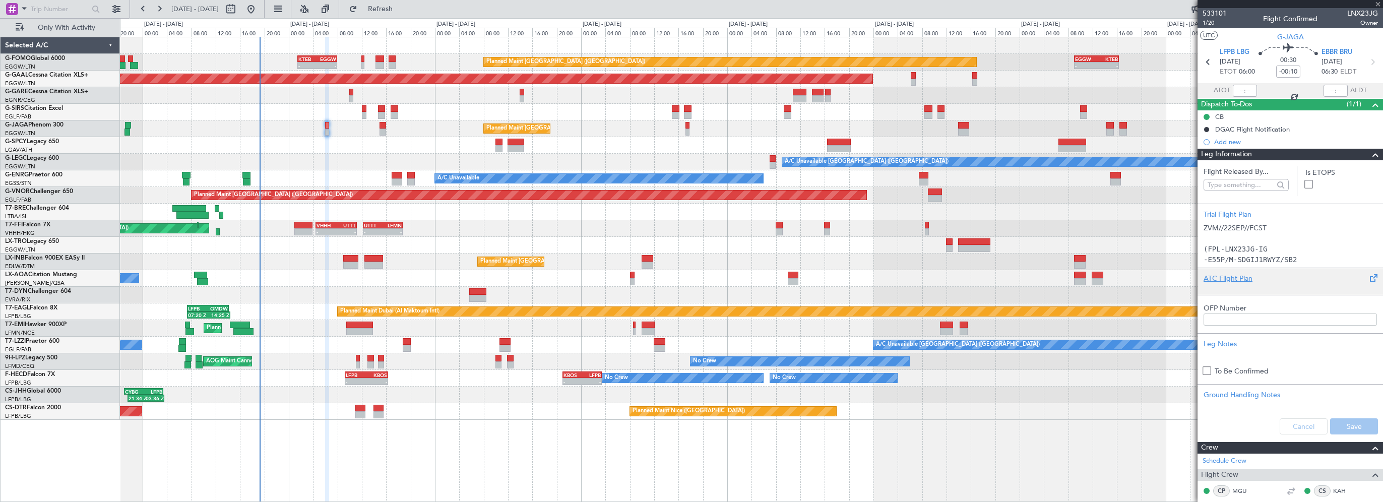
click at [1220, 279] on div "ATC Flight Plan" at bounding box center [1289, 278] width 173 height 11
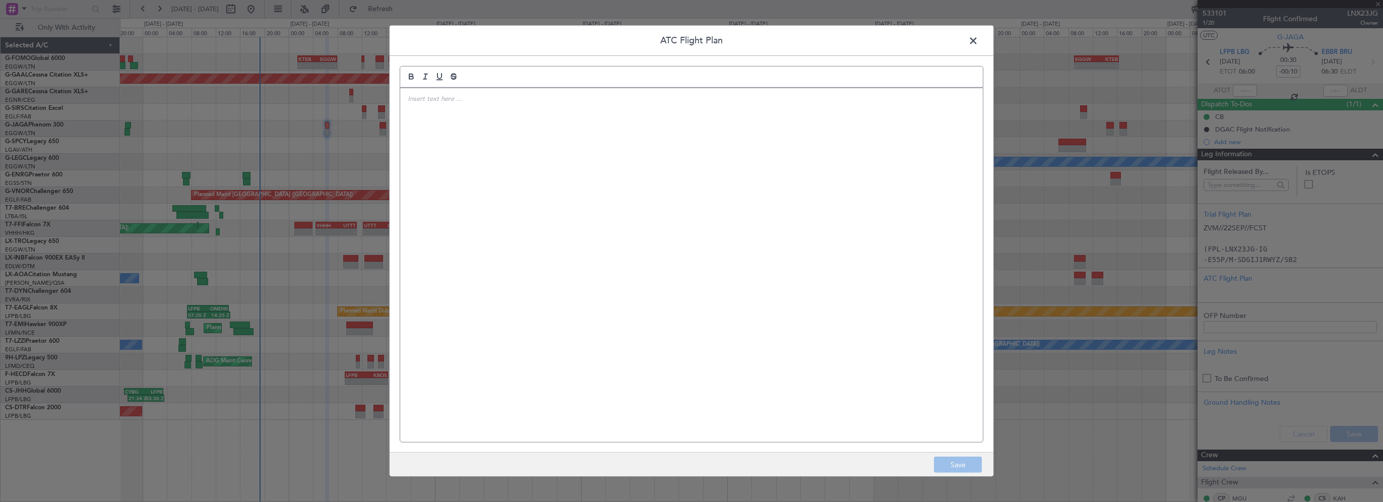
click at [711, 173] on div at bounding box center [691, 265] width 582 height 354
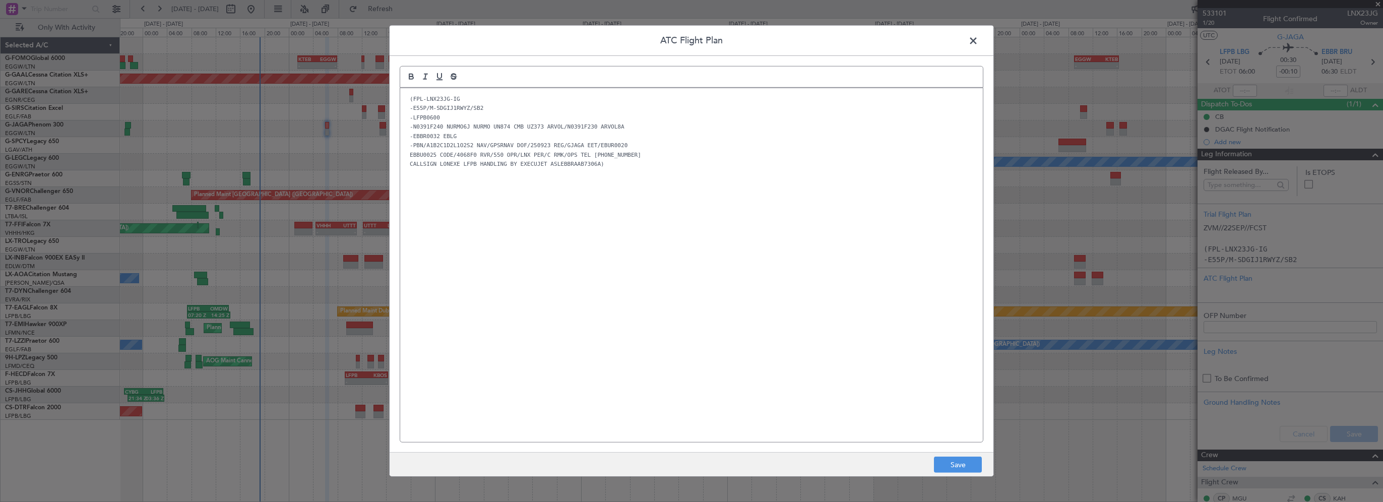
click at [524, 287] on div "(FPL-LNX23JG-IG -E55P/M-SDGIJ1RWYZ/SB2 -LFPB0600 -N0391F240 NURMO6J NURMO UN874…" at bounding box center [691, 265] width 582 height 354
click at [949, 467] on button "Save" at bounding box center [958, 465] width 48 height 16
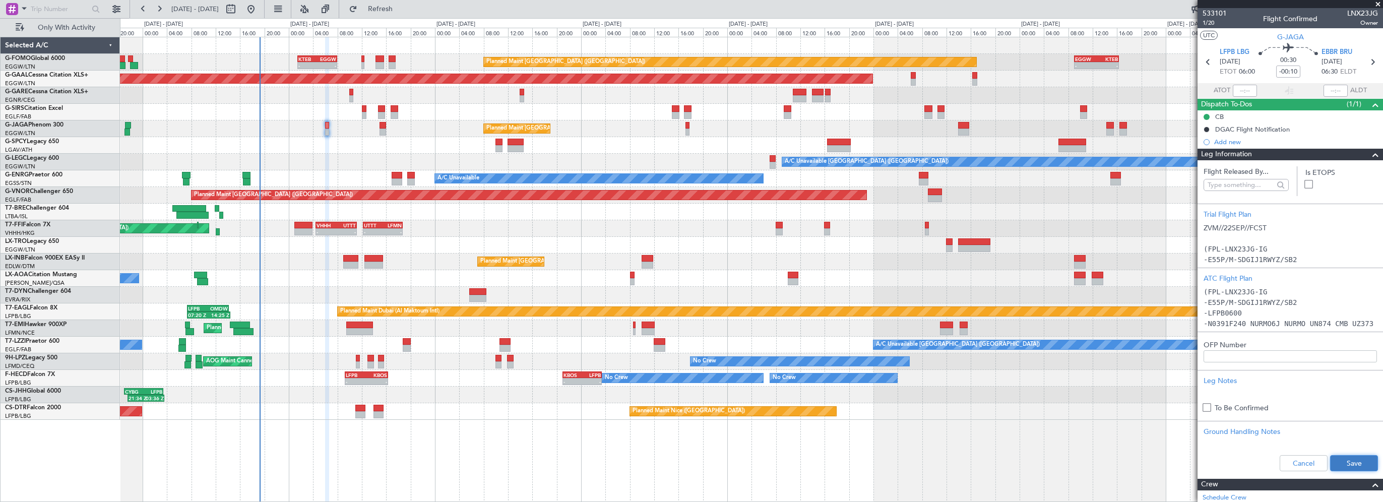
click at [1343, 464] on button "Save" at bounding box center [1354, 463] width 48 height 16
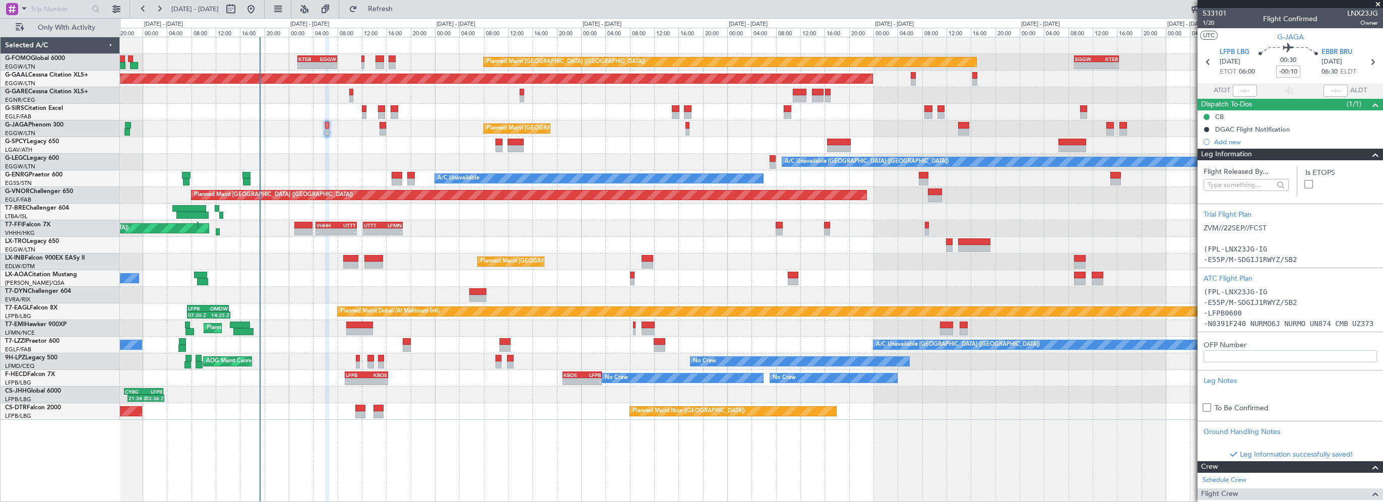
click at [1369, 153] on span at bounding box center [1375, 155] width 12 height 12
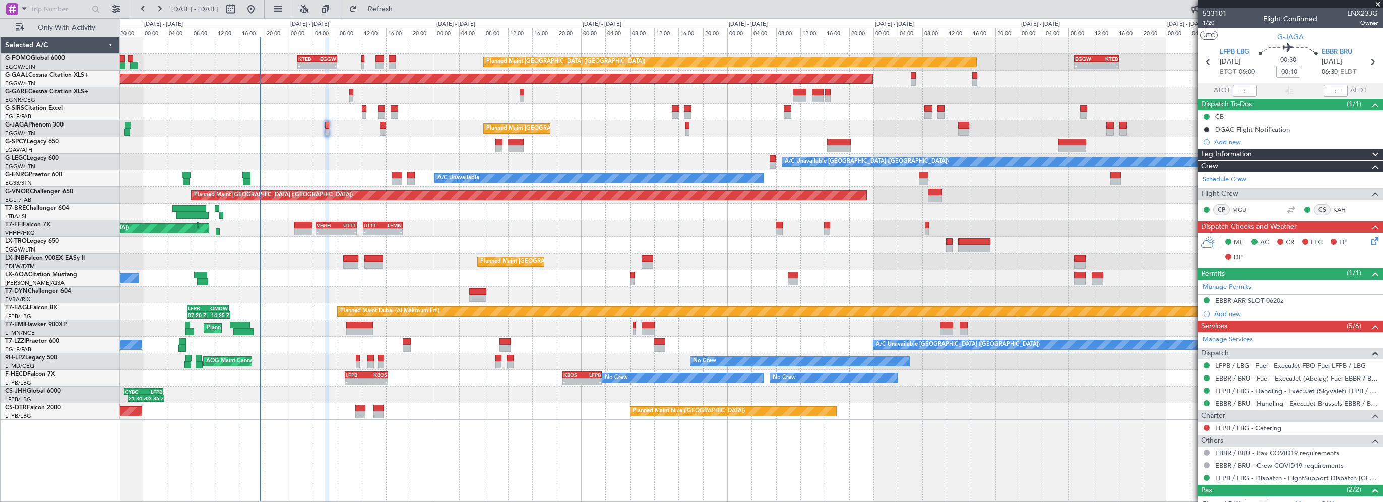
click at [1290, 66] on mat-tooltip-component "Flight Time" at bounding box center [1285, 79] width 46 height 27
click at [1291, 73] on div "Flight Time" at bounding box center [1285, 79] width 32 height 13
click at [1291, 73] on input "-00:10" at bounding box center [1288, 72] width 24 height 12
click at [1293, 71] on input "-00:10" at bounding box center [1288, 72] width 24 height 12
drag, startPoint x: 1288, startPoint y: 71, endPoint x: 1299, endPoint y: 72, distance: 11.2
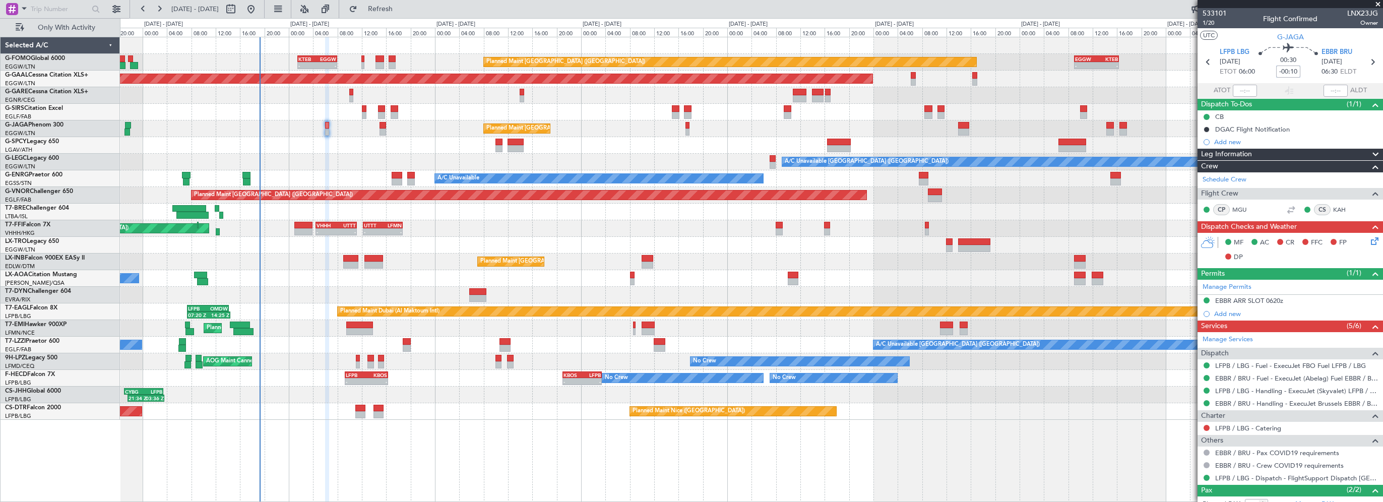
click at [1299, 72] on div "00:30 -00:10" at bounding box center [1288, 61] width 67 height 37
type input "-00:05"
click at [1334, 42] on section "UTC G-JAGA" at bounding box center [1289, 35] width 185 height 15
click at [1369, 239] on icon at bounding box center [1373, 239] width 8 height 8
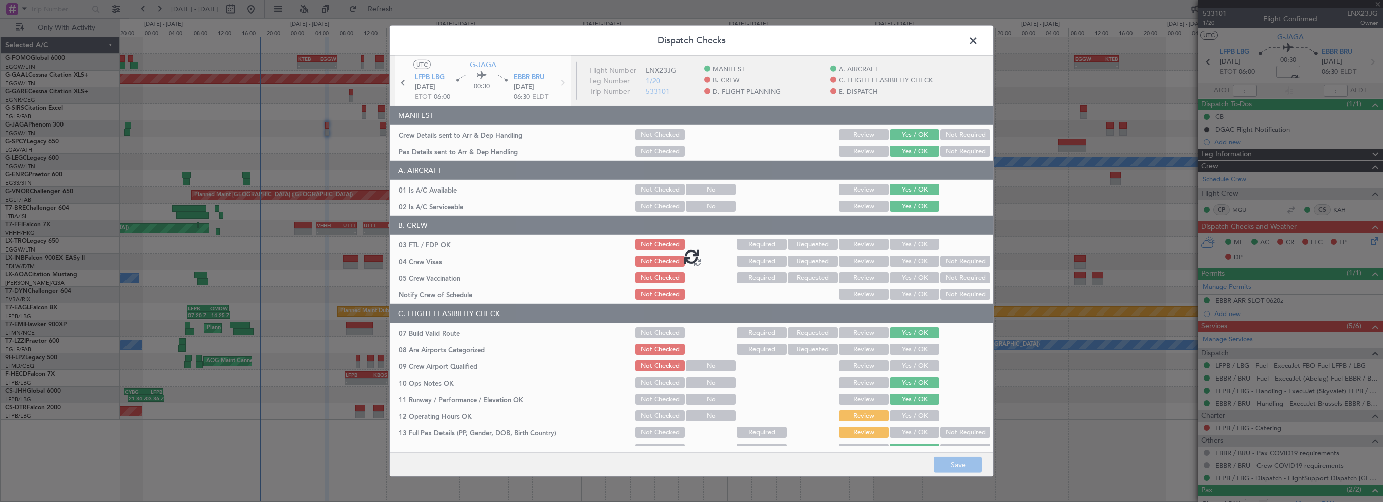
type input "-00:05"
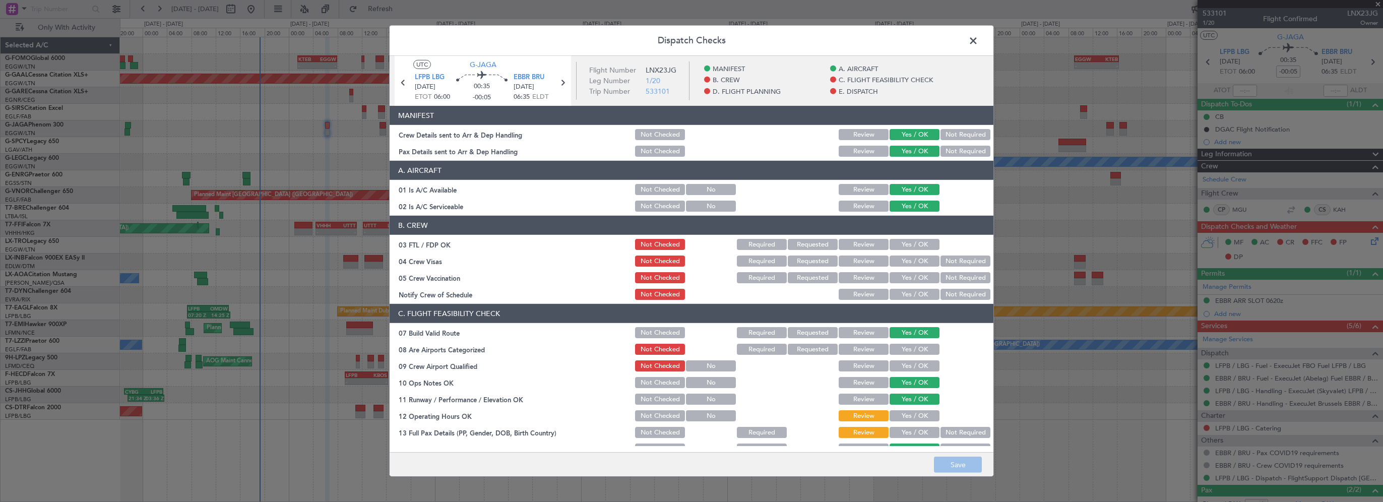
scroll to position [151, 0]
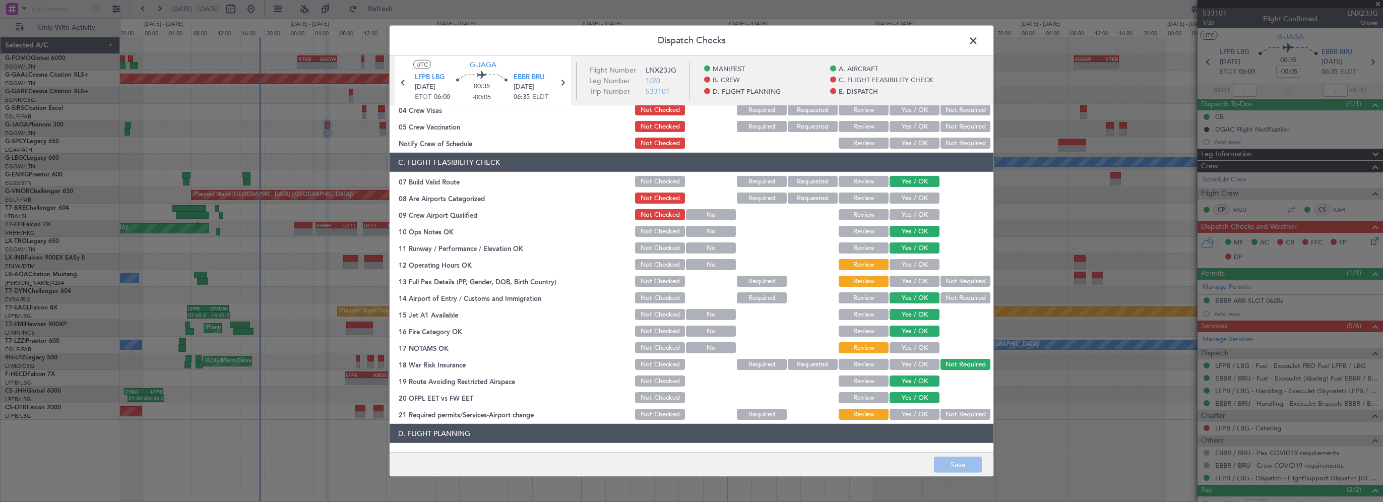
click at [899, 259] on button "Yes / OK" at bounding box center [914, 264] width 50 height 11
click at [895, 285] on button "Yes / OK" at bounding box center [914, 281] width 50 height 11
click at [889, 345] on button "Yes / OK" at bounding box center [914, 347] width 50 height 11
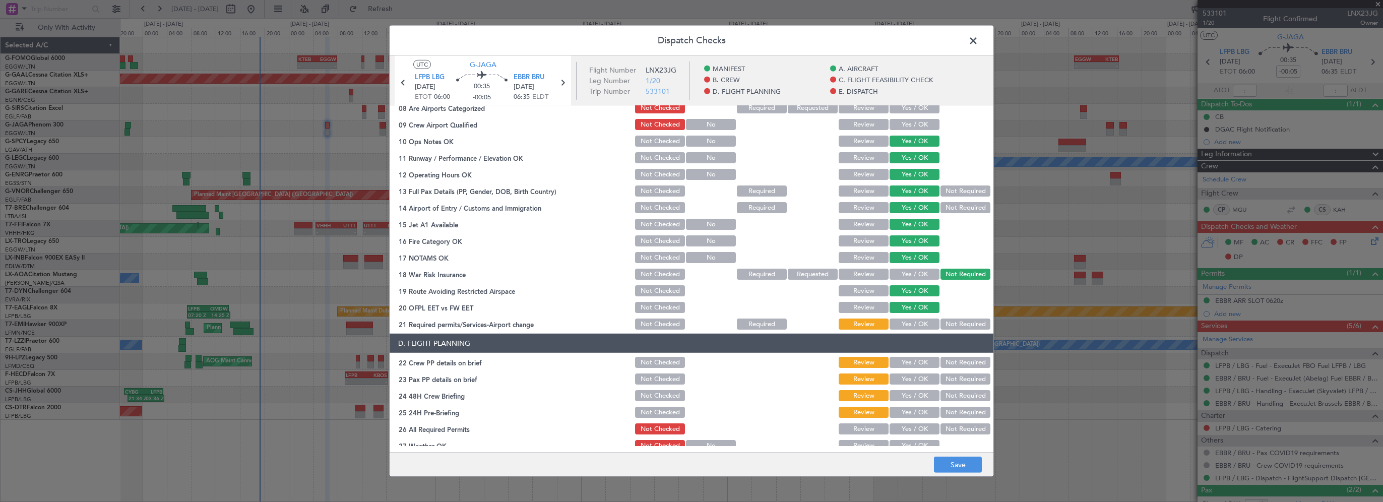
scroll to position [252, 0]
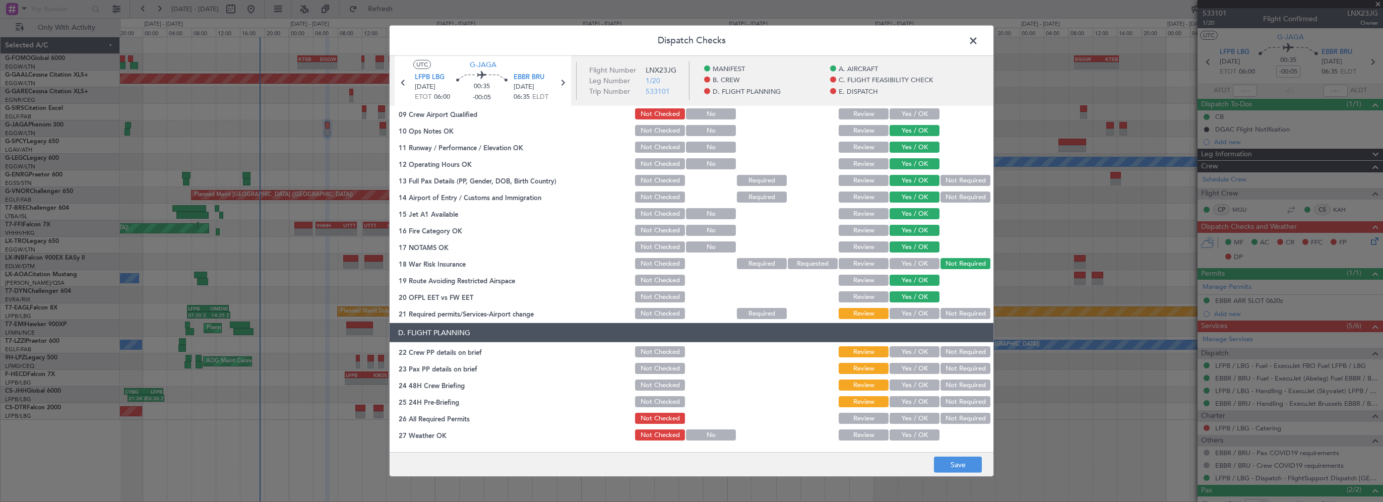
click at [895, 311] on button "Yes / OK" at bounding box center [914, 313] width 50 height 11
click at [899, 353] on button "Yes / OK" at bounding box center [914, 351] width 50 height 11
click at [897, 369] on button "Yes / OK" at bounding box center [914, 368] width 50 height 11
click at [904, 385] on button "Yes / OK" at bounding box center [914, 384] width 50 height 11
click at [940, 401] on button "Not Required" at bounding box center [965, 401] width 50 height 11
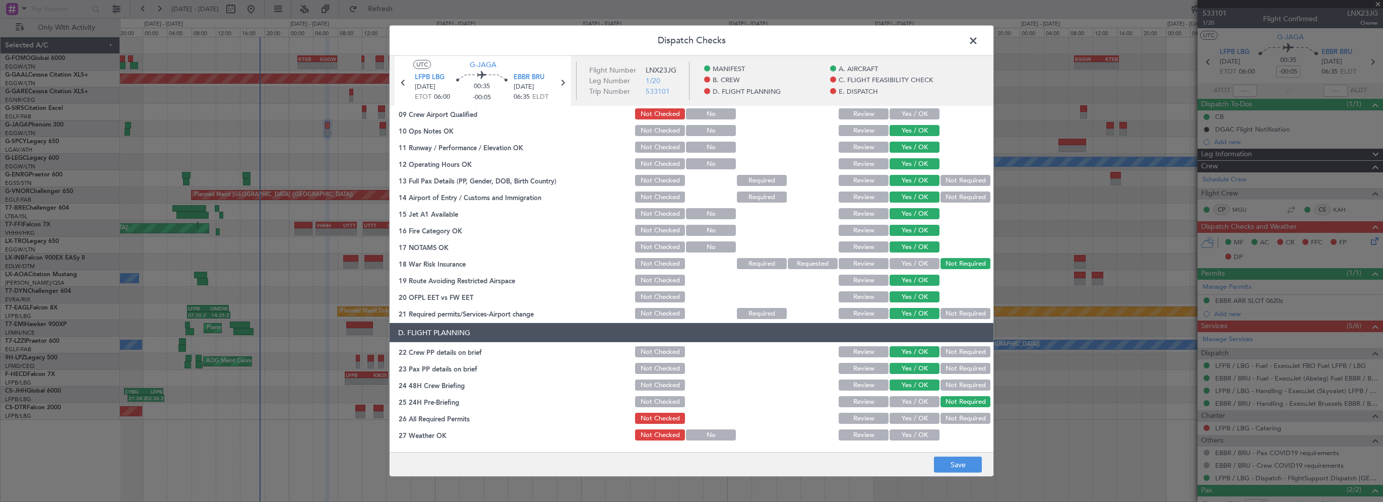
click at [908, 416] on button "Yes / OK" at bounding box center [914, 418] width 50 height 11
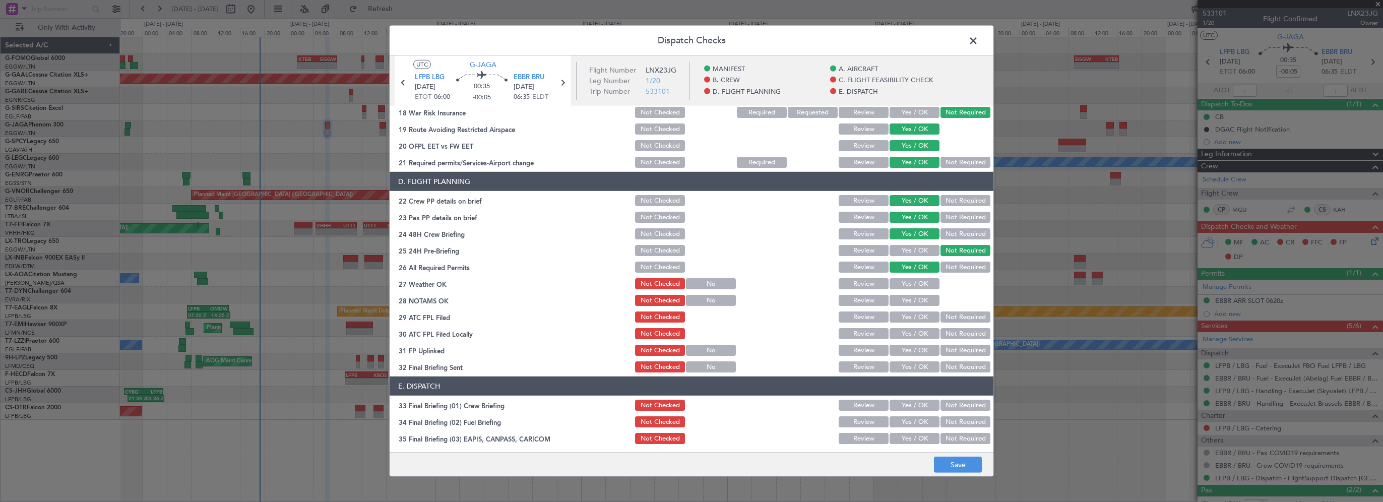
click at [910, 283] on button "Yes / OK" at bounding box center [914, 283] width 50 height 11
click at [910, 302] on button "Yes / OK" at bounding box center [914, 300] width 50 height 11
click at [899, 330] on button "Yes / OK" at bounding box center [914, 333] width 50 height 11
click at [905, 317] on button "Yes / OK" at bounding box center [914, 316] width 50 height 11
click at [901, 353] on button "Yes / OK" at bounding box center [914, 350] width 50 height 11
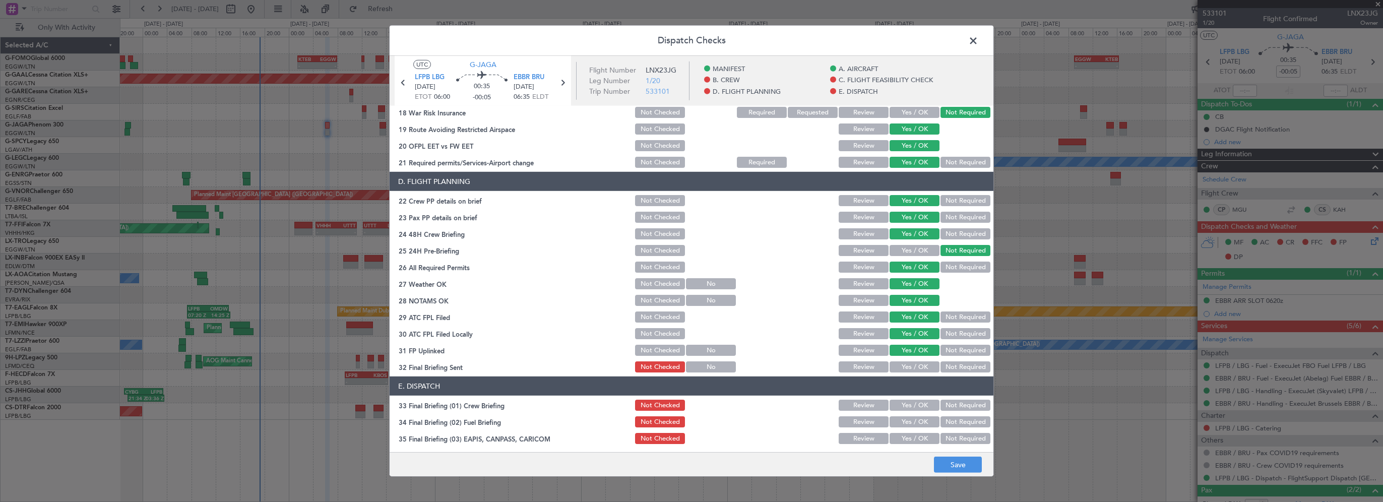
click at [898, 368] on button "Yes / OK" at bounding box center [914, 366] width 50 height 11
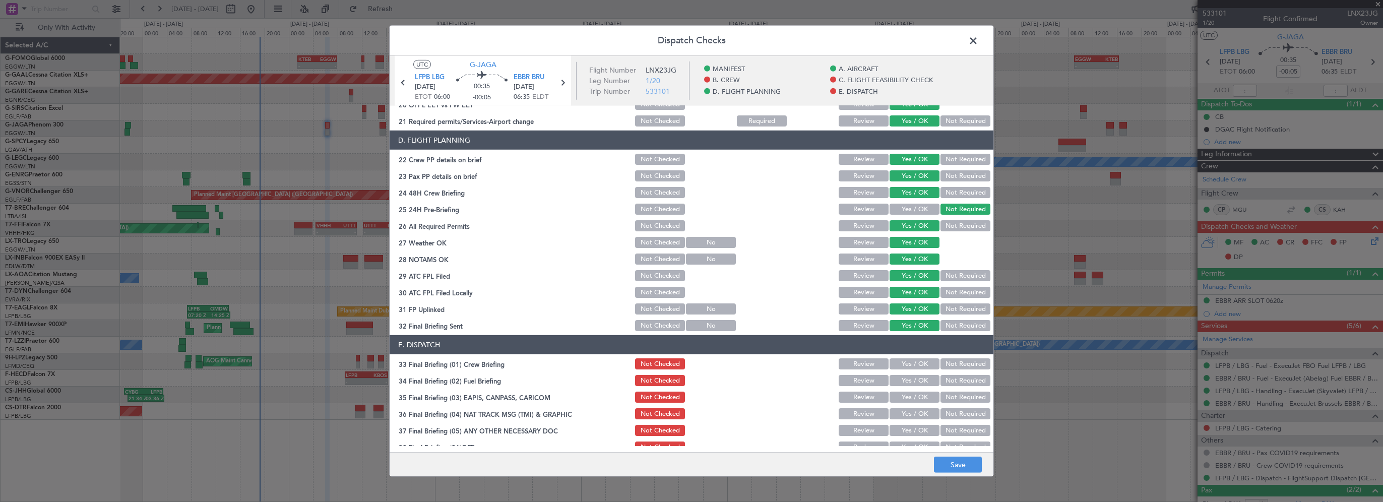
scroll to position [504, 0]
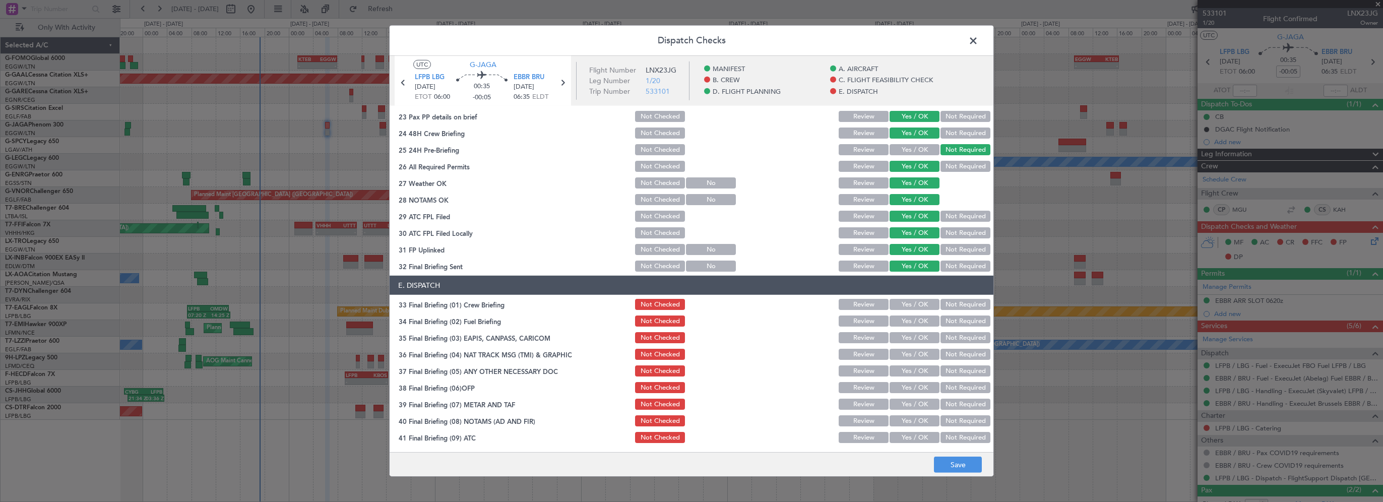
click at [908, 312] on section "E. DISPATCH 33 Final Briefing (01) Crew Briefing Not Checked Review Yes / OK No…" at bounding box center [691, 385] width 604 height 219
click at [913, 306] on button "Yes / OK" at bounding box center [914, 304] width 50 height 11
click at [907, 329] on section "E. DISPATCH 33 Final Briefing (01) Crew Briefing Not Checked Review Yes / OK No…" at bounding box center [691, 385] width 604 height 219
click at [910, 322] on button "Yes / OK" at bounding box center [914, 320] width 50 height 11
click at [939, 343] on div "Not Required" at bounding box center [964, 338] width 51 height 14
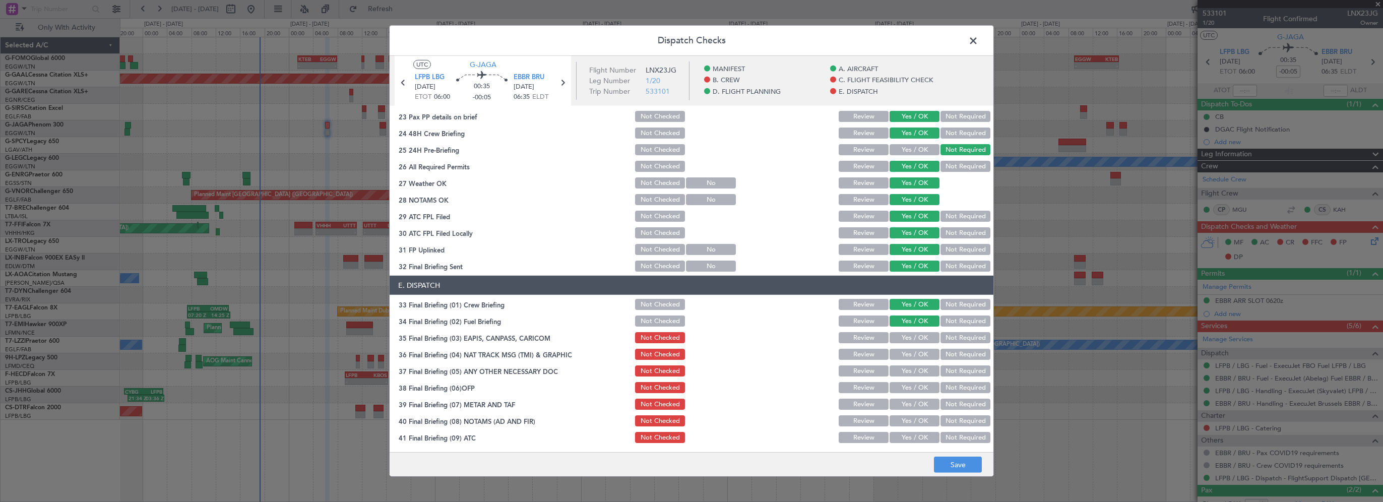
click at [940, 353] on button "Not Required" at bounding box center [965, 354] width 50 height 11
click at [942, 337] on button "Not Required" at bounding box center [965, 337] width 50 height 11
drag, startPoint x: 940, startPoint y: 369, endPoint x: 913, endPoint y: 385, distance: 31.6
click at [941, 369] on button "Not Required" at bounding box center [965, 370] width 50 height 11
click at [913, 385] on button "Yes / OK" at bounding box center [914, 387] width 50 height 11
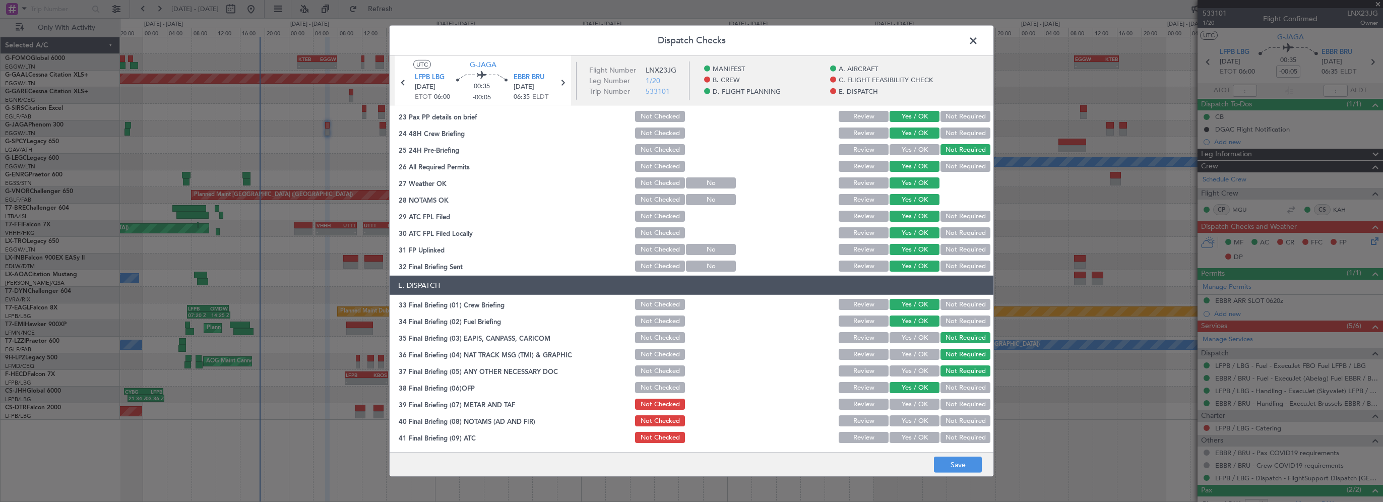
click at [914, 404] on button "Yes / OK" at bounding box center [914, 404] width 50 height 11
click at [911, 416] on button "Yes / OK" at bounding box center [914, 420] width 50 height 11
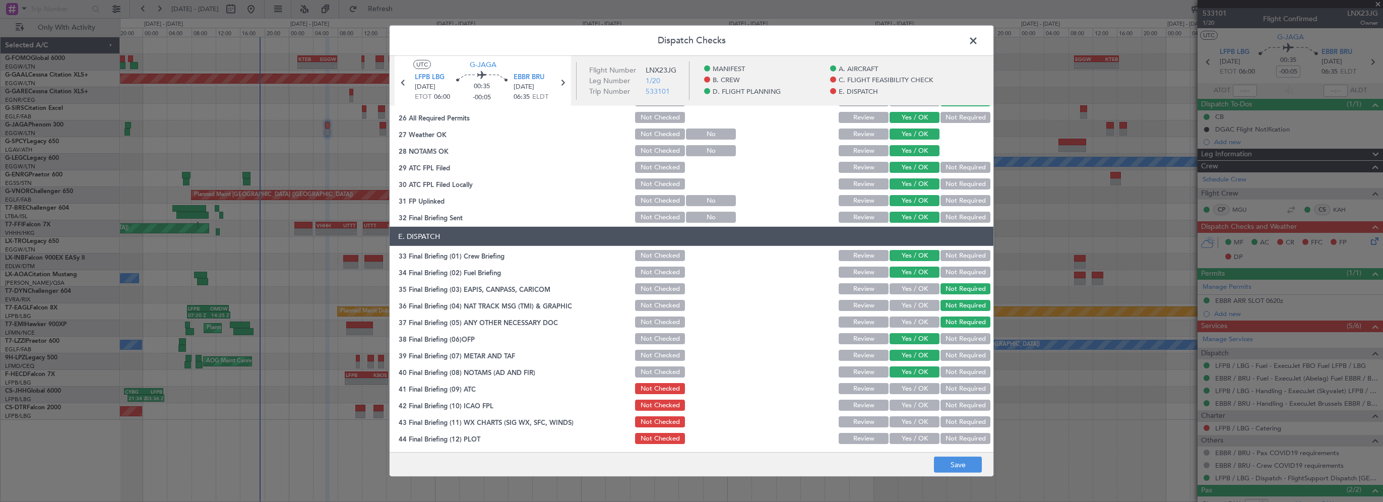
scroll to position [554, 0]
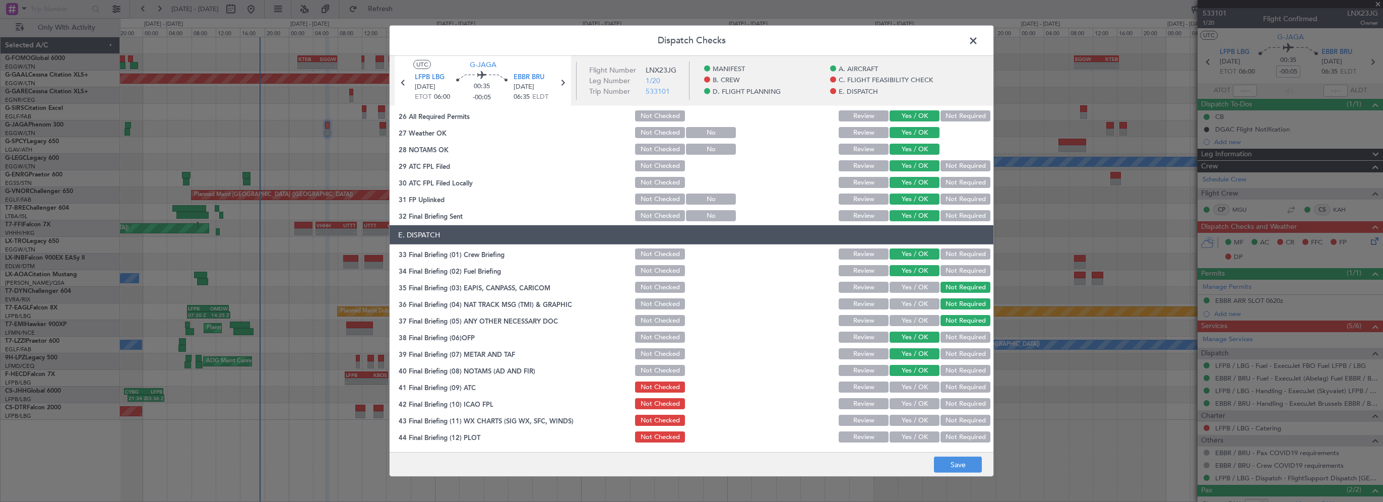
click at [903, 392] on div "Yes / OK" at bounding box center [913, 387] width 51 height 14
click at [907, 383] on button "Yes / OK" at bounding box center [914, 386] width 50 height 11
click at [911, 404] on button "Yes / OK" at bounding box center [914, 403] width 50 height 11
click at [909, 417] on button "Yes / OK" at bounding box center [914, 420] width 50 height 11
click at [910, 431] on button "Yes / OK" at bounding box center [914, 436] width 50 height 11
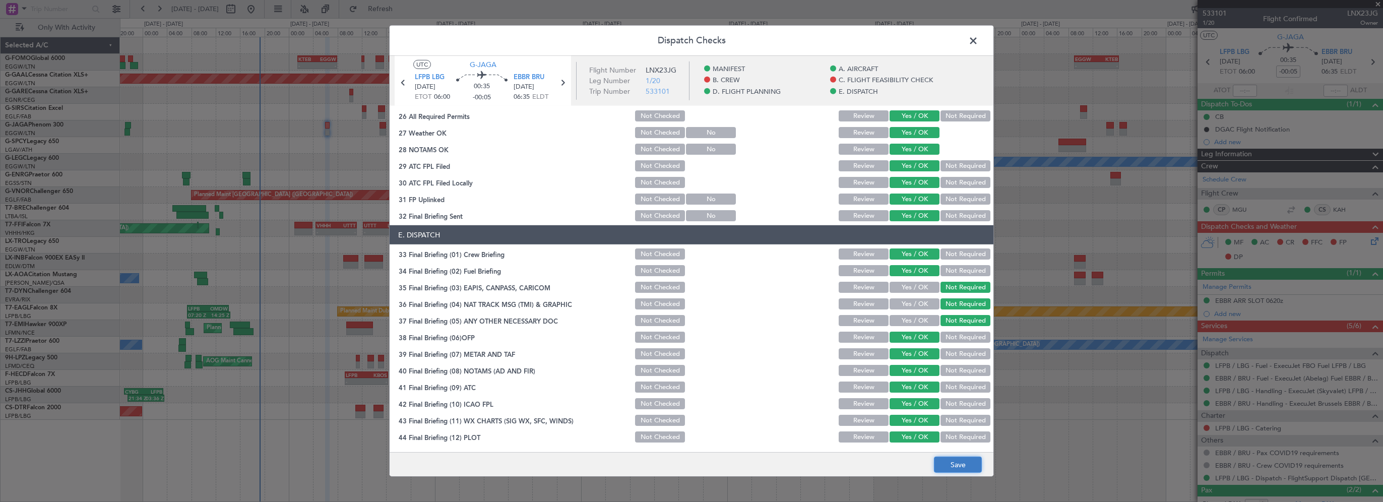
click at [949, 463] on button "Save" at bounding box center [958, 465] width 48 height 16
click at [978, 44] on span at bounding box center [978, 43] width 0 height 20
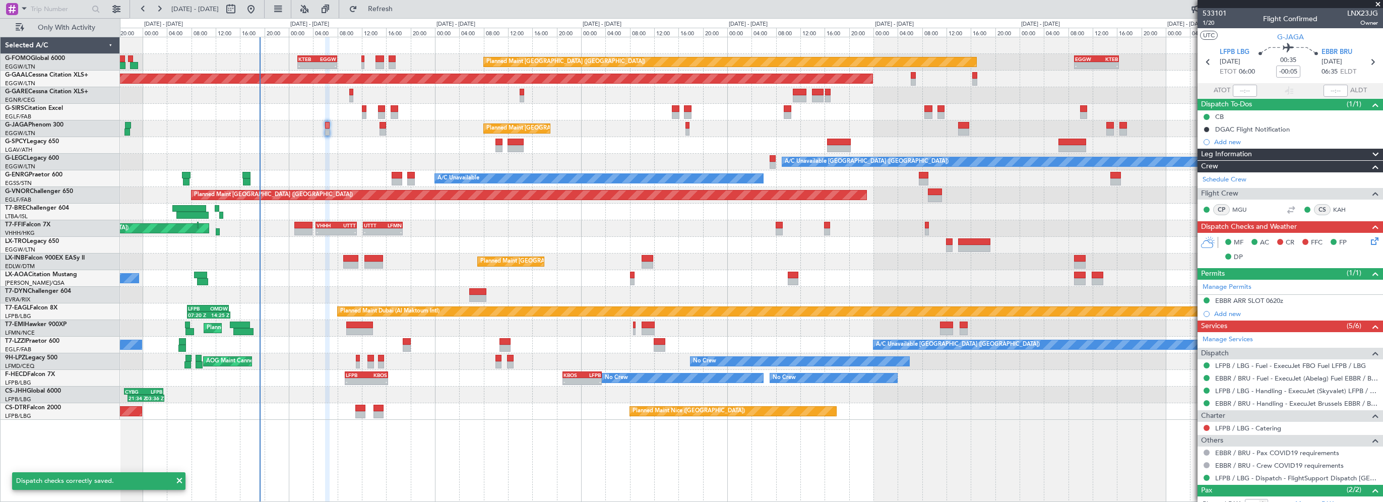
click at [546, 208] on div at bounding box center [751, 212] width 1262 height 17
drag, startPoint x: 1375, startPoint y: 6, endPoint x: 1380, endPoint y: 26, distance: 20.4
click at [1375, 6] on span at bounding box center [1378, 4] width 10 height 9
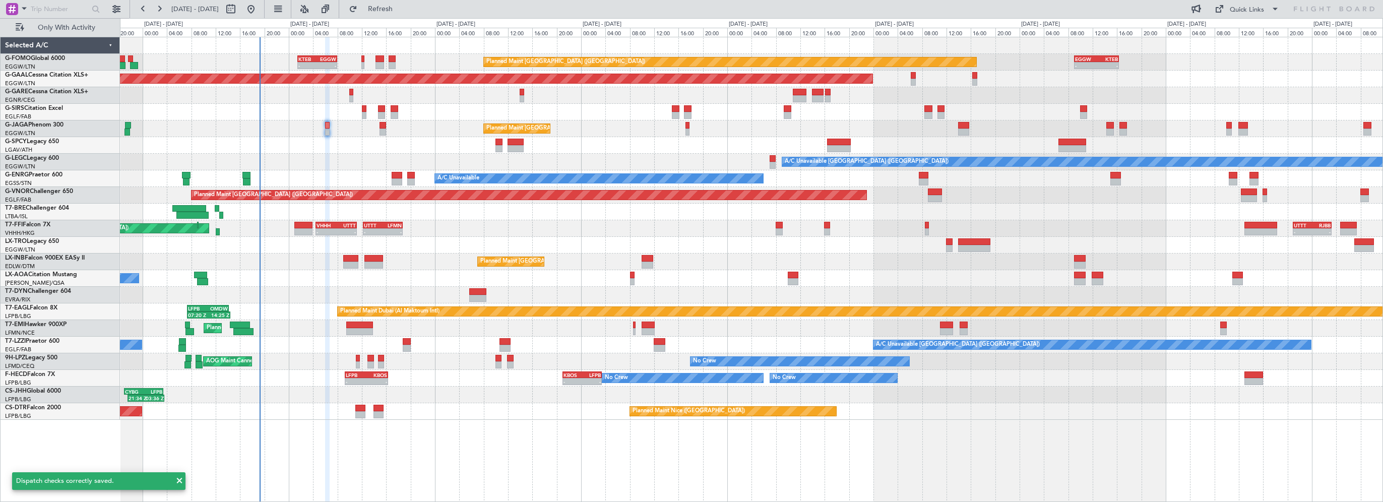
type input "0"
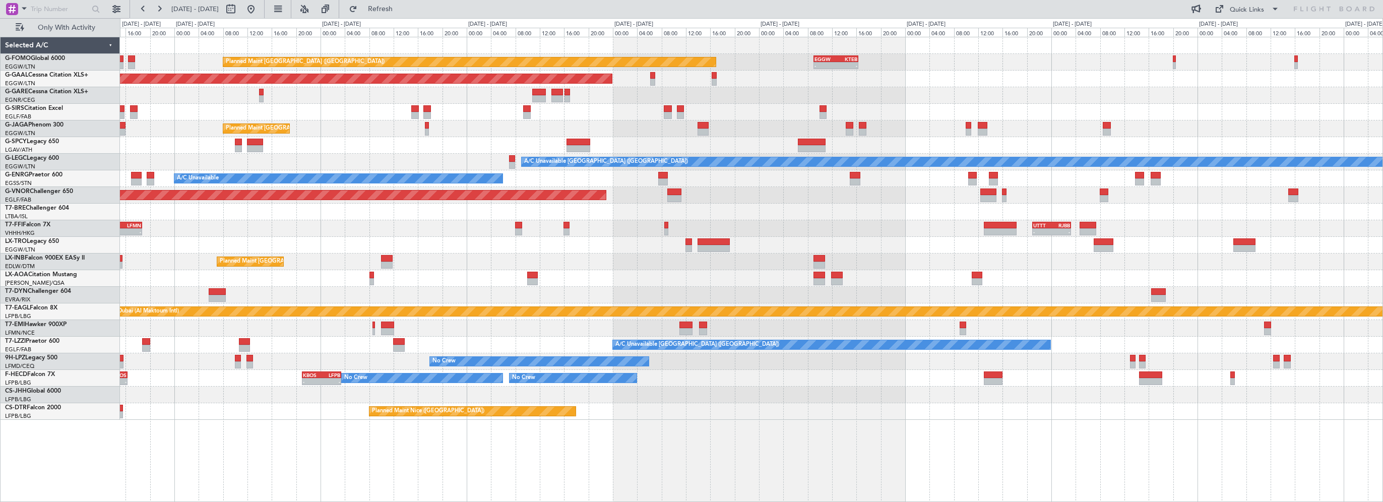
click at [973, 260] on div "Planned Maint [GEOGRAPHIC_DATA] ([GEOGRAPHIC_DATA]) - - EGGW 09:00 Z KTEB 16:20…" at bounding box center [751, 228] width 1262 height 382
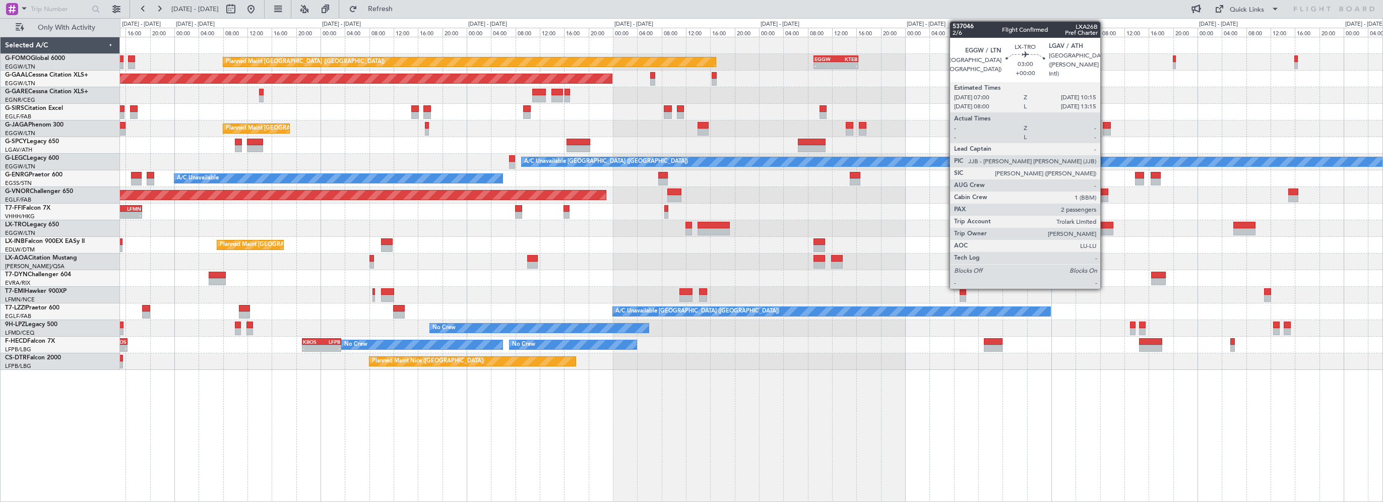
click at [1104, 224] on div at bounding box center [1103, 225] width 20 height 7
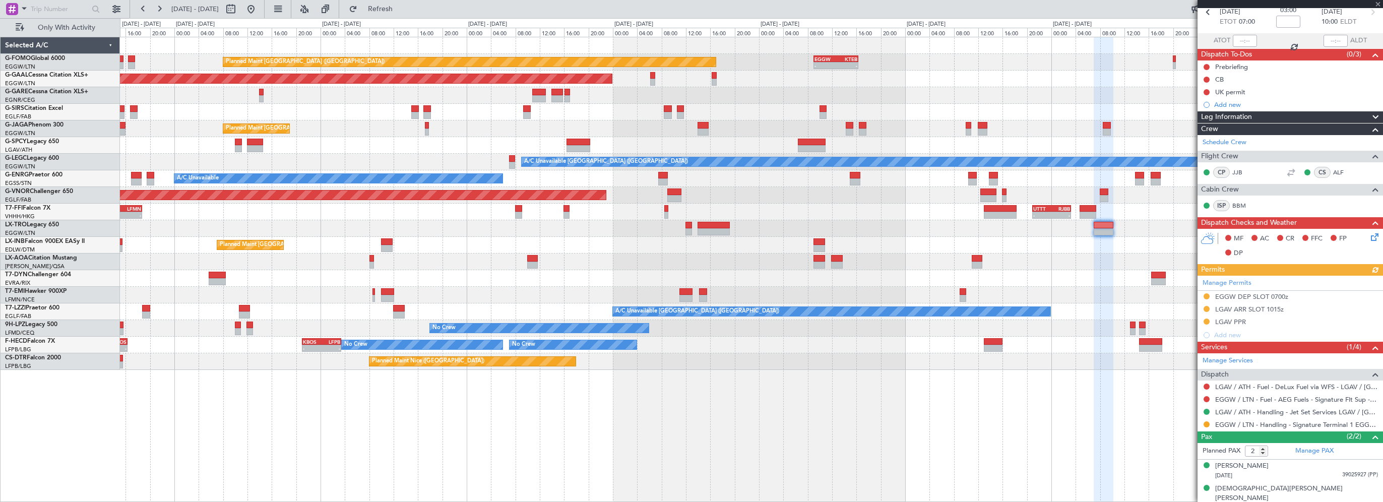
scroll to position [51, 0]
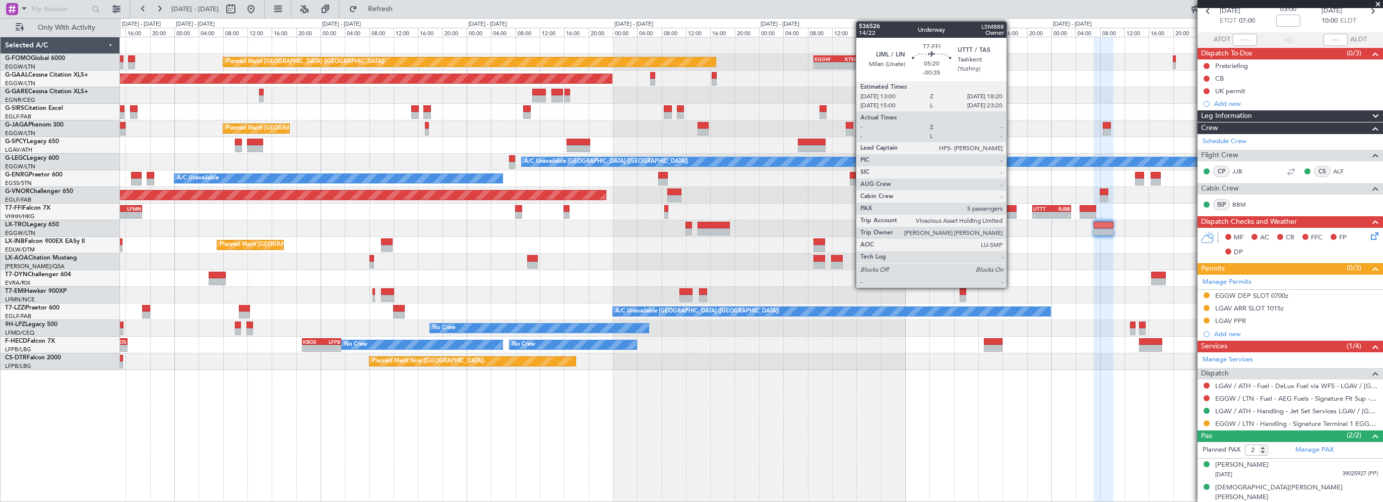
click at [1011, 207] on div at bounding box center [1000, 208] width 33 height 7
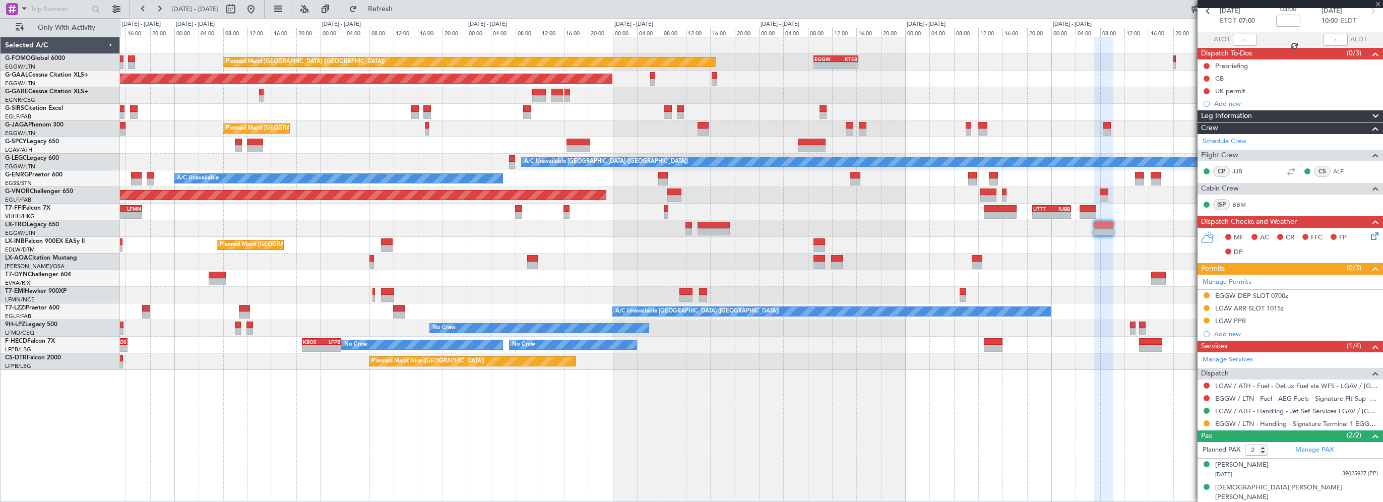
type input "-00:35"
type input "5"
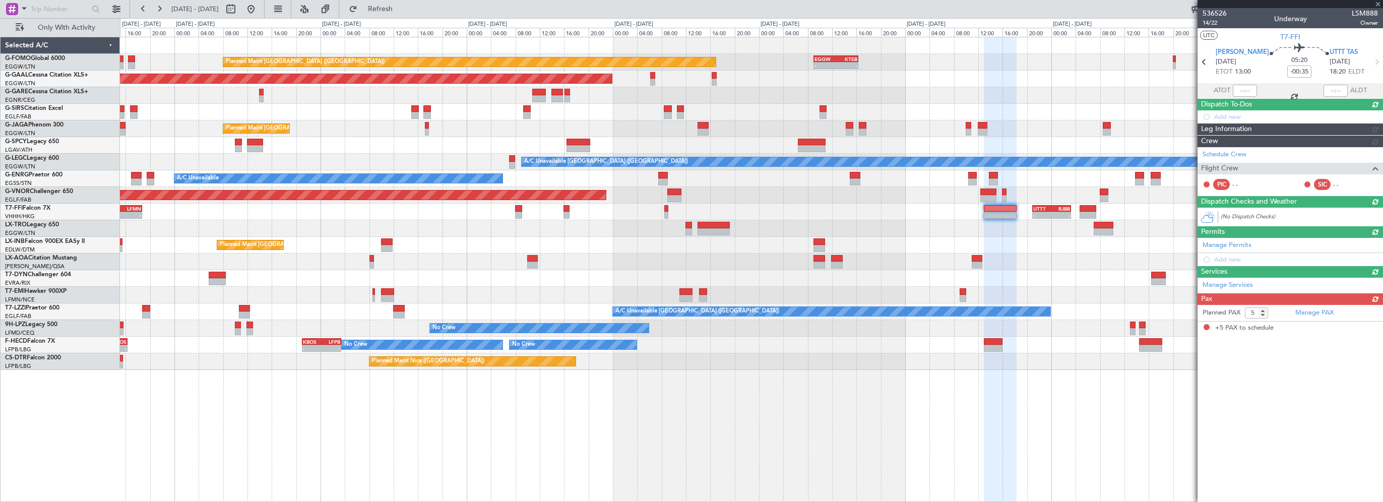
scroll to position [0, 0]
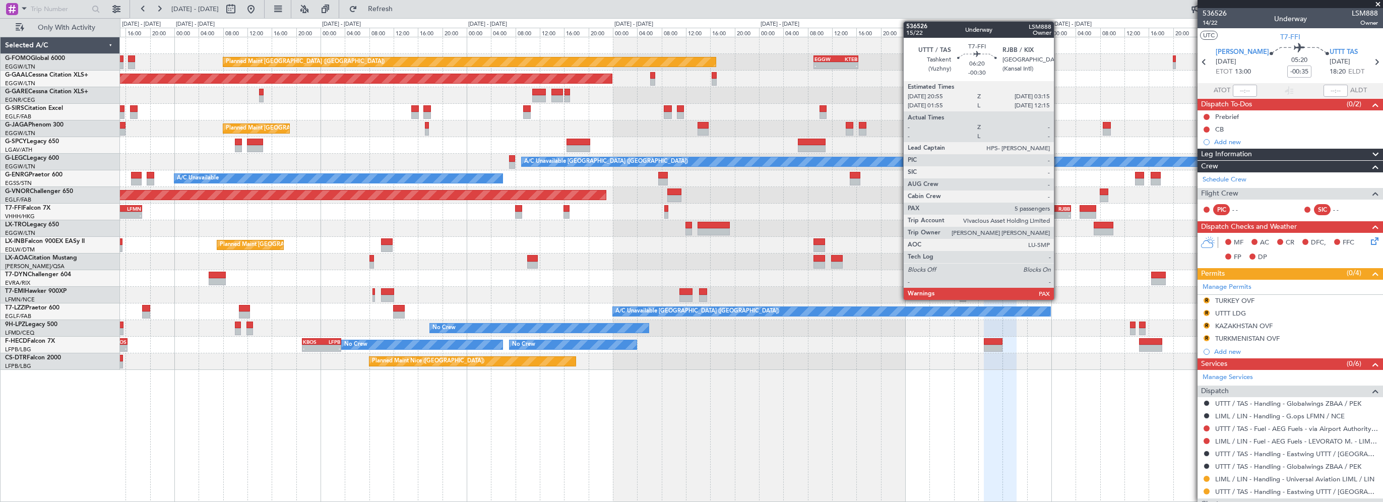
click at [1058, 212] on div "-" at bounding box center [1060, 215] width 19 height 6
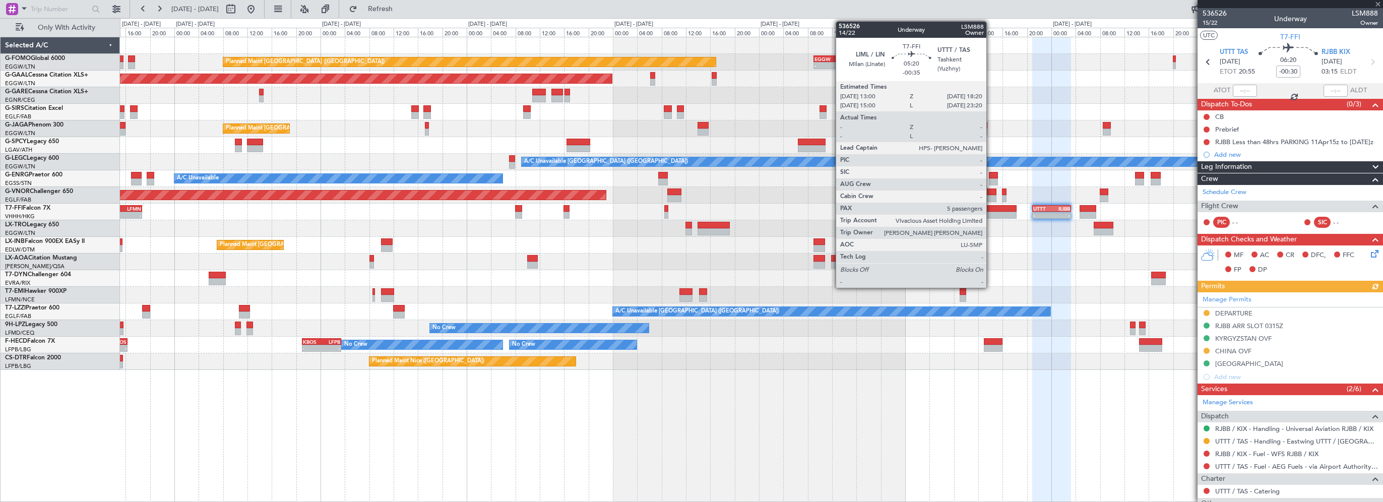
click at [991, 207] on div at bounding box center [1000, 208] width 33 height 7
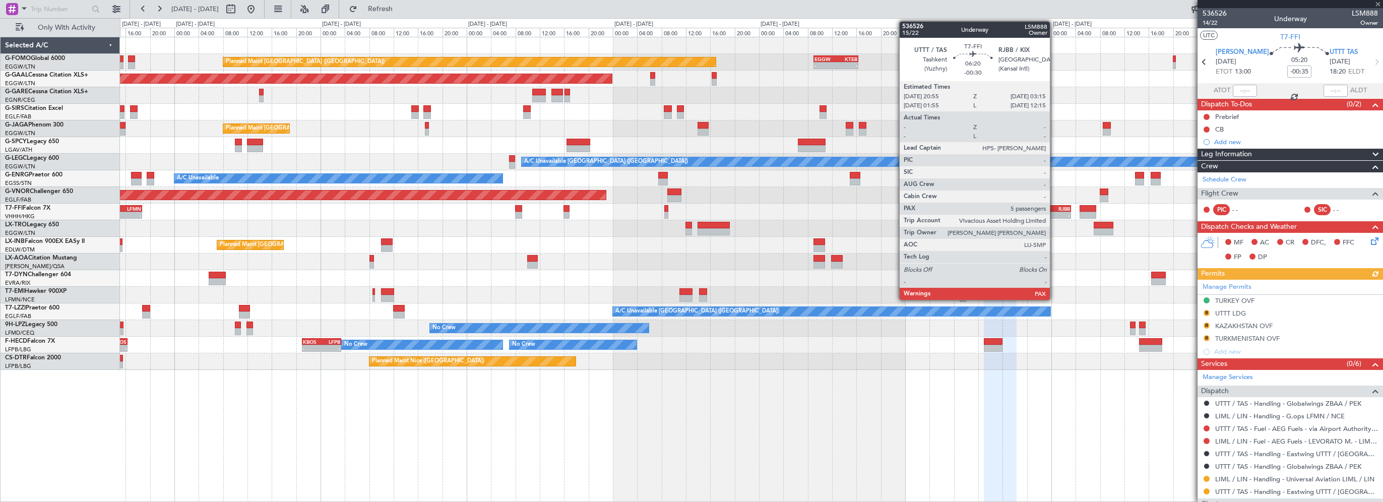
click at [1054, 208] on div "RJBB" at bounding box center [1060, 209] width 19 height 6
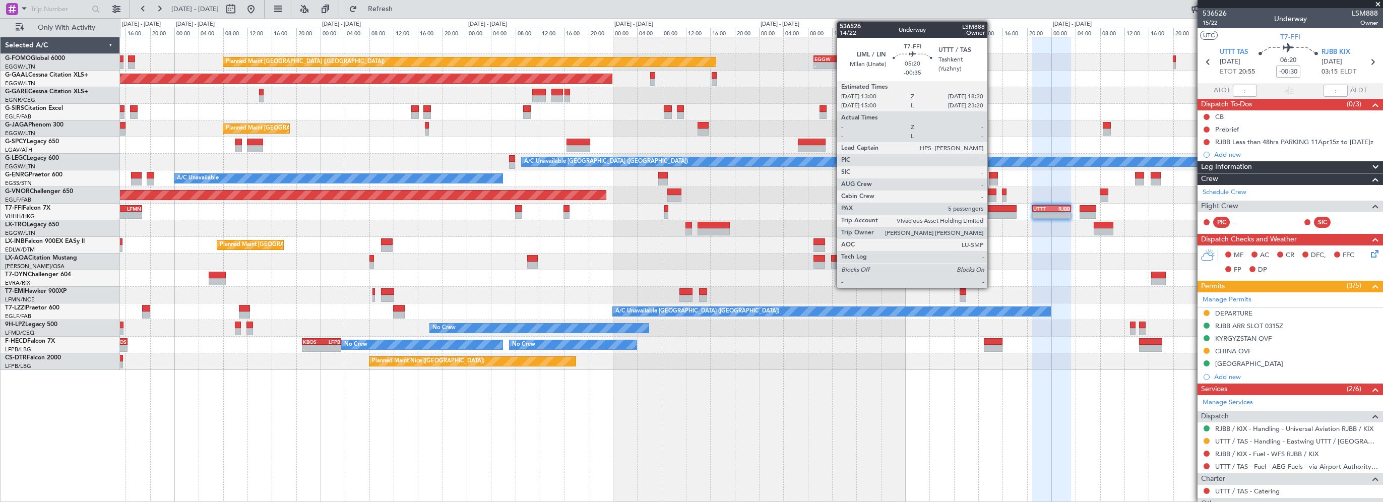
click at [992, 208] on div at bounding box center [1000, 208] width 33 height 7
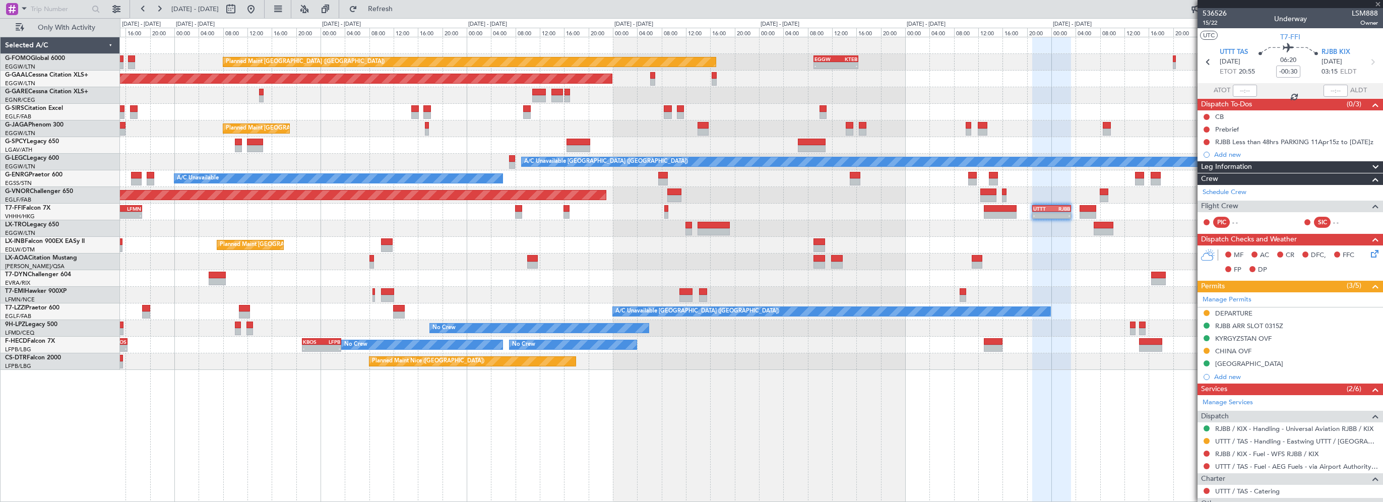
type input "-00:35"
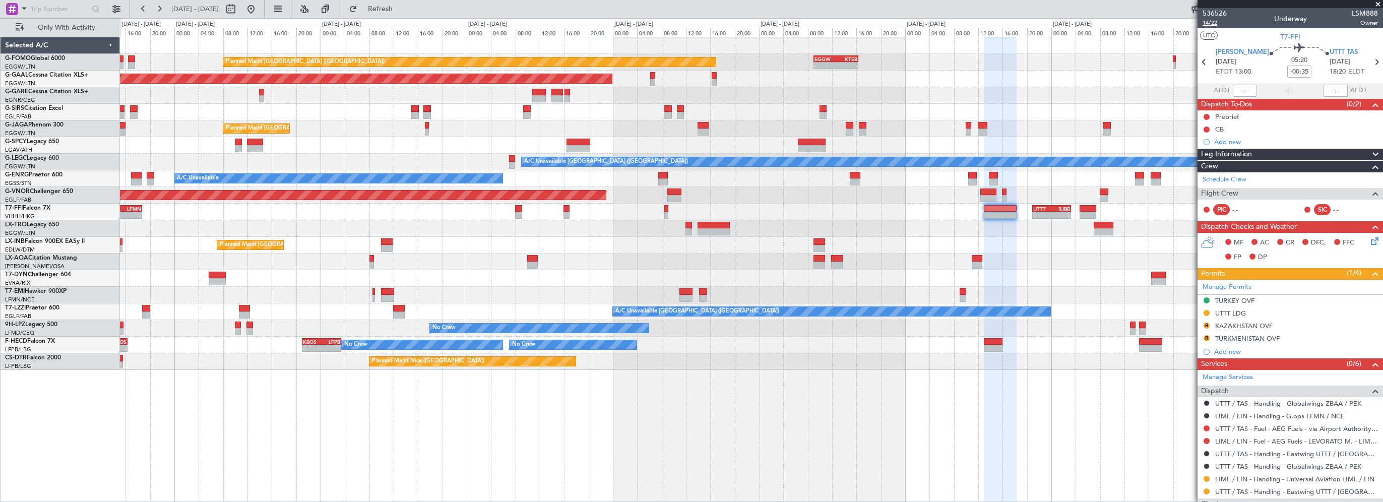
click at [1217, 21] on span "14/22" at bounding box center [1214, 23] width 24 height 9
click at [1234, 327] on div "KAZAKHSTAN OVF" at bounding box center [1243, 325] width 57 height 9
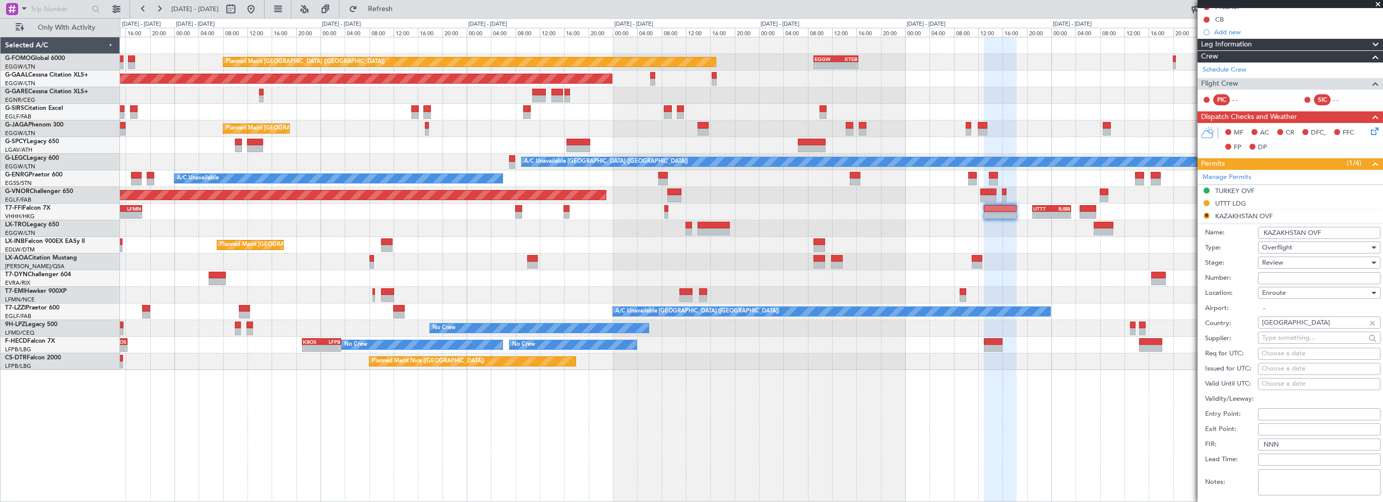
scroll to position [202, 0]
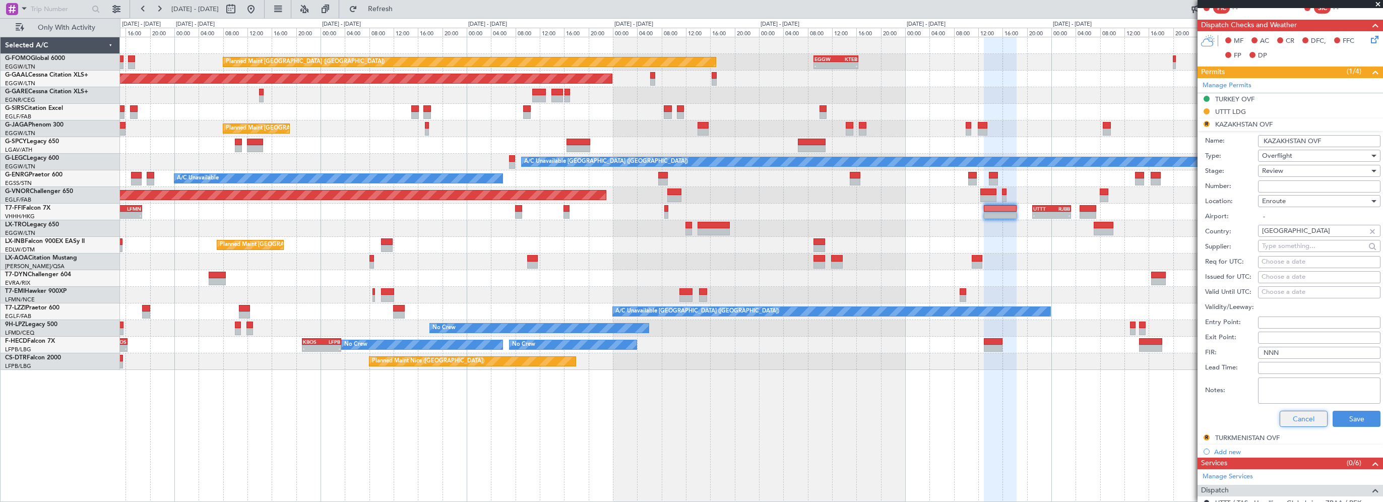
click at [1301, 417] on button "Cancel" at bounding box center [1303, 419] width 48 height 16
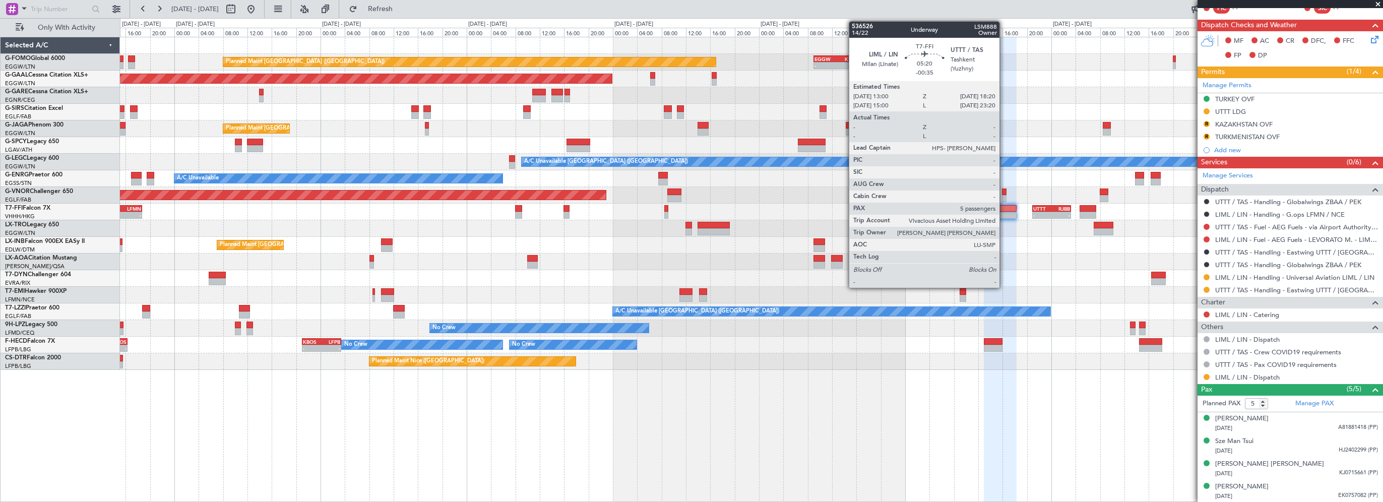
click at [1004, 206] on div at bounding box center [1000, 208] width 33 height 7
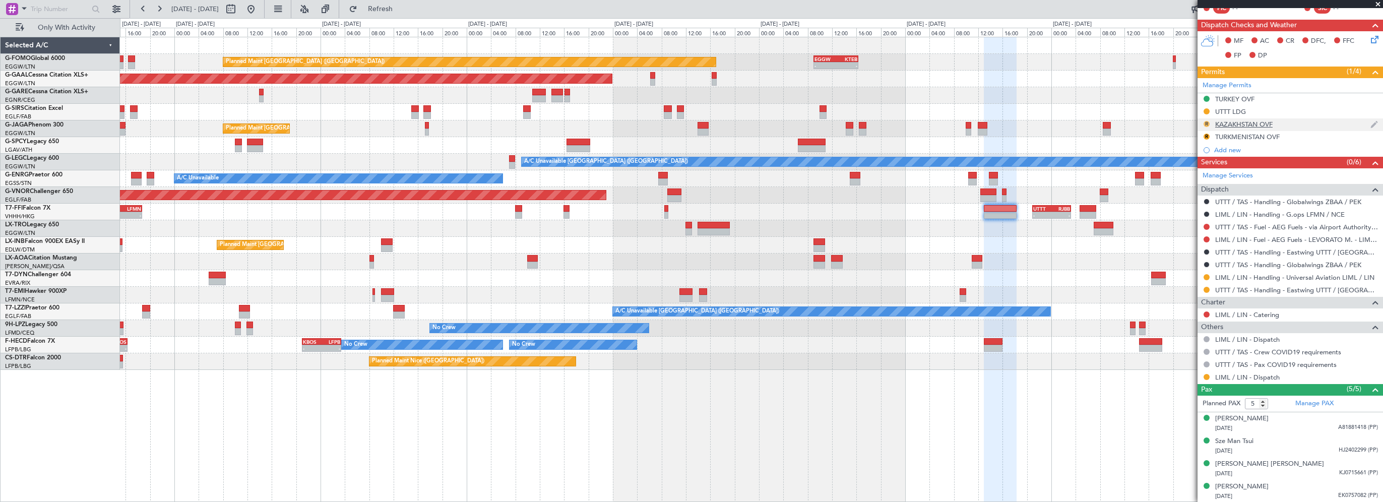
click at [1206, 122] on button "R" at bounding box center [1206, 124] width 6 height 6
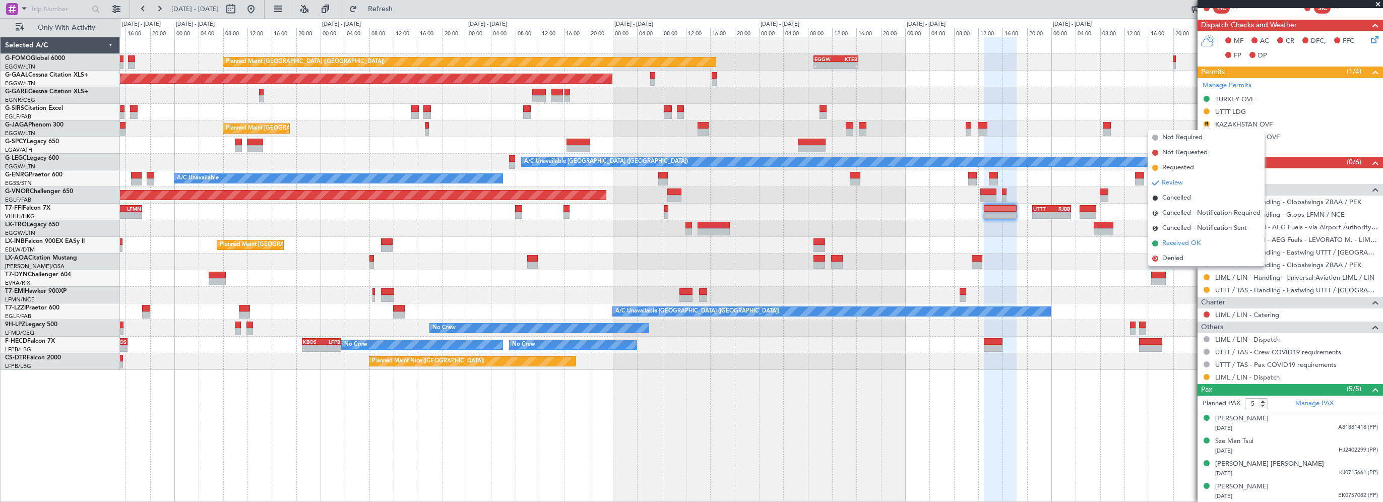
click at [1175, 244] on span "Received OK" at bounding box center [1181, 243] width 38 height 10
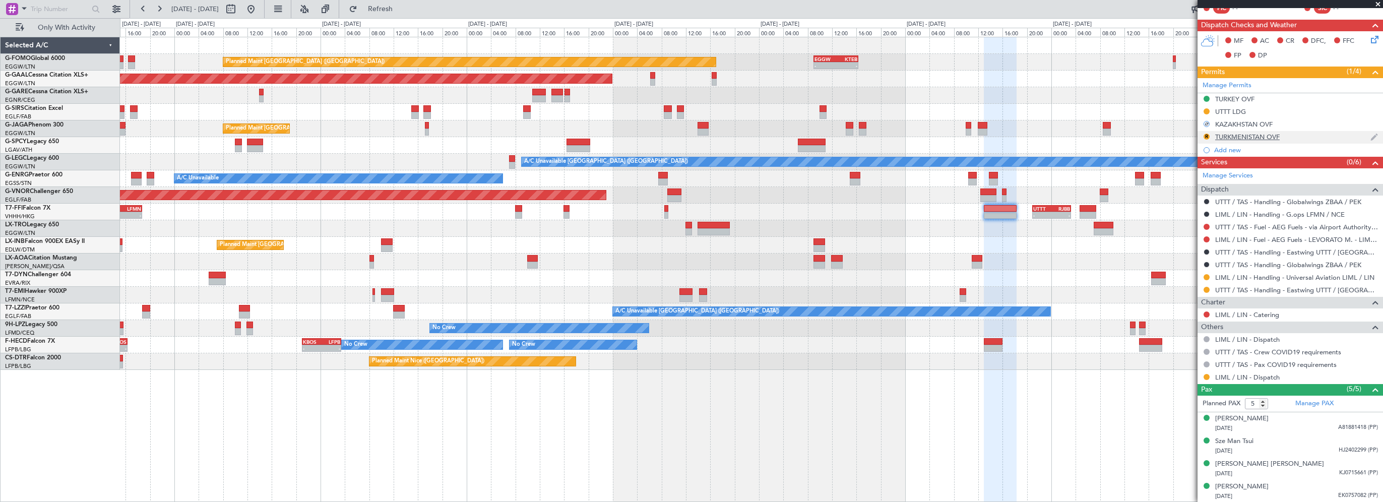
click at [1207, 133] on div "R" at bounding box center [1206, 137] width 8 height 8
click at [1207, 135] on button "R" at bounding box center [1206, 137] width 6 height 6
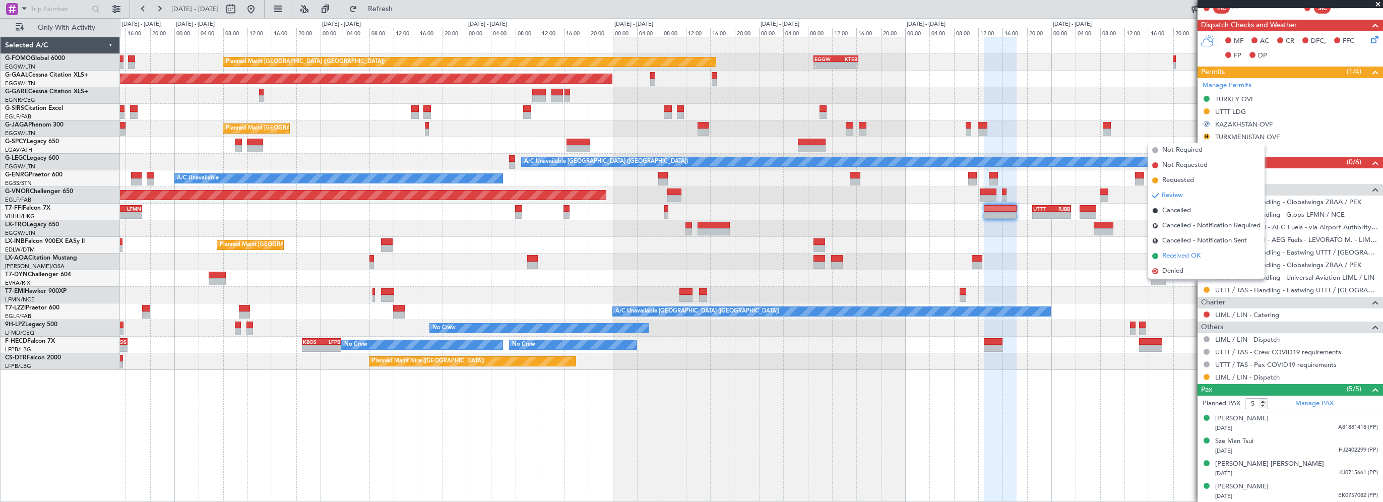
click at [1174, 257] on span "Received OK" at bounding box center [1181, 256] width 38 height 10
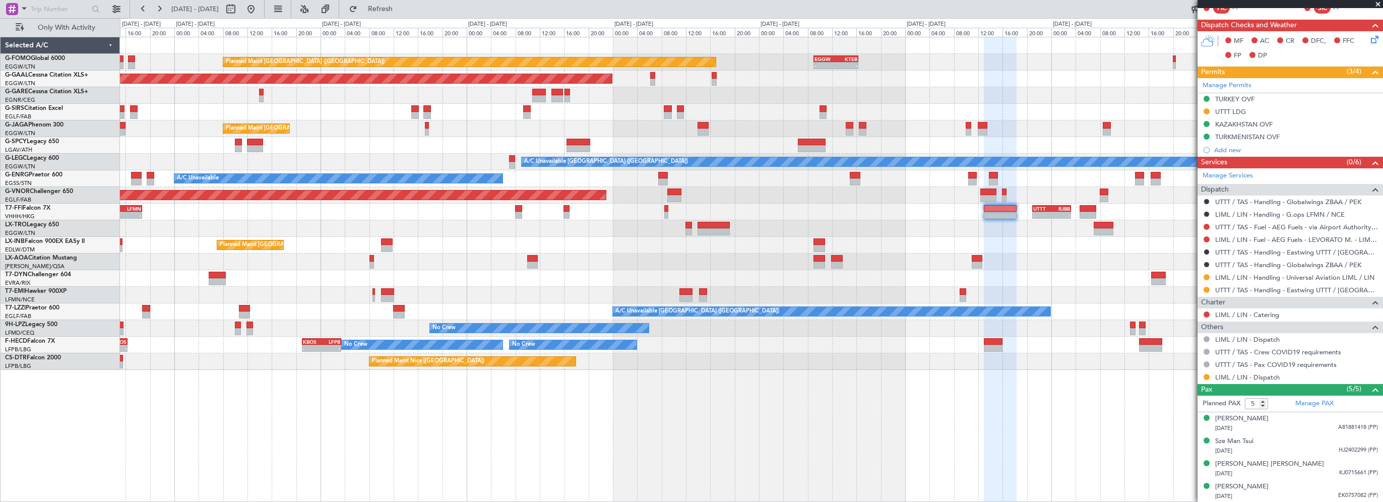
click at [1379, 4] on span at bounding box center [1378, 4] width 10 height 9
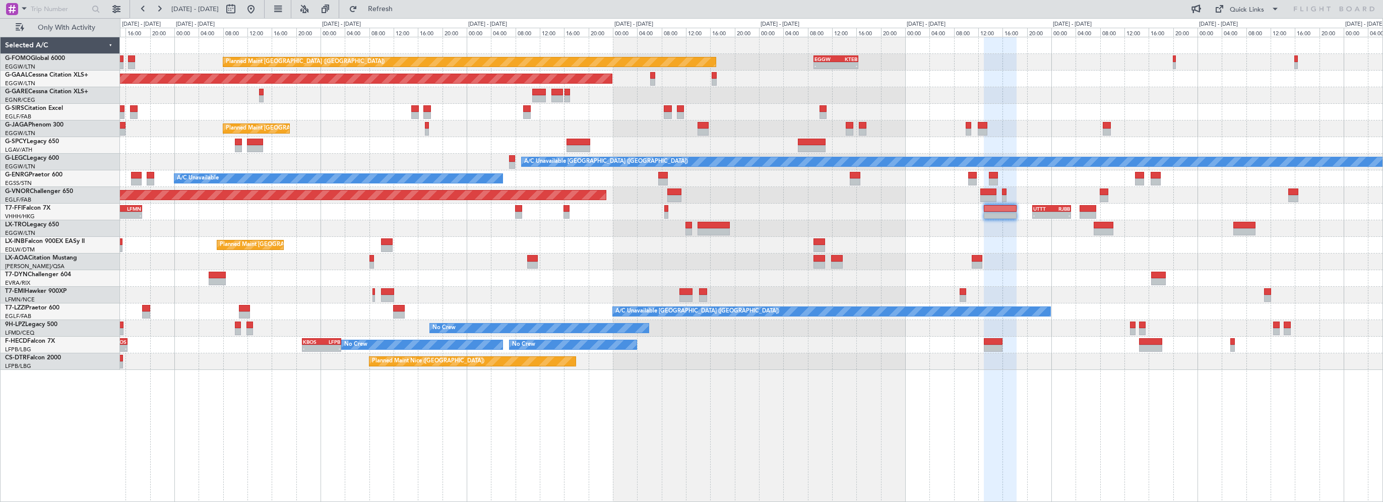
type input "0"
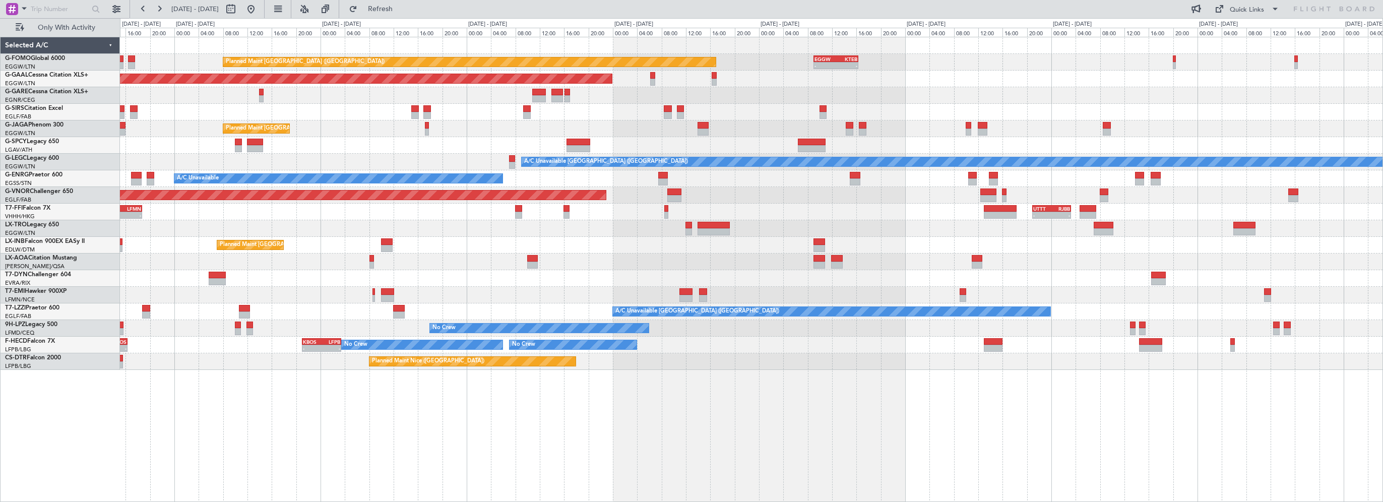
scroll to position [0, 0]
click at [402, 10] on span "Refresh" at bounding box center [380, 9] width 42 height 7
click at [402, 9] on span "Refresh" at bounding box center [380, 9] width 42 height 7
click at [1033, 220] on div at bounding box center [751, 228] width 1262 height 17
click at [398, 399] on div "Planned Maint [GEOGRAPHIC_DATA] ([GEOGRAPHIC_DATA]) - - EGGW 09:00 Z KTEB 16:20…" at bounding box center [751, 269] width 1263 height 465
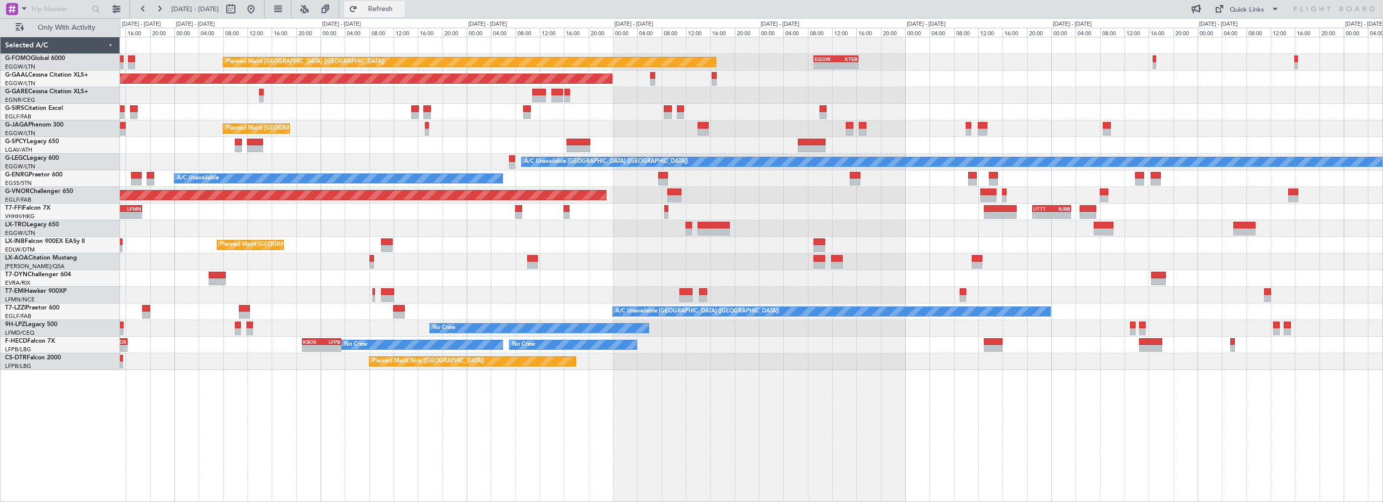
click at [402, 9] on span "Refresh" at bounding box center [380, 9] width 42 height 7
click at [389, 10] on button "Refresh" at bounding box center [374, 9] width 60 height 16
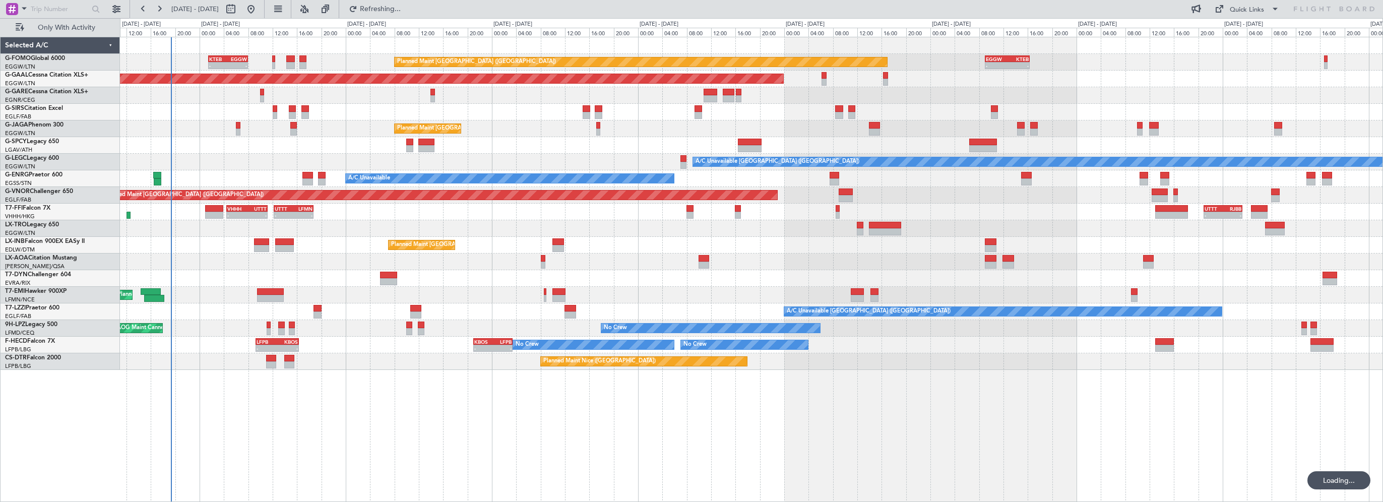
click at [476, 337] on div "Planned Maint [GEOGRAPHIC_DATA] ([GEOGRAPHIC_DATA]) - - EGGW 09:00 Z KTEB 16:20…" at bounding box center [751, 203] width 1262 height 333
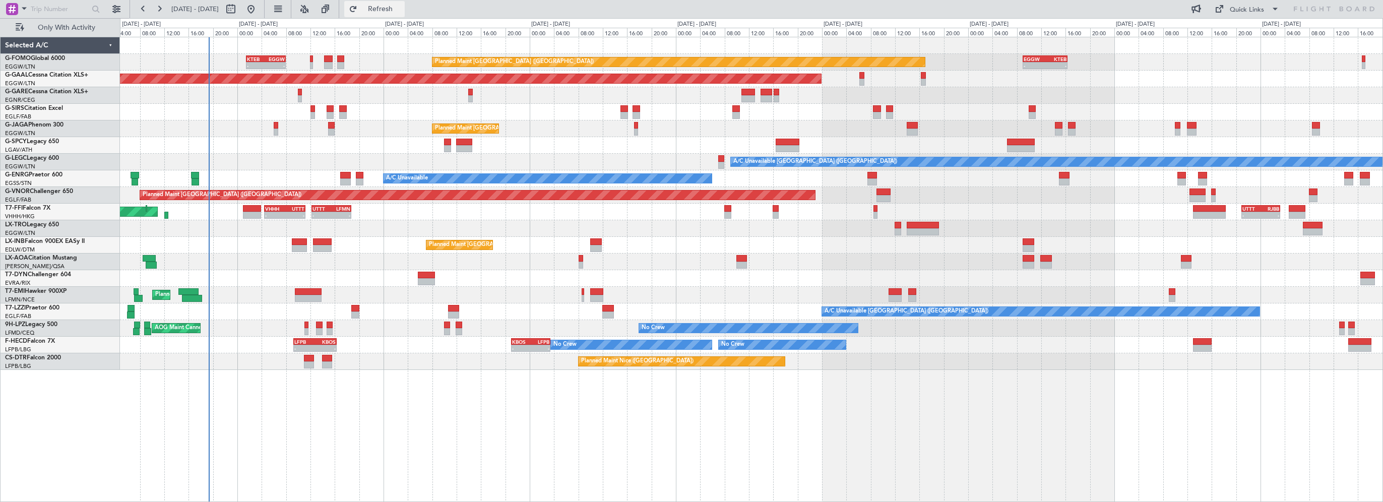
click at [387, 16] on button "Refresh" at bounding box center [374, 9] width 60 height 16
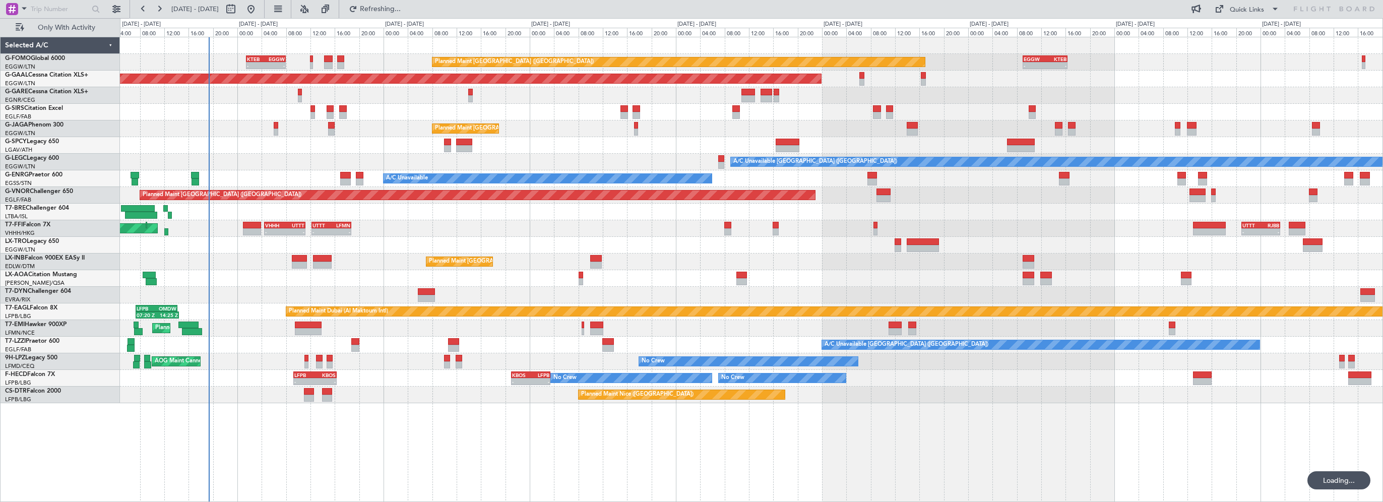
click at [366, 461] on div "Planned Maint [GEOGRAPHIC_DATA] ([GEOGRAPHIC_DATA]) - - KTEB 01:30 Z EGGW 08:00…" at bounding box center [751, 269] width 1263 height 465
